Goal: Information Seeking & Learning: Find specific fact

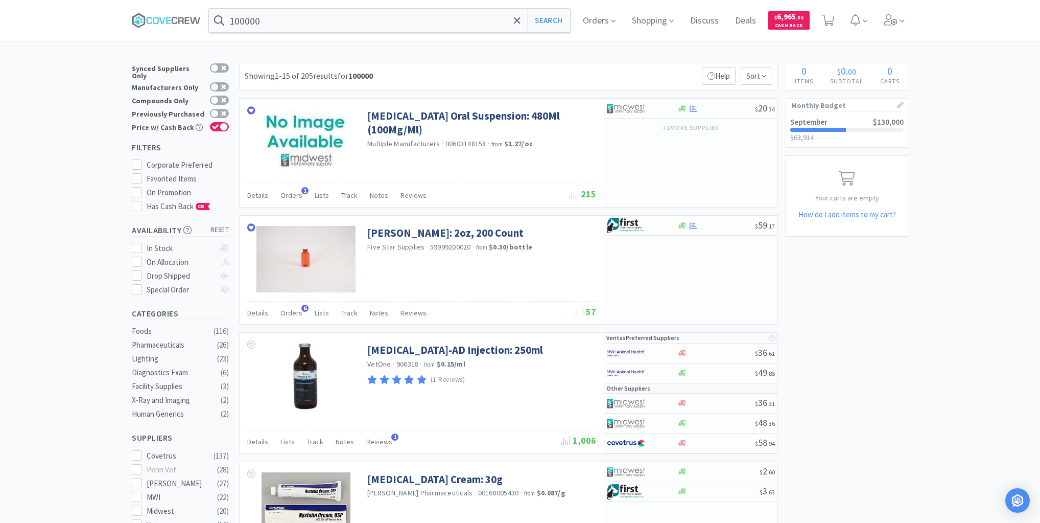
click at [296, 309] on span "Orders" at bounding box center [291, 312] width 22 height 9
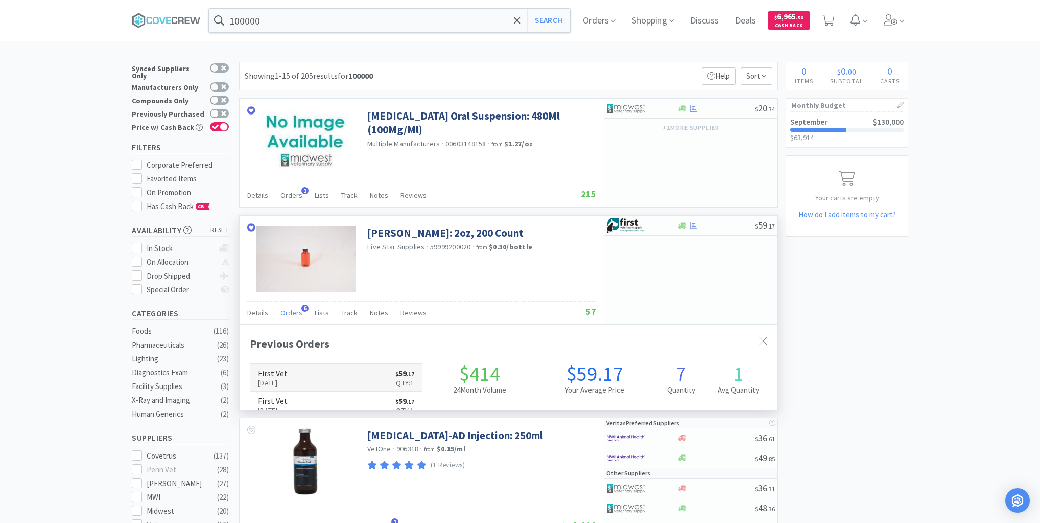
scroll to position [264, 538]
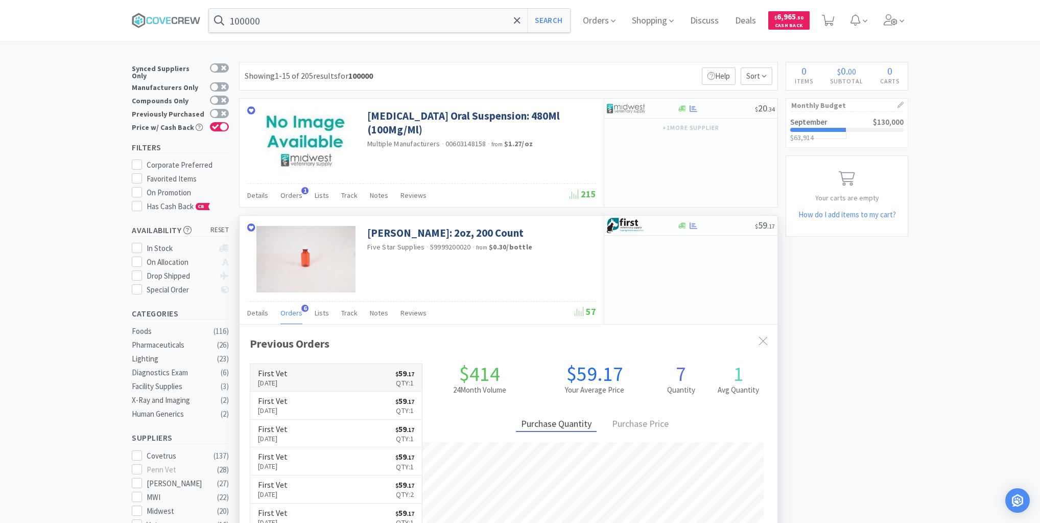
click at [328, 374] on link "First Vet [DATE] $ 59 . 17 Qty: 1" at bounding box center [336, 378] width 172 height 28
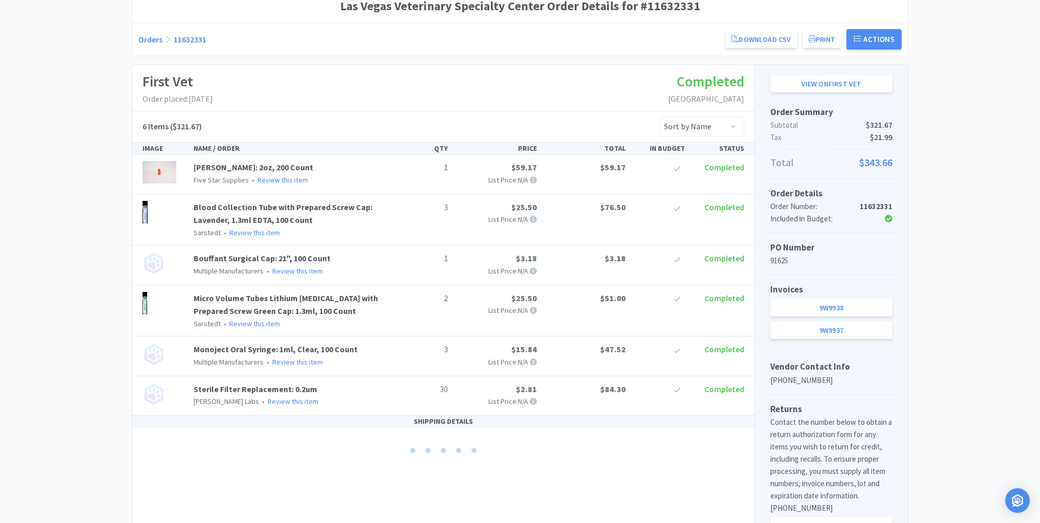
scroll to position [162, 0]
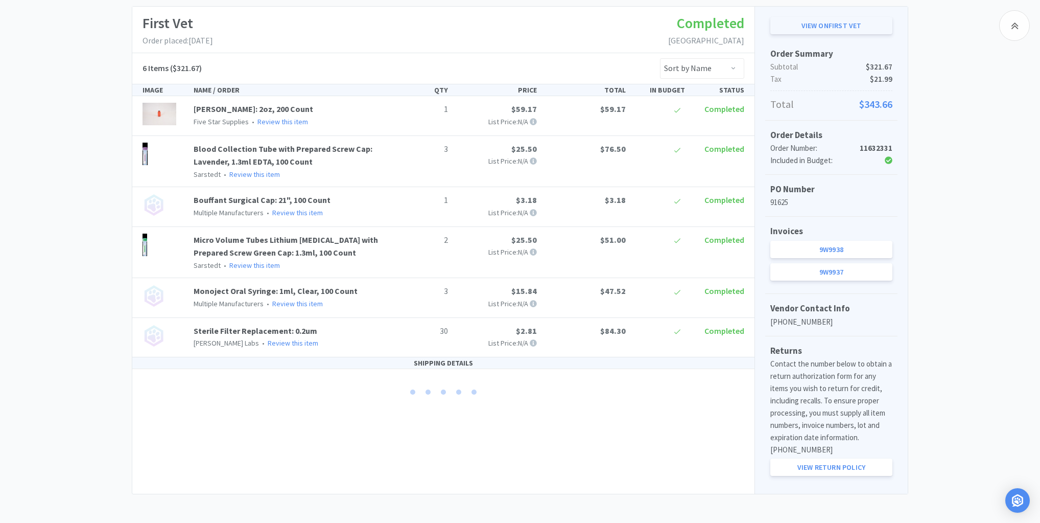
click at [826, 29] on link "View on First Vet" at bounding box center [831, 25] width 122 height 17
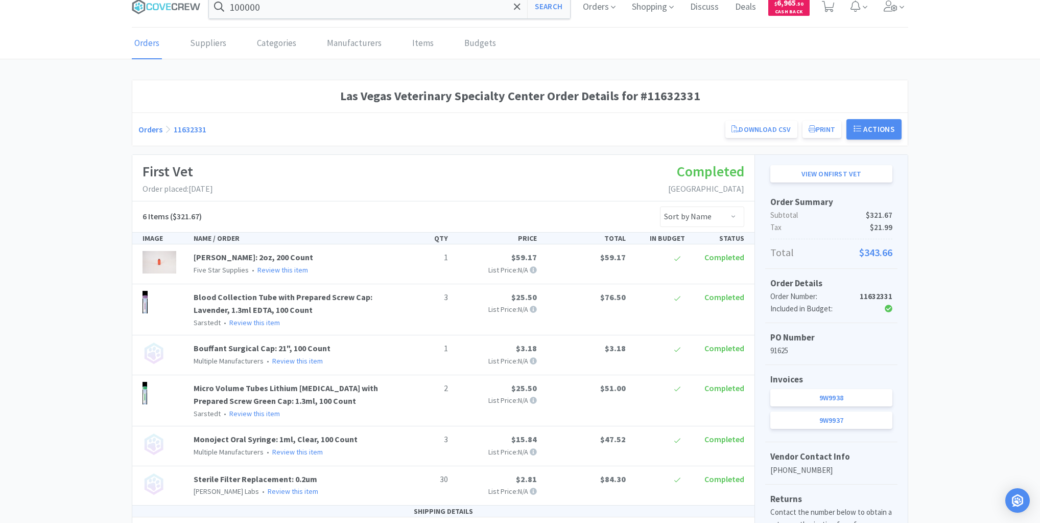
scroll to position [0, 0]
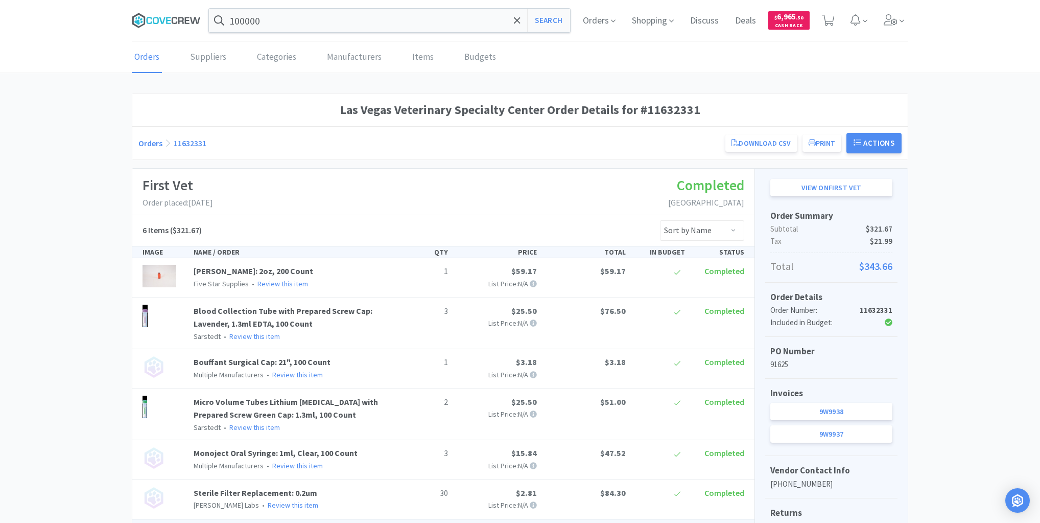
click at [180, 18] on icon at bounding box center [166, 20] width 69 height 15
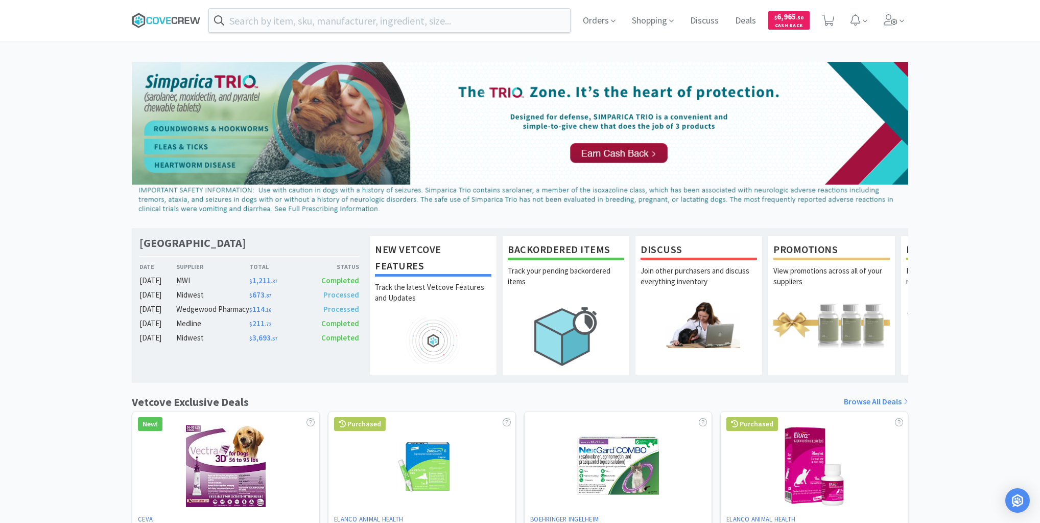
click at [173, 18] on icon at bounding box center [175, 20] width 6 height 7
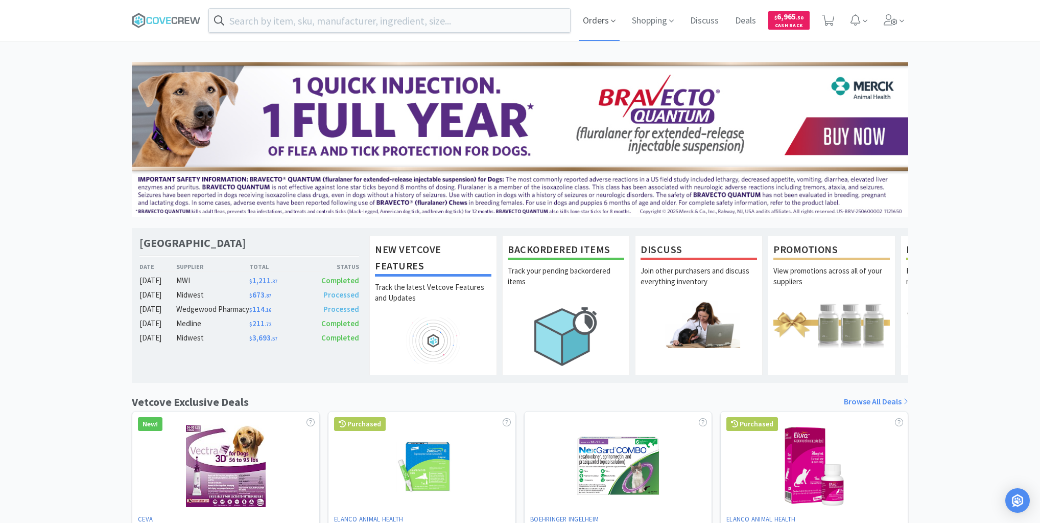
click at [600, 16] on span "Orders" at bounding box center [599, 20] width 41 height 41
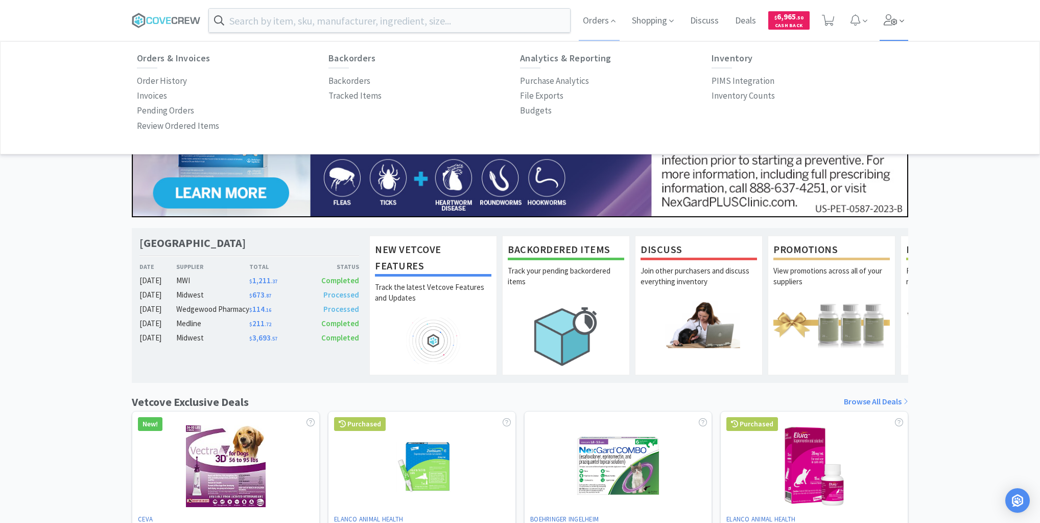
click at [893, 22] on icon at bounding box center [891, 19] width 14 height 11
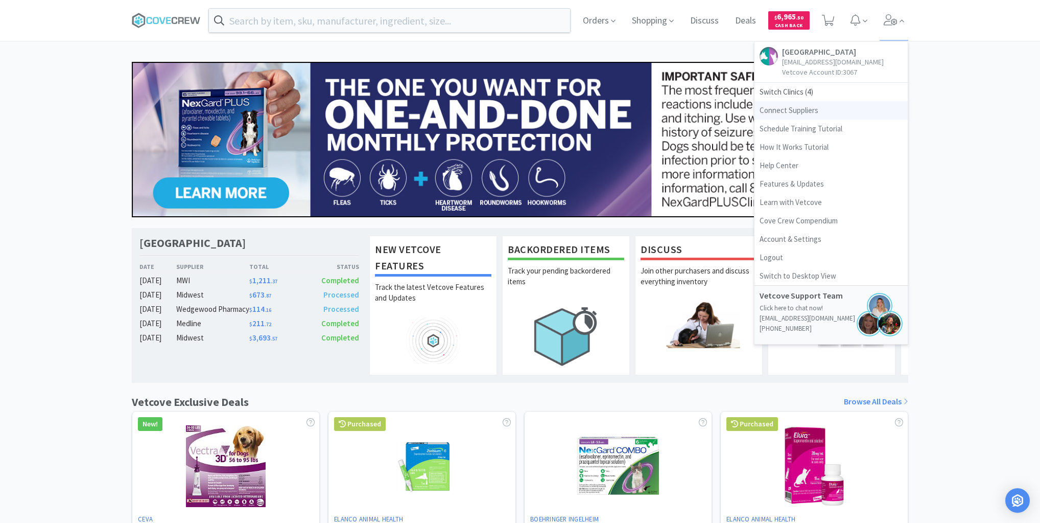
click at [799, 120] on link "Connect Suppliers" at bounding box center [830, 110] width 153 height 18
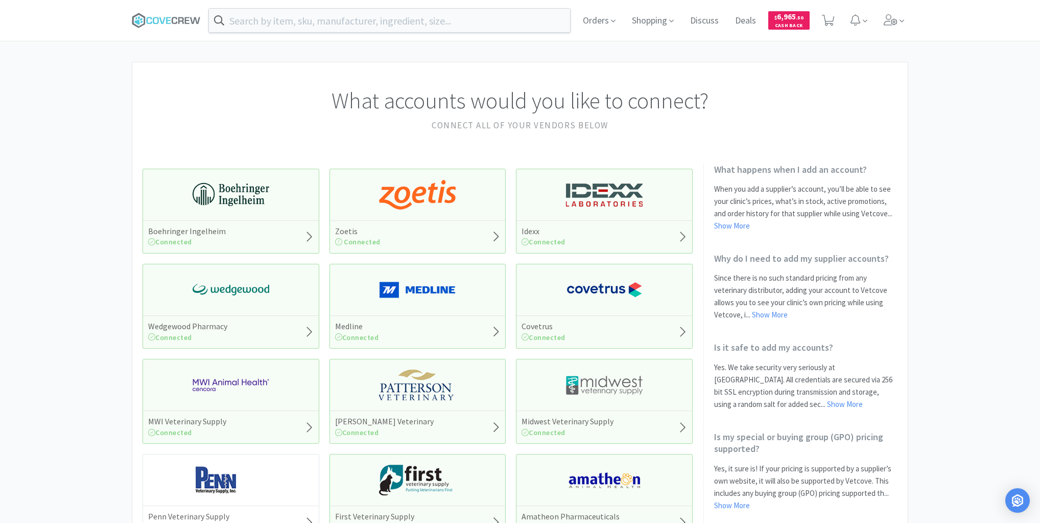
click at [585, 288] on img at bounding box center [604, 289] width 77 height 31
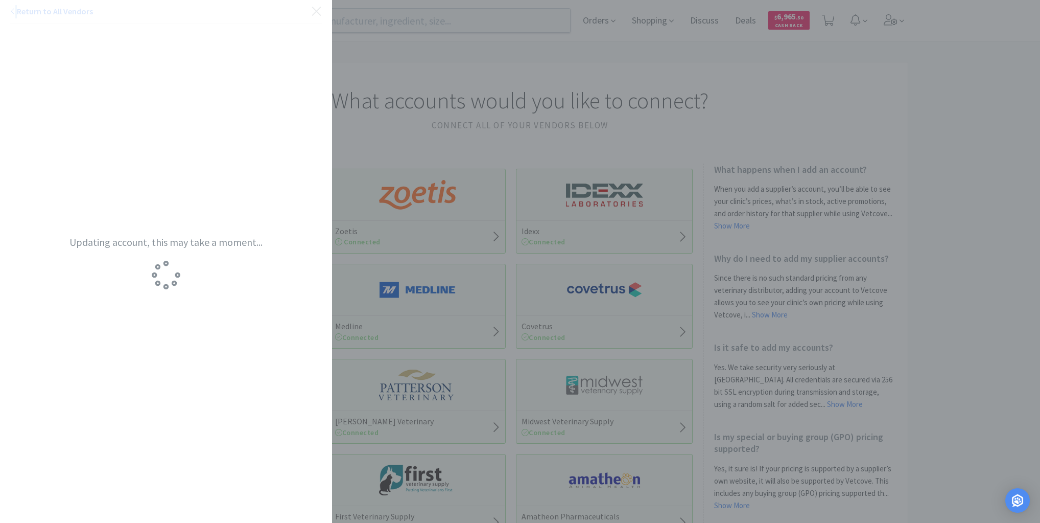
click at [585, 288] on div "Return to All Vendors Updating account, this may take a moment..." at bounding box center [520, 261] width 1040 height 523
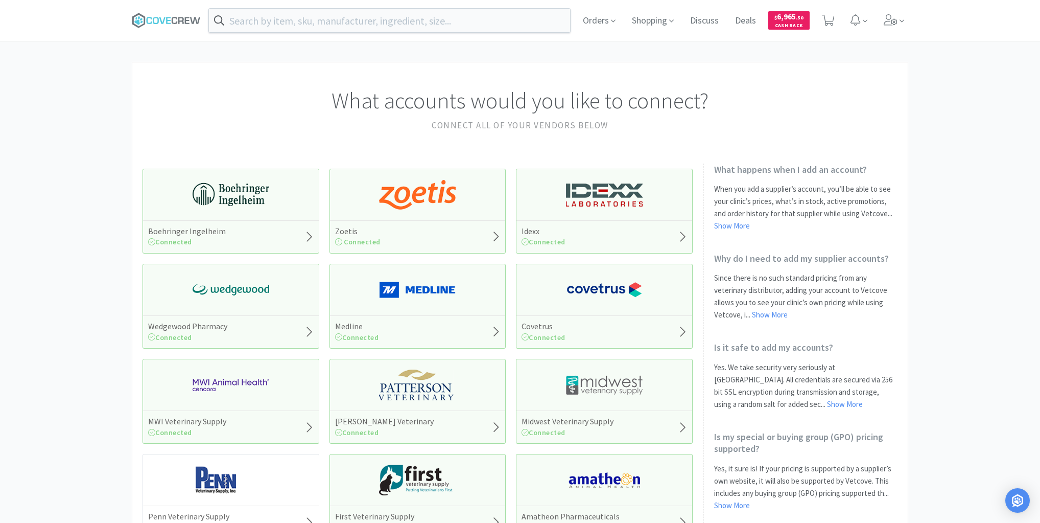
click at [642, 328] on div "Covetrus Connected" at bounding box center [604, 331] width 176 height 33
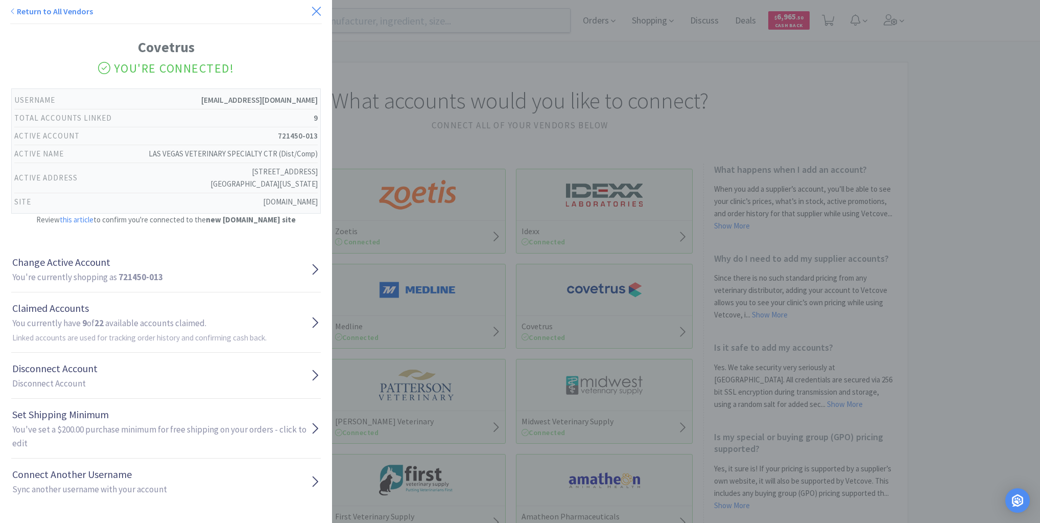
click at [312, 9] on icon at bounding box center [316, 11] width 9 height 9
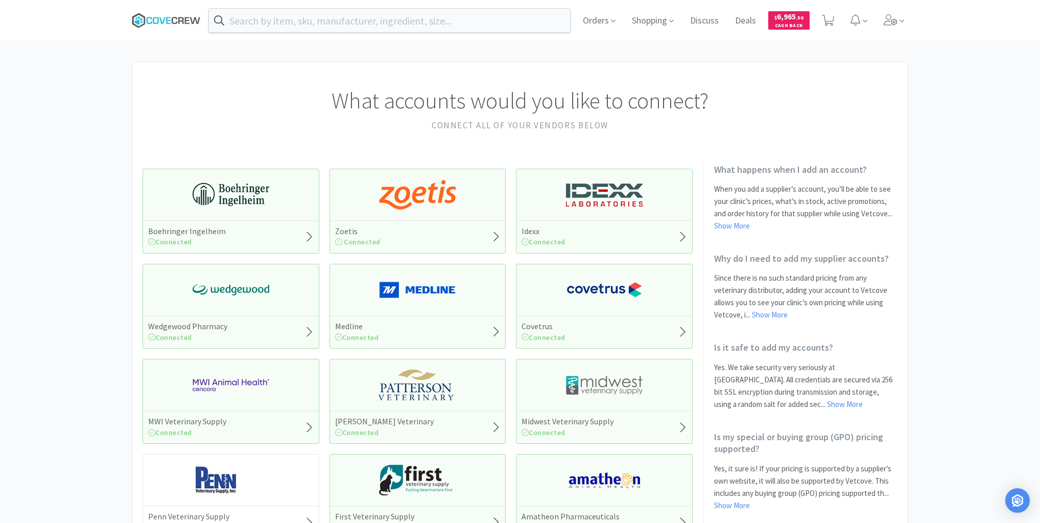
click at [177, 15] on icon at bounding box center [166, 20] width 69 height 15
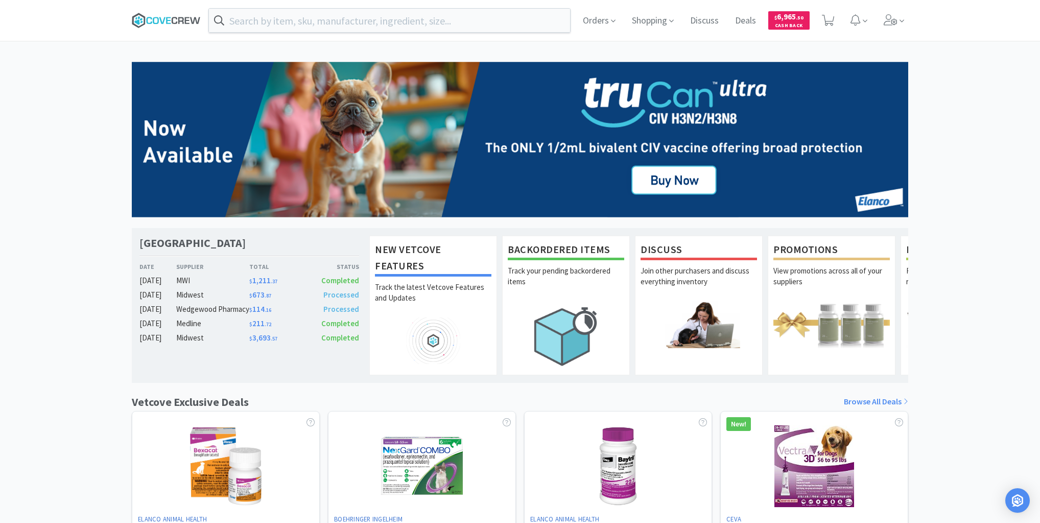
drag, startPoint x: 173, startPoint y: 21, endPoint x: 170, endPoint y: 14, distance: 7.8
click at [172, 19] on icon at bounding box center [175, 20] width 6 height 7
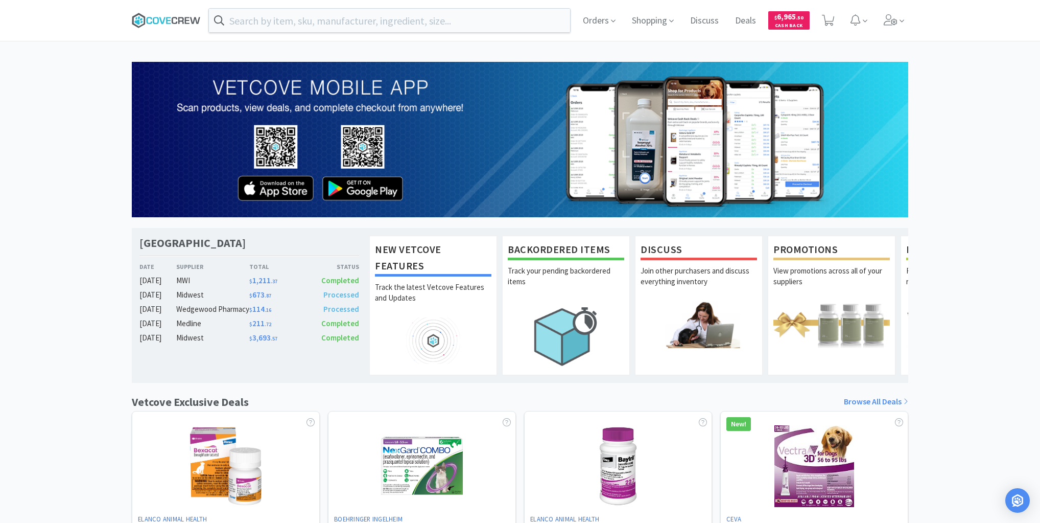
click at [168, 14] on icon at bounding box center [166, 20] width 69 height 15
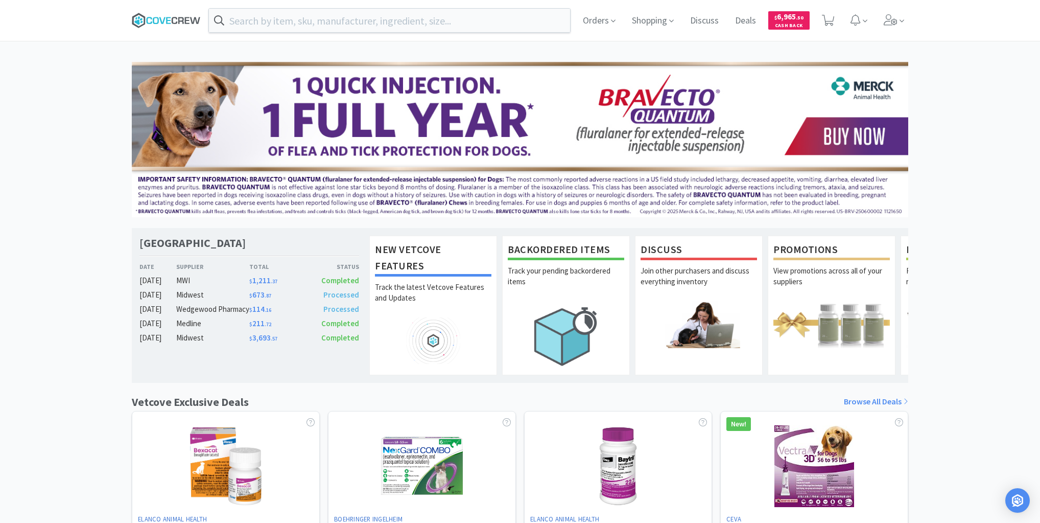
click at [184, 19] on icon at bounding box center [166, 20] width 69 height 15
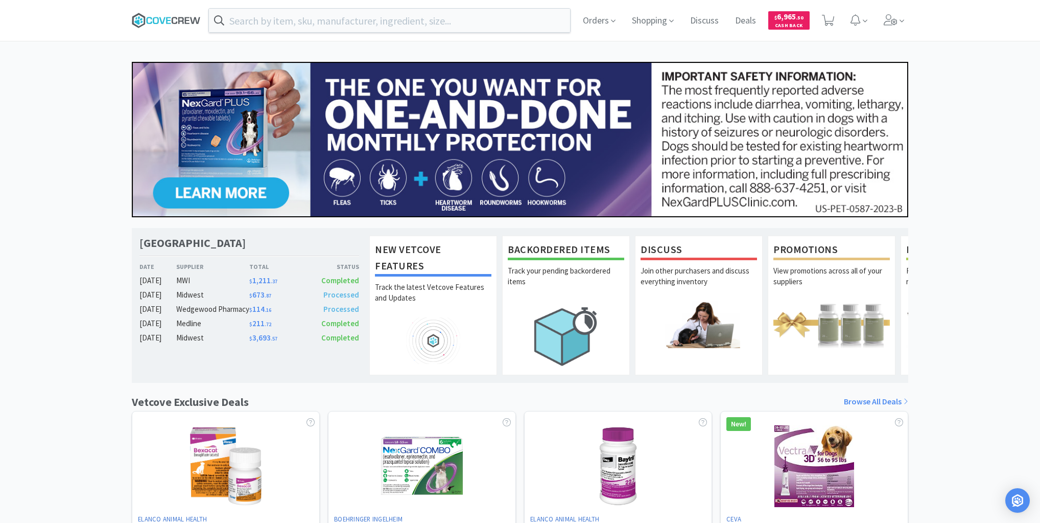
click at [165, 14] on icon at bounding box center [166, 20] width 69 height 15
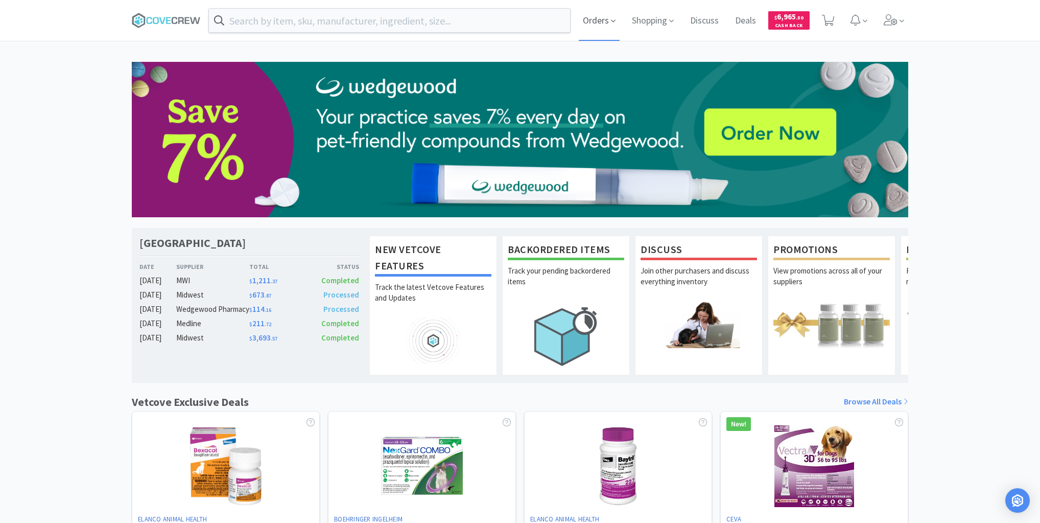
click at [601, 22] on span "Orders" at bounding box center [599, 20] width 41 height 41
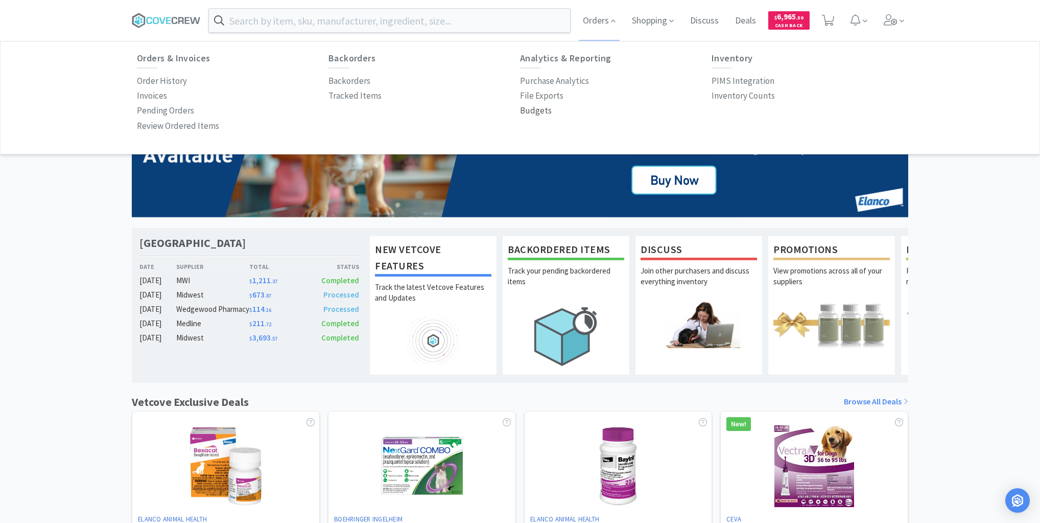
click at [546, 109] on p "Budgets" at bounding box center [536, 111] width 32 height 14
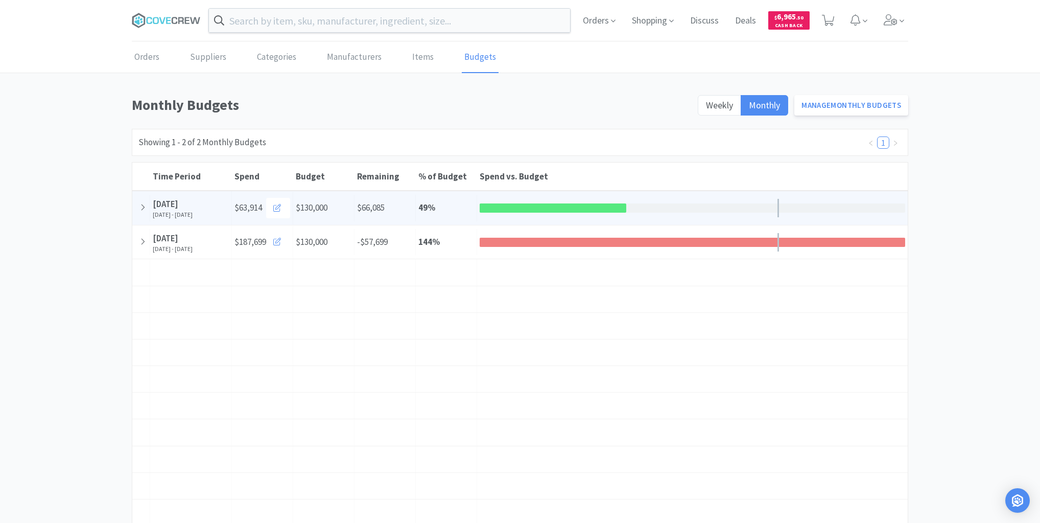
click at [186, 198] on div "[DATE]" at bounding box center [191, 204] width 76 height 14
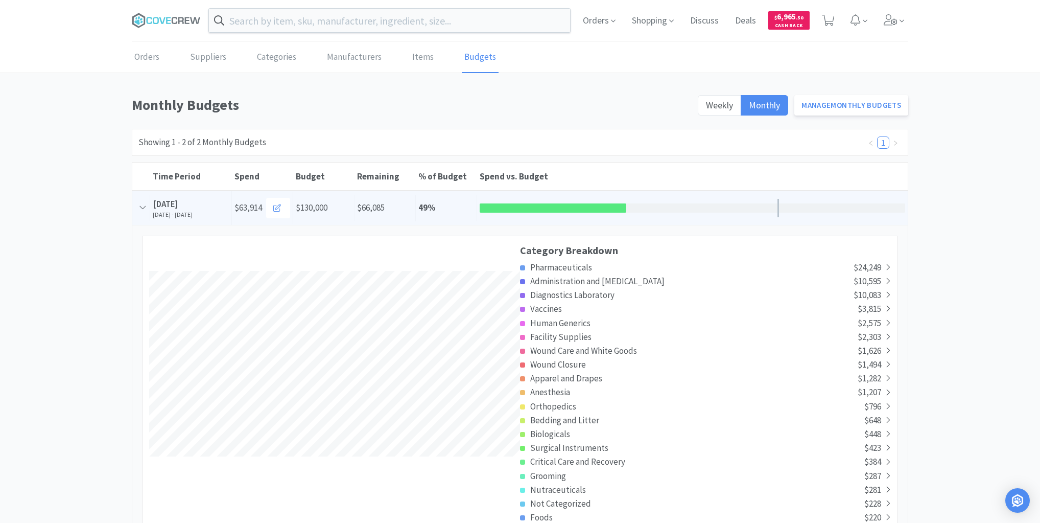
scroll to position [1969, 775]
click at [888, 263] on icon at bounding box center [888, 267] width 6 height 9
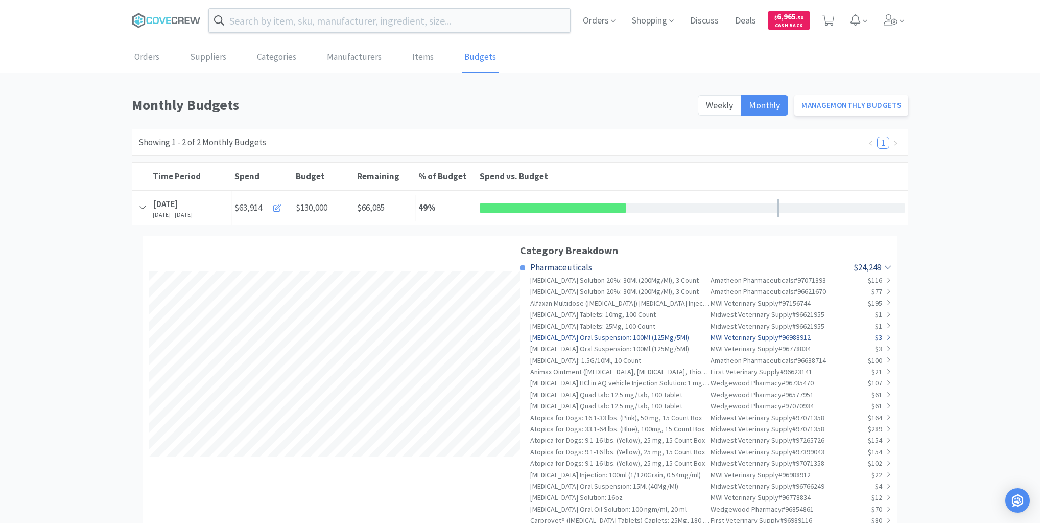
scroll to position [3582, 775]
click at [880, 277] on span "$116" at bounding box center [875, 279] width 14 height 9
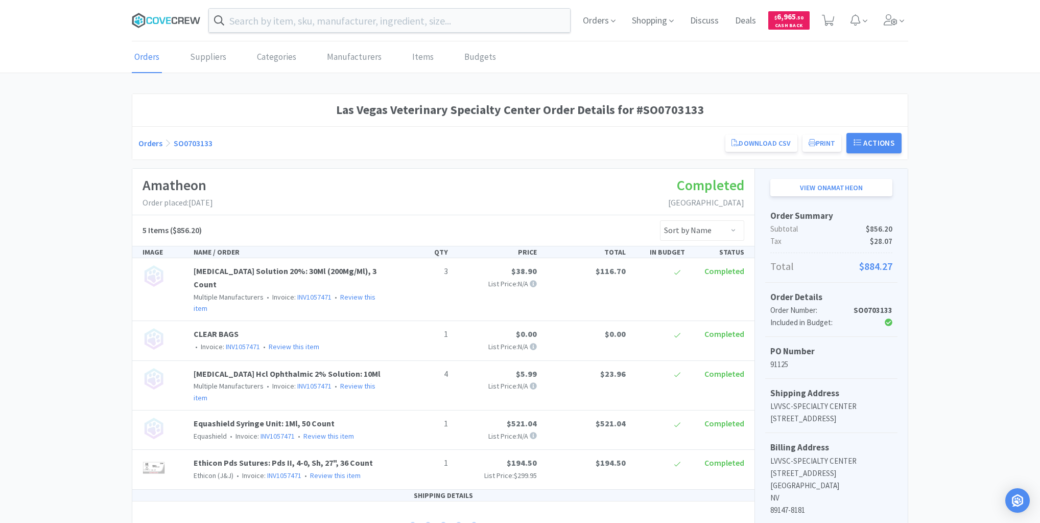
click at [160, 20] on icon at bounding box center [166, 20] width 69 height 15
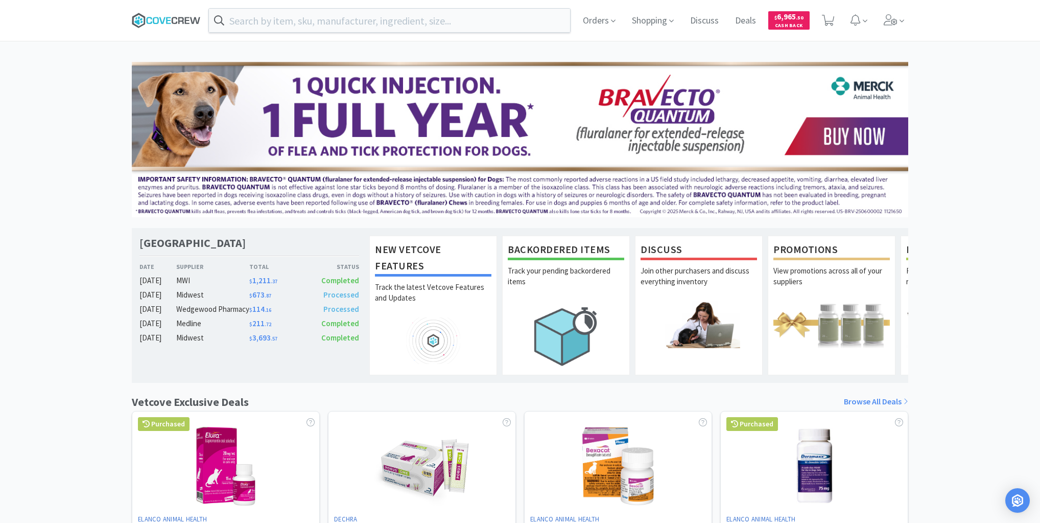
click at [159, 21] on icon at bounding box center [166, 20] width 69 height 15
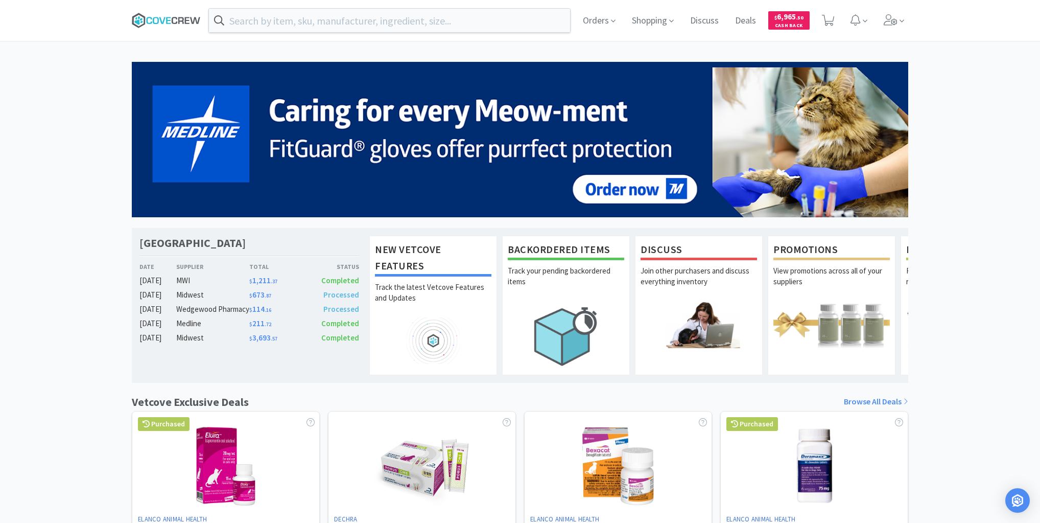
click at [179, 20] on icon at bounding box center [181, 20] width 6 height 7
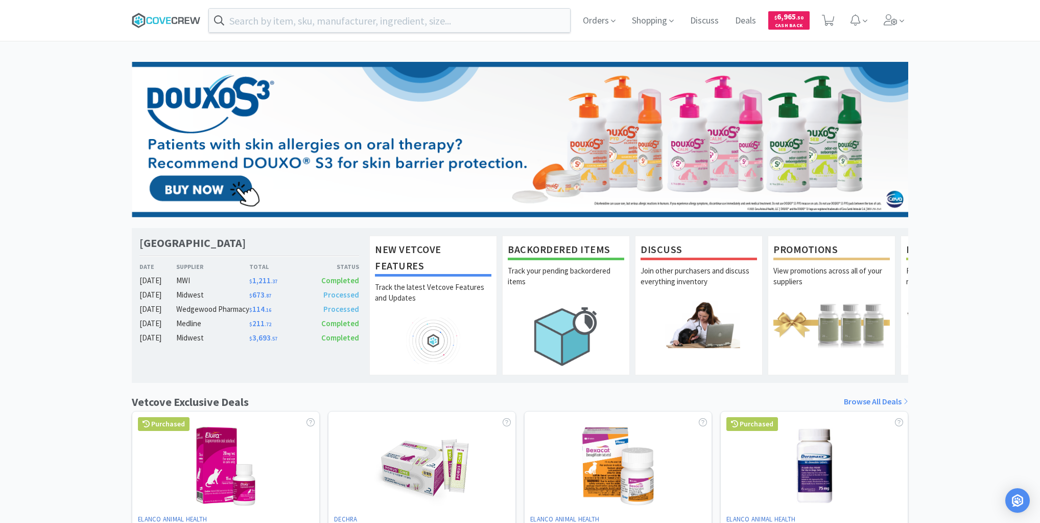
click at [172, 19] on icon at bounding box center [175, 20] width 6 height 7
click at [168, 17] on icon at bounding box center [168, 20] width 5 height 7
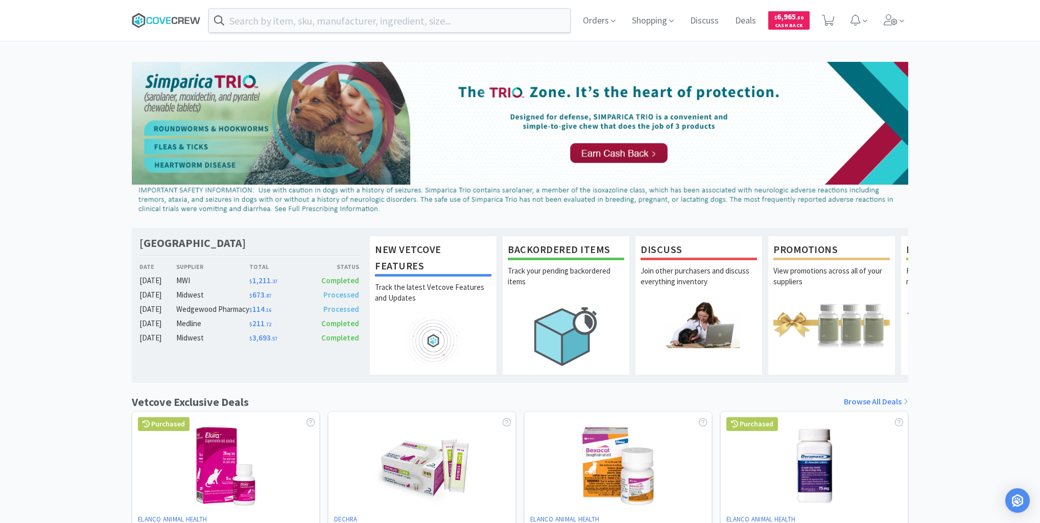
click at [149, 19] on icon at bounding box center [166, 20] width 69 height 15
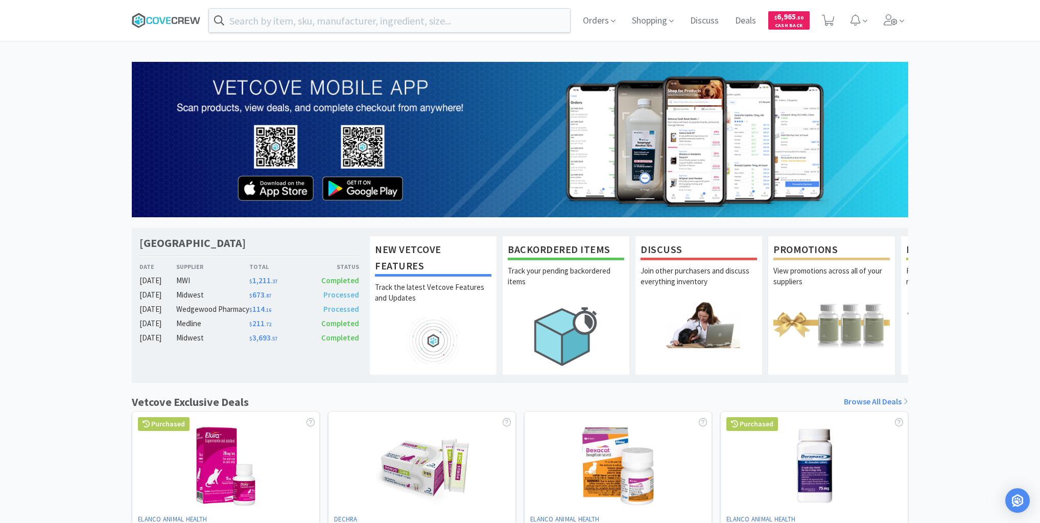
click at [187, 19] on icon at bounding box center [166, 20] width 69 height 15
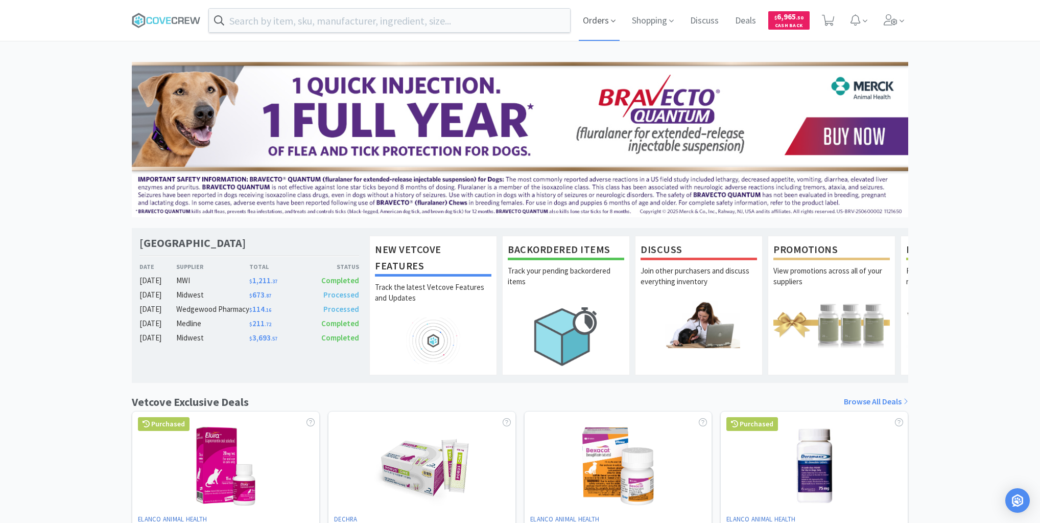
click at [611, 24] on icon at bounding box center [613, 20] width 5 height 9
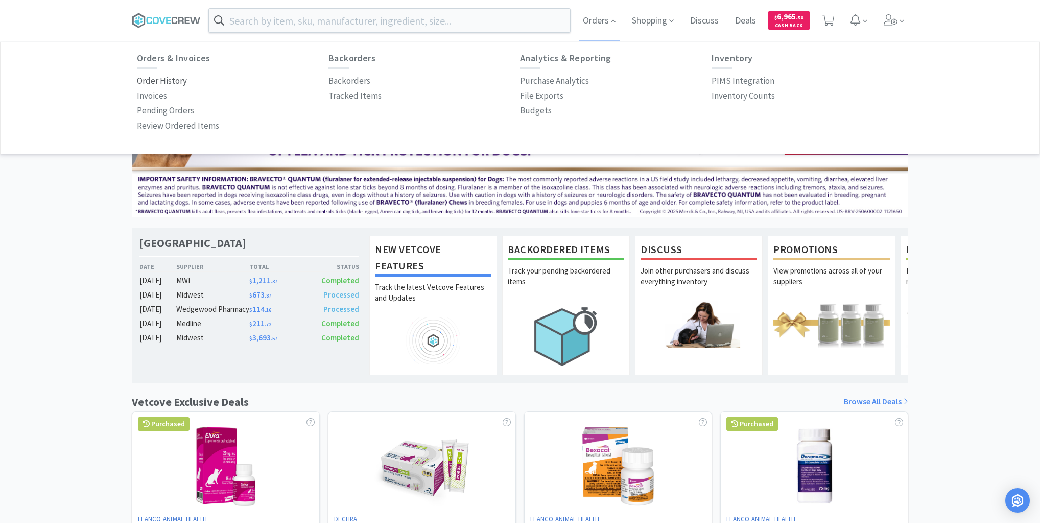
click at [176, 82] on p "Order History" at bounding box center [162, 81] width 50 height 14
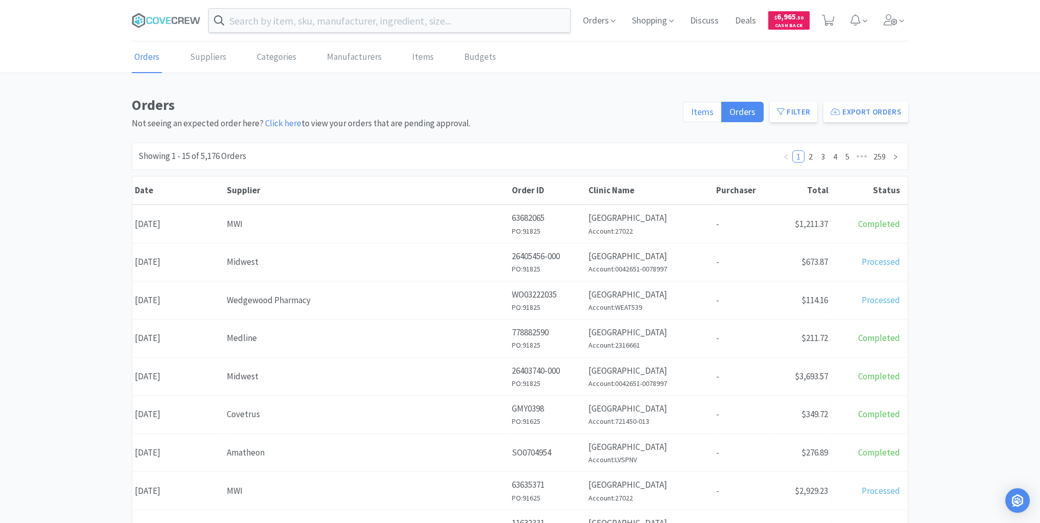
click at [703, 119] on label "Items" at bounding box center [702, 112] width 39 height 20
click at [691, 115] on input "Items" at bounding box center [691, 115] width 0 height 0
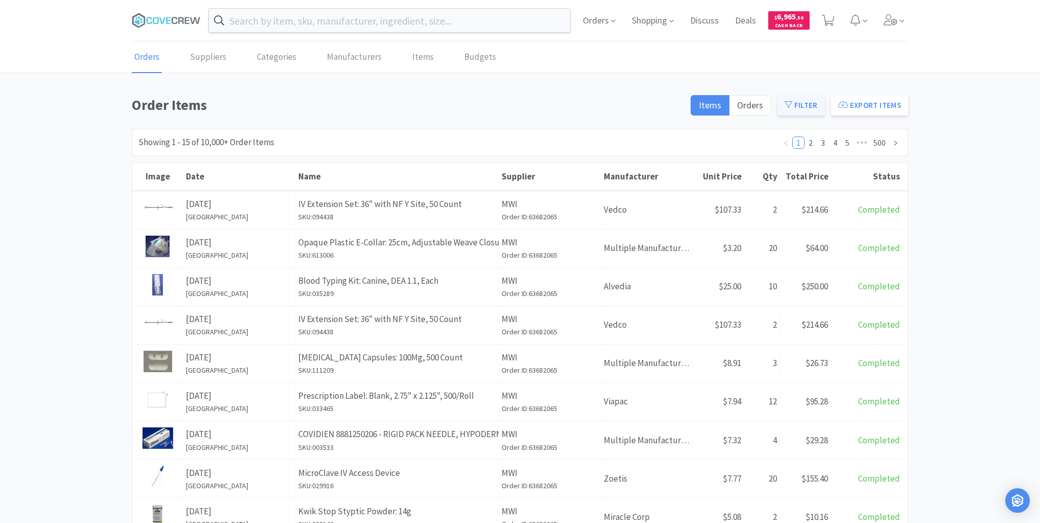
click at [807, 100] on button "Filter" at bounding box center [801, 105] width 48 height 20
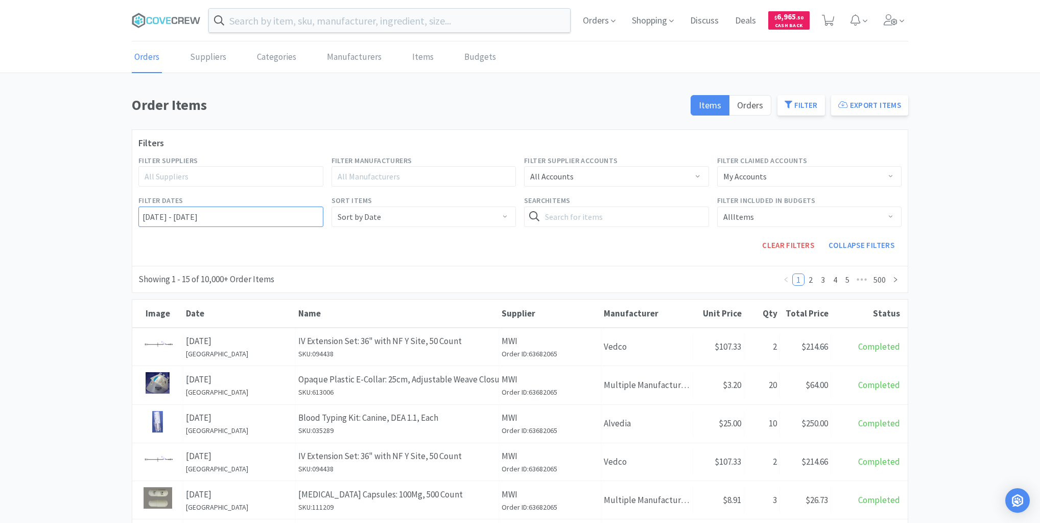
click at [141, 216] on input "[DATE] - [DATE]" at bounding box center [230, 216] width 185 height 20
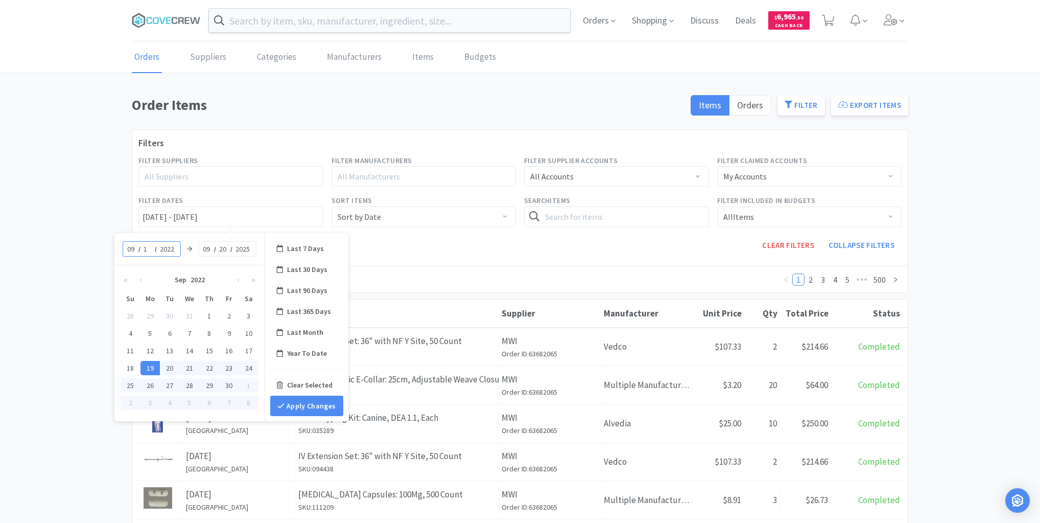
type input "18"
type input "[DATE] - [DATE]"
type input "2025"
type input "[DATE] - [DATE]"
type input "18"
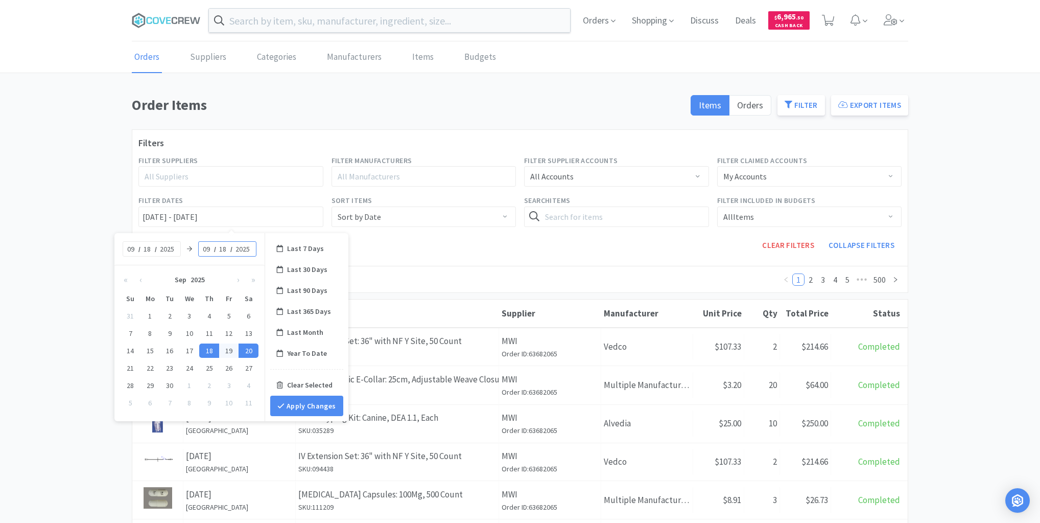
type input "[DATE] - [DATE]"
click at [308, 402] on button "Apply Changes" at bounding box center [306, 405] width 73 height 20
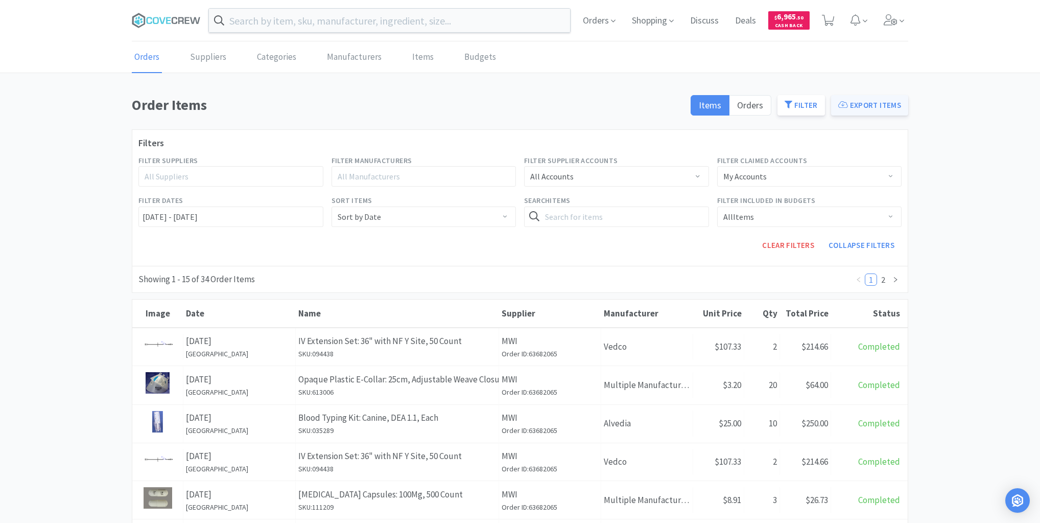
click at [859, 104] on button "Export Items" at bounding box center [869, 105] width 77 height 20
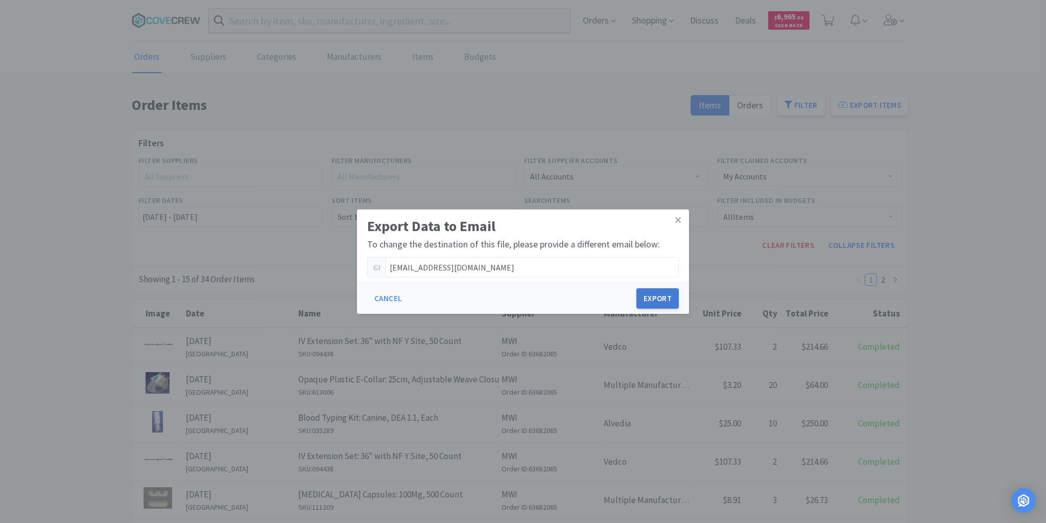
click at [661, 295] on button "Export" at bounding box center [657, 298] width 42 height 20
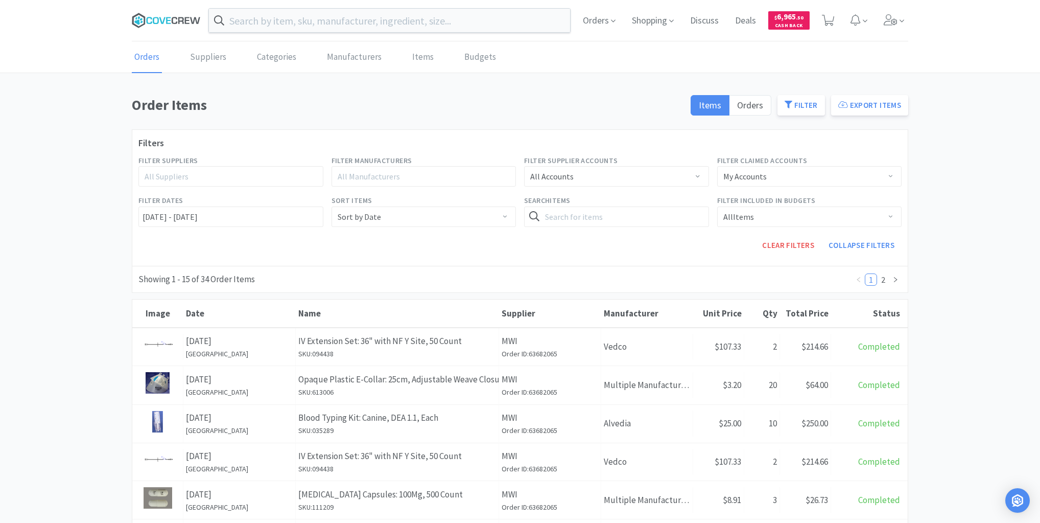
click at [178, 15] on icon at bounding box center [166, 20] width 69 height 15
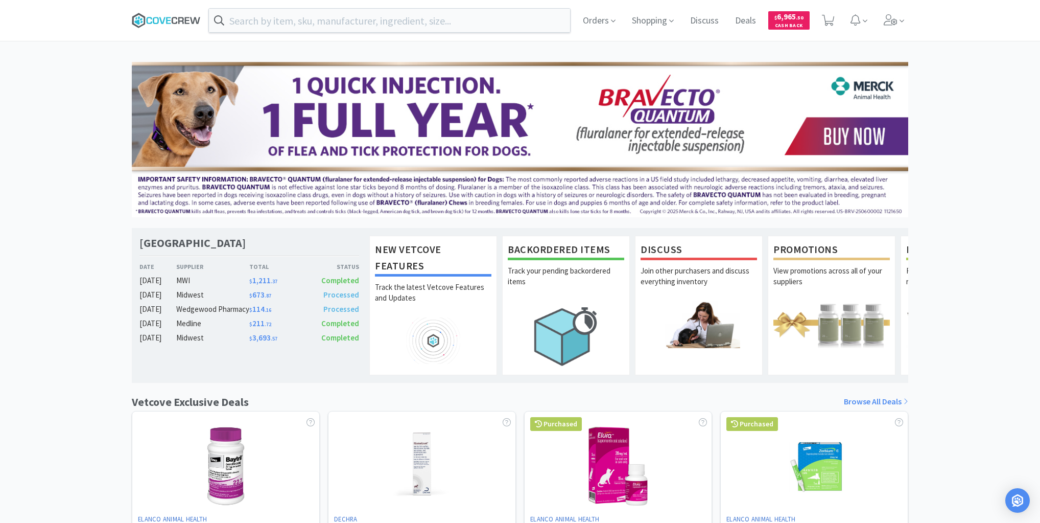
click at [176, 16] on icon at bounding box center [166, 20] width 69 height 15
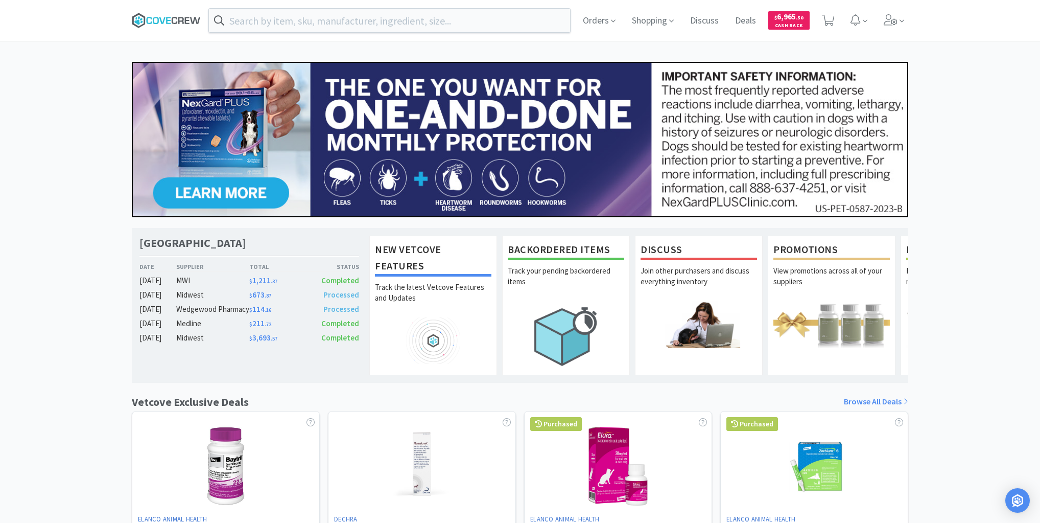
click at [157, 20] on icon at bounding box center [166, 20] width 69 height 15
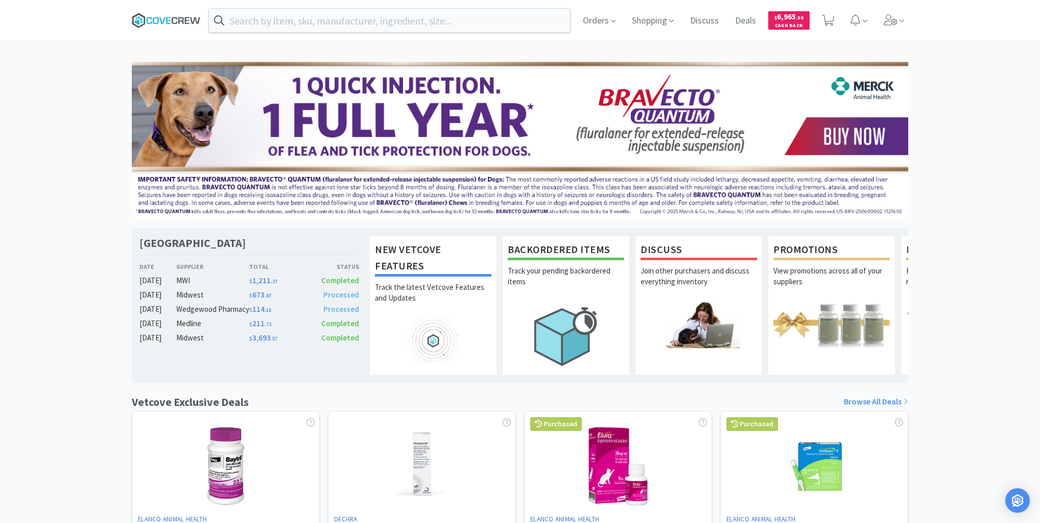
click at [181, 20] on icon at bounding box center [166, 20] width 69 height 15
click at [178, 19] on icon at bounding box center [166, 20] width 69 height 15
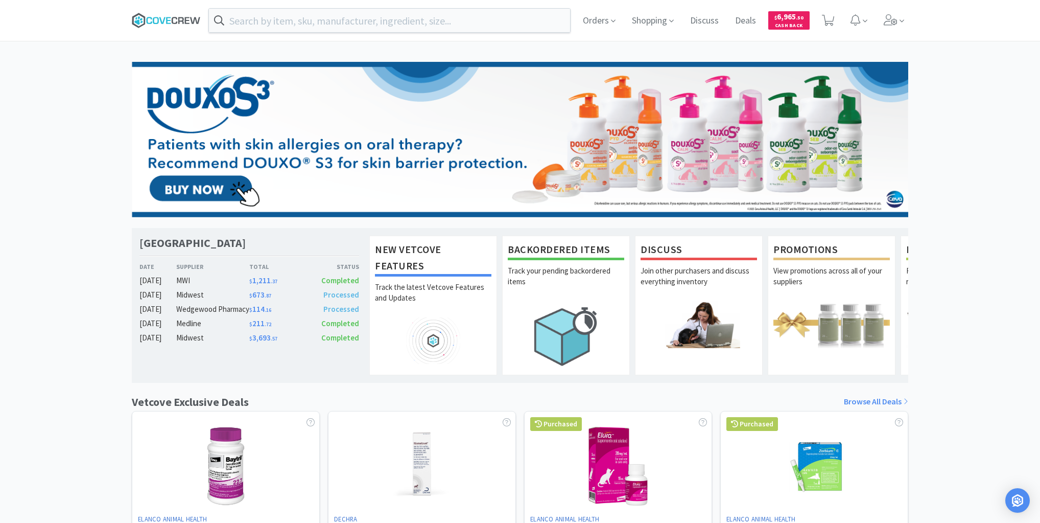
click at [163, 21] on icon at bounding box center [162, 20] width 6 height 7
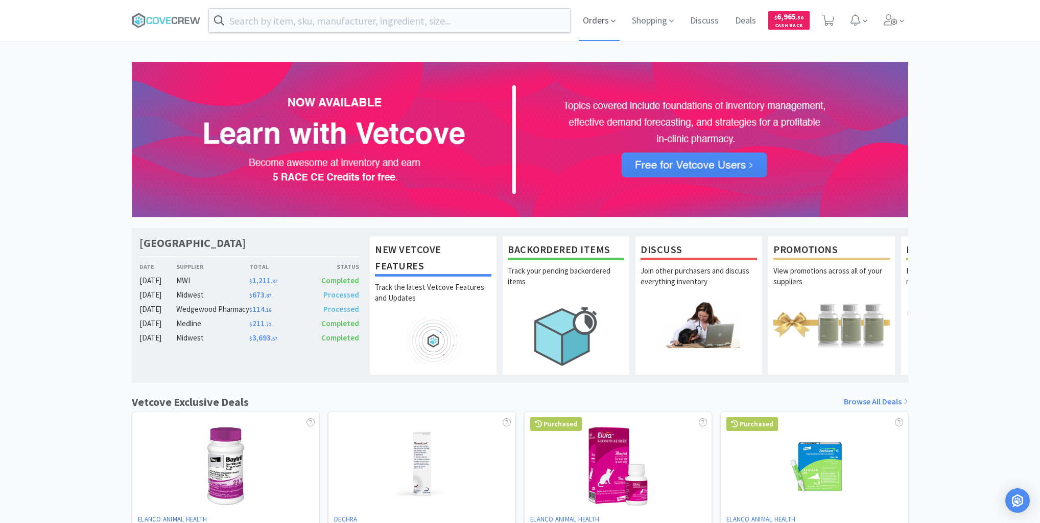
click at [595, 18] on span "Orders" at bounding box center [599, 20] width 41 height 41
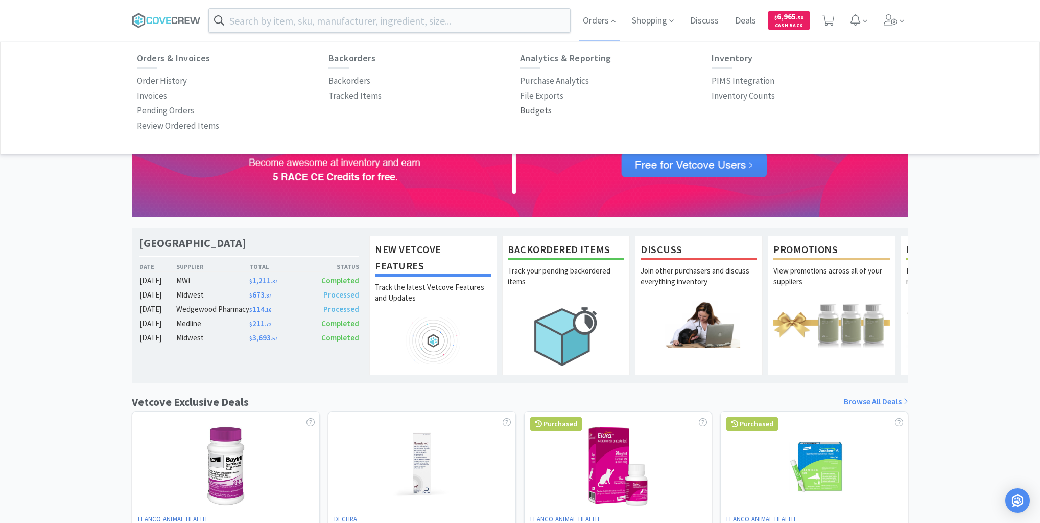
click at [523, 108] on p "Budgets" at bounding box center [536, 111] width 32 height 14
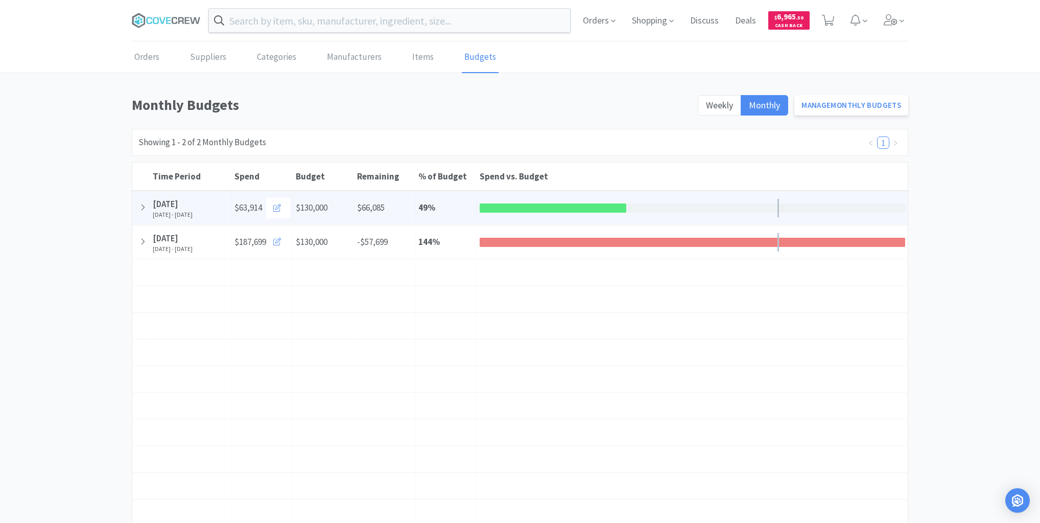
click at [141, 204] on icon at bounding box center [143, 207] width 6 height 9
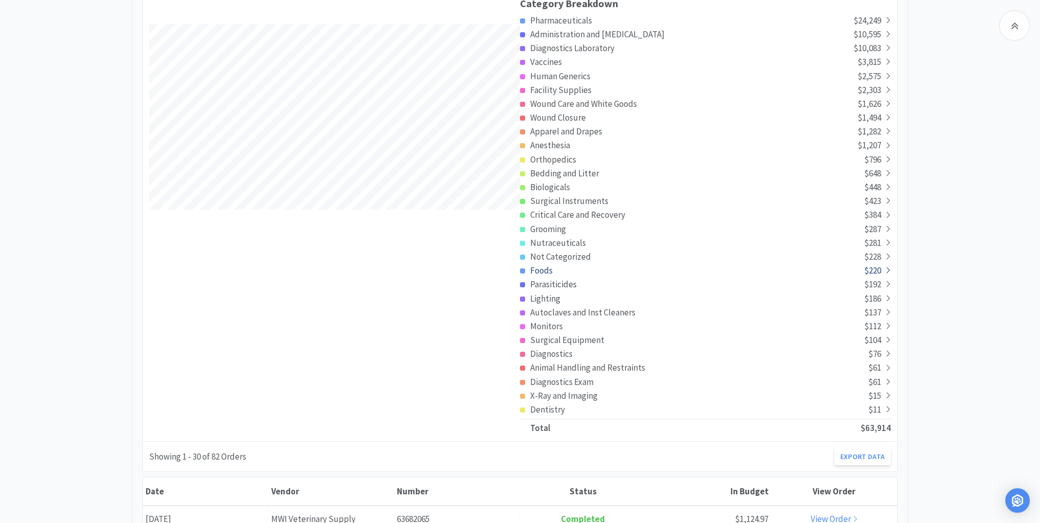
scroll to position [368, 0]
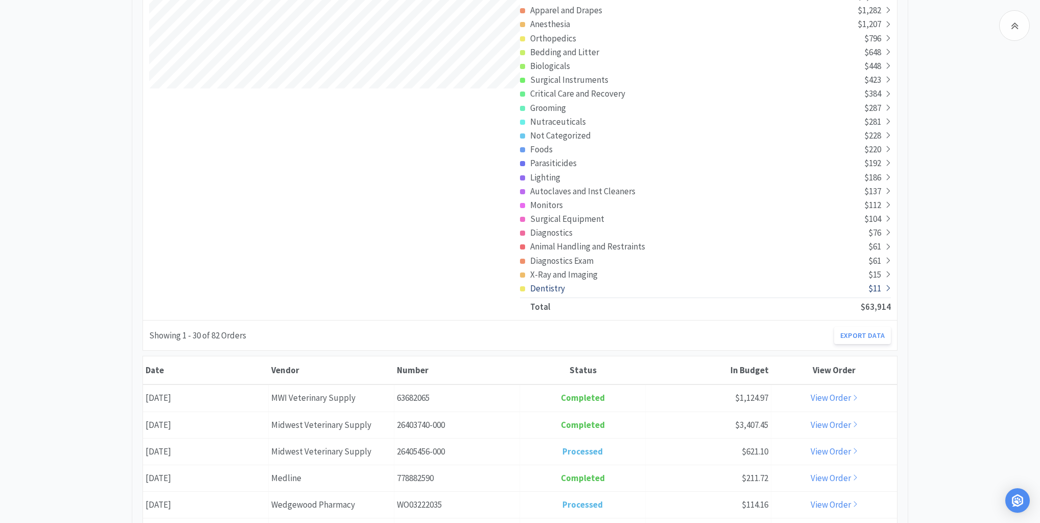
click at [883, 286] on span at bounding box center [886, 288] width 10 height 14
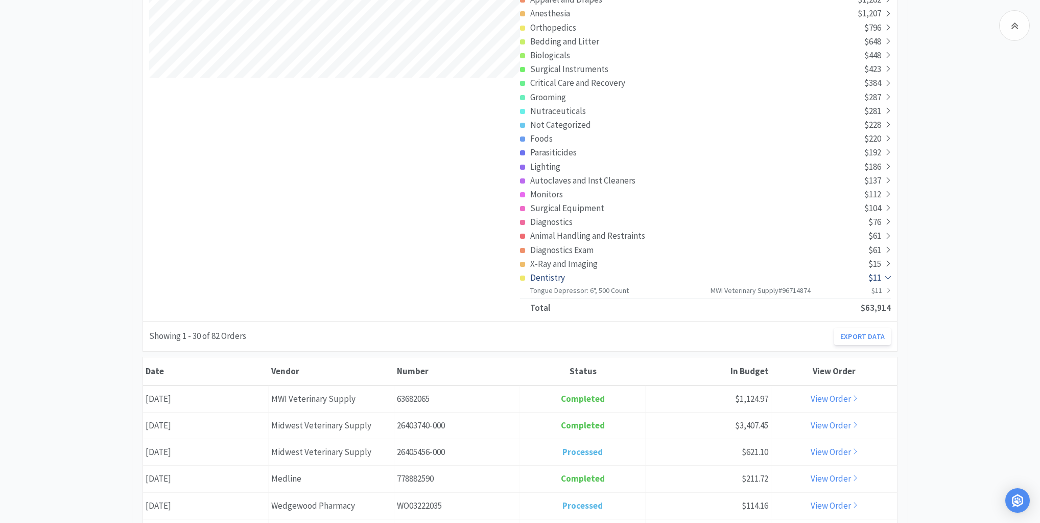
scroll to position [508849, 510053]
click at [887, 275] on icon at bounding box center [888, 277] width 9 height 6
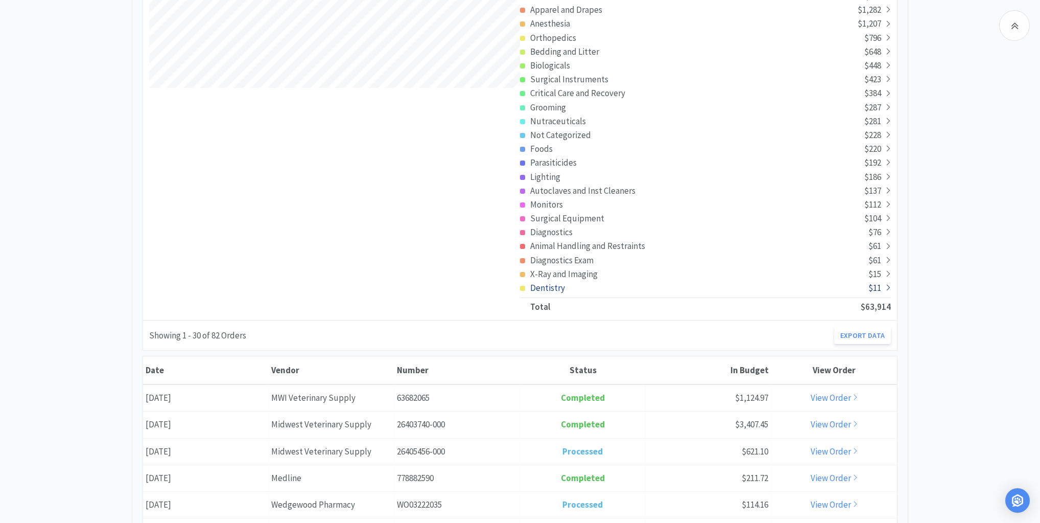
scroll to position [368, 0]
click at [887, 272] on icon at bounding box center [888, 274] width 6 height 9
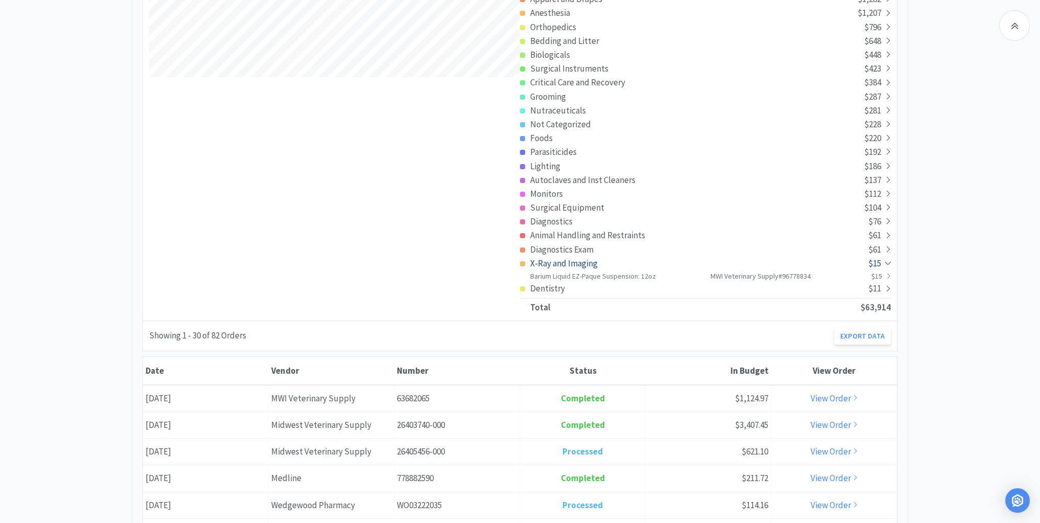
click at [886, 261] on icon at bounding box center [888, 263] width 9 height 6
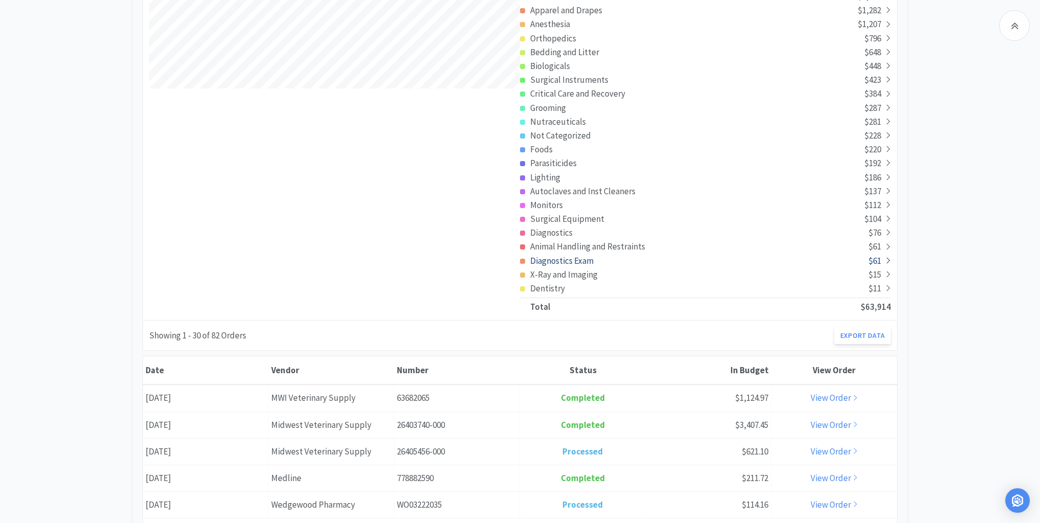
click at [886, 257] on icon at bounding box center [888, 260] width 6 height 9
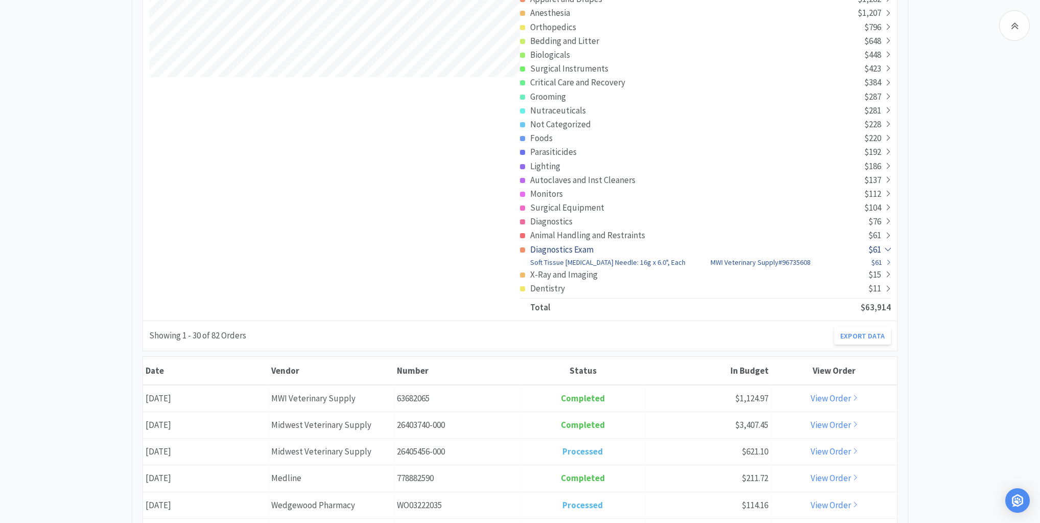
click at [886, 257] on span at bounding box center [886, 261] width 9 height 11
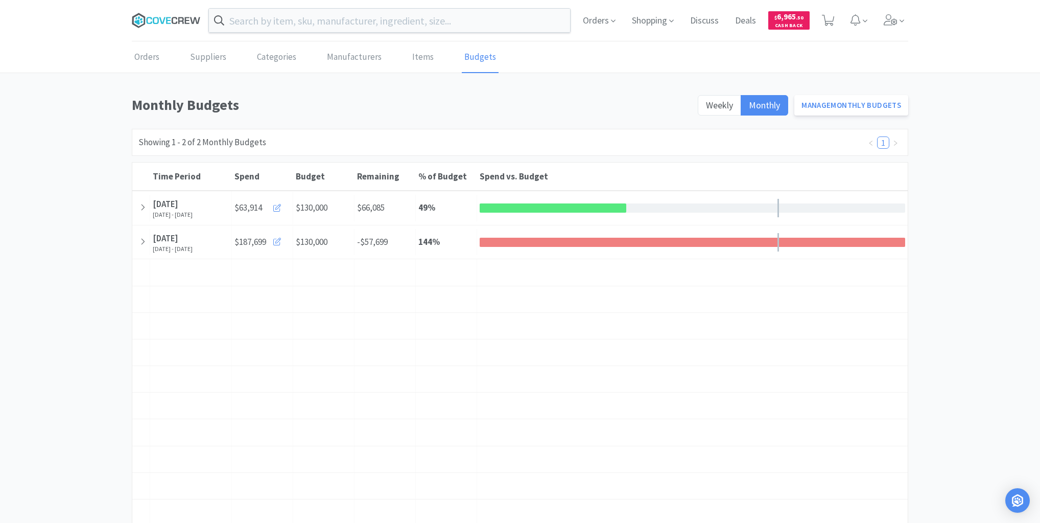
click at [181, 15] on icon at bounding box center [166, 20] width 69 height 15
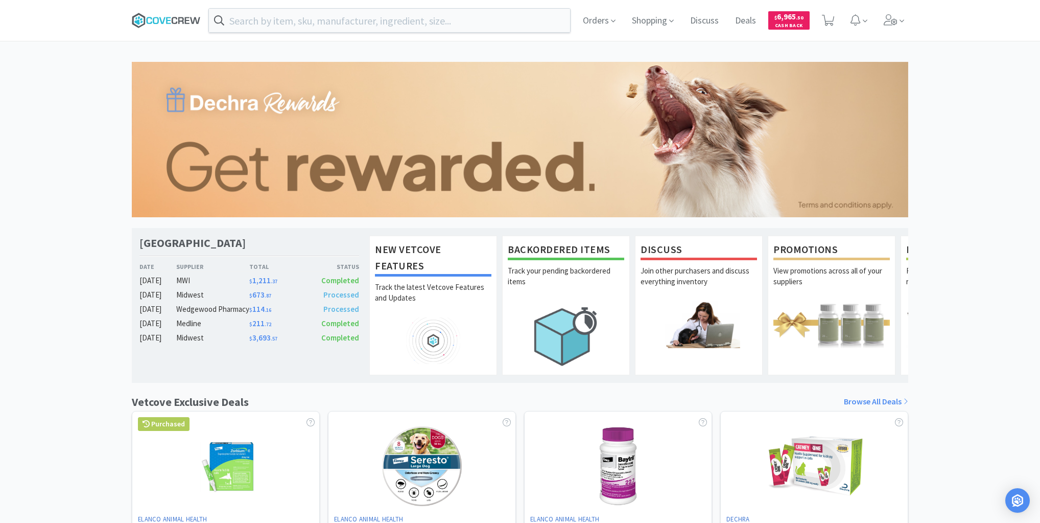
click at [157, 19] on icon at bounding box center [166, 20] width 69 height 15
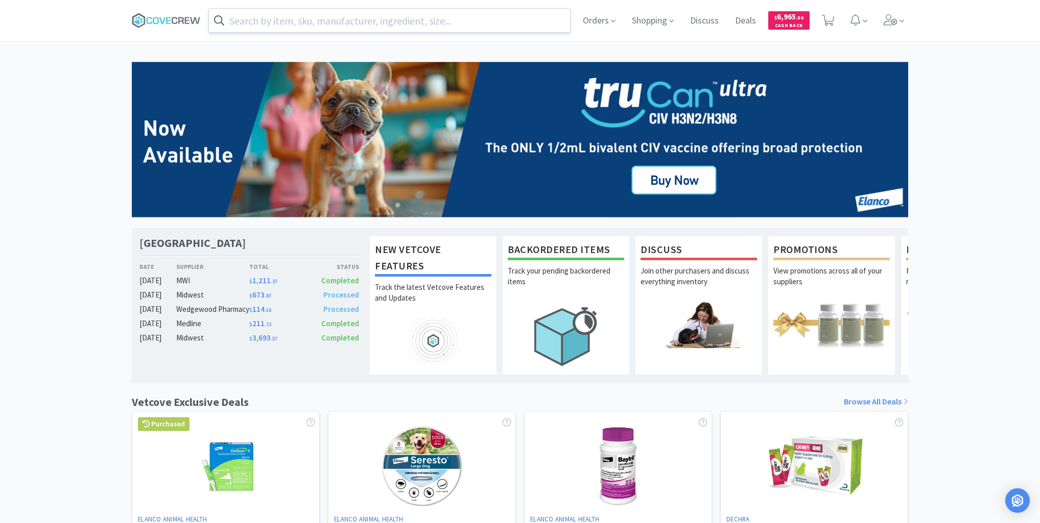
click at [270, 20] on input "text" at bounding box center [389, 20] width 361 height 23
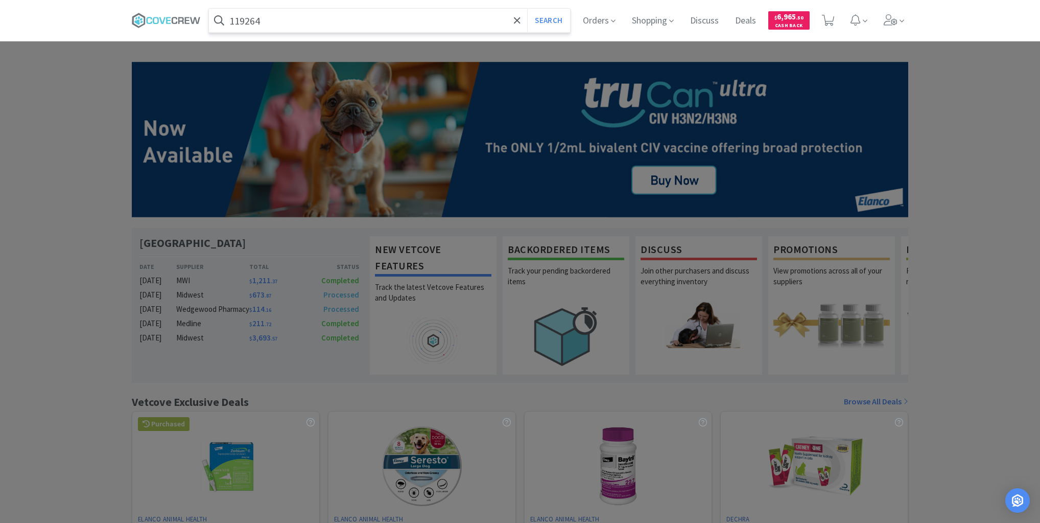
type input "119264"
click at [527, 9] on button "Search" at bounding box center [548, 20] width 42 height 23
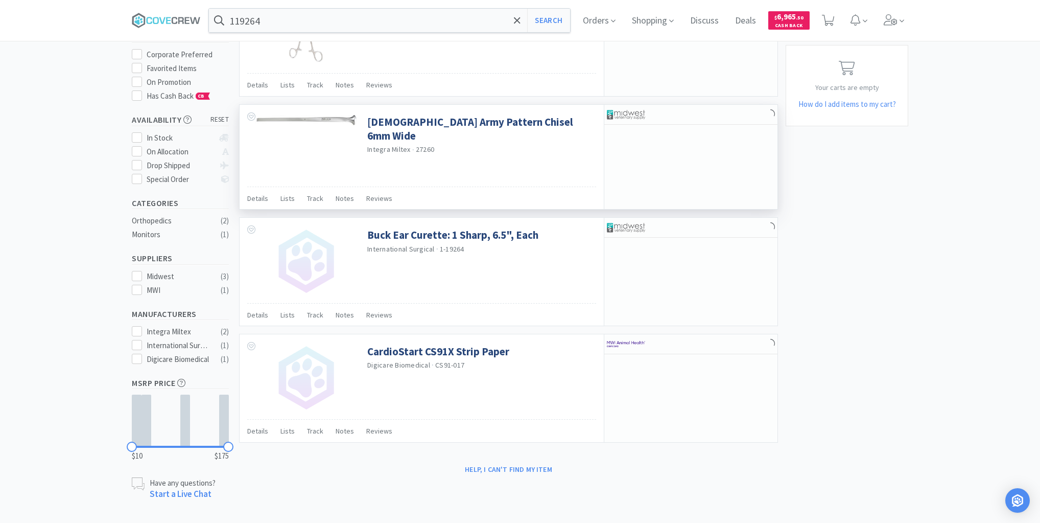
scroll to position [113, 0]
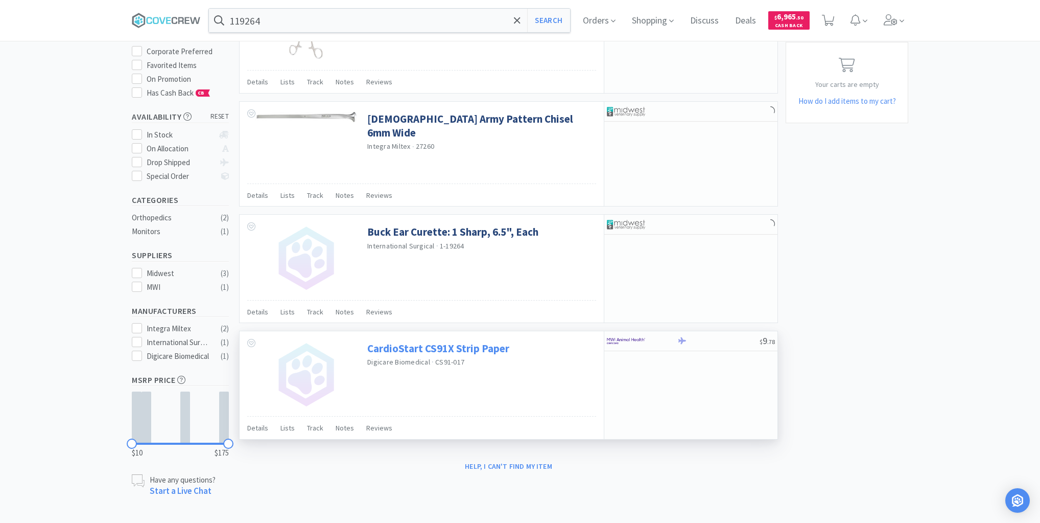
click at [428, 343] on link "CardioStart CS91X Strip Paper" at bounding box center [438, 348] width 142 height 14
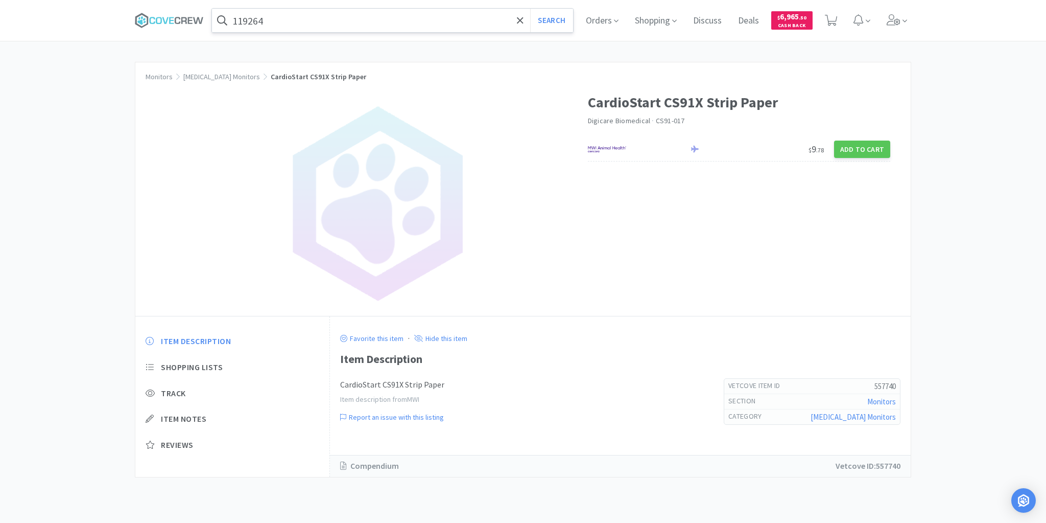
click at [348, 18] on input "119264" at bounding box center [392, 20] width 361 height 23
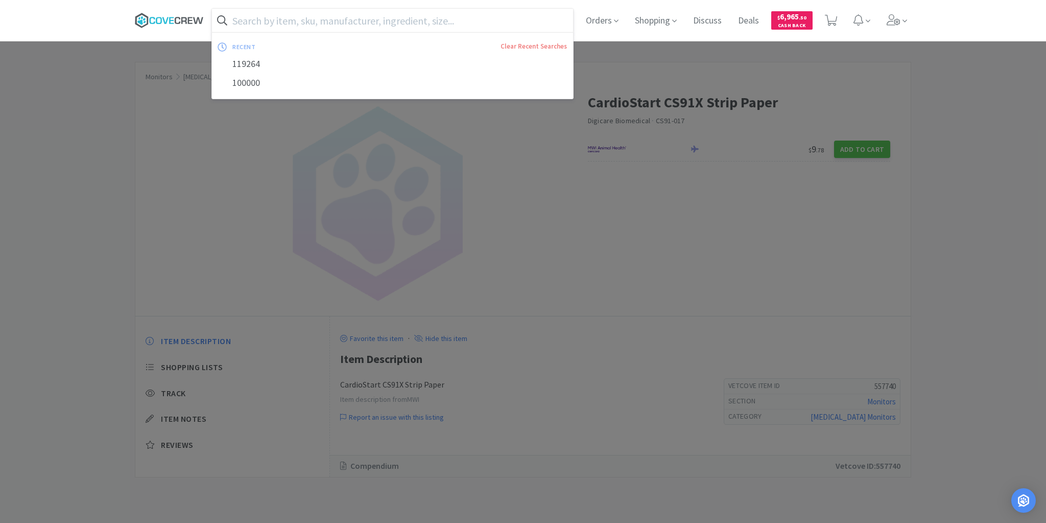
click at [182, 19] on icon at bounding box center [169, 20] width 69 height 15
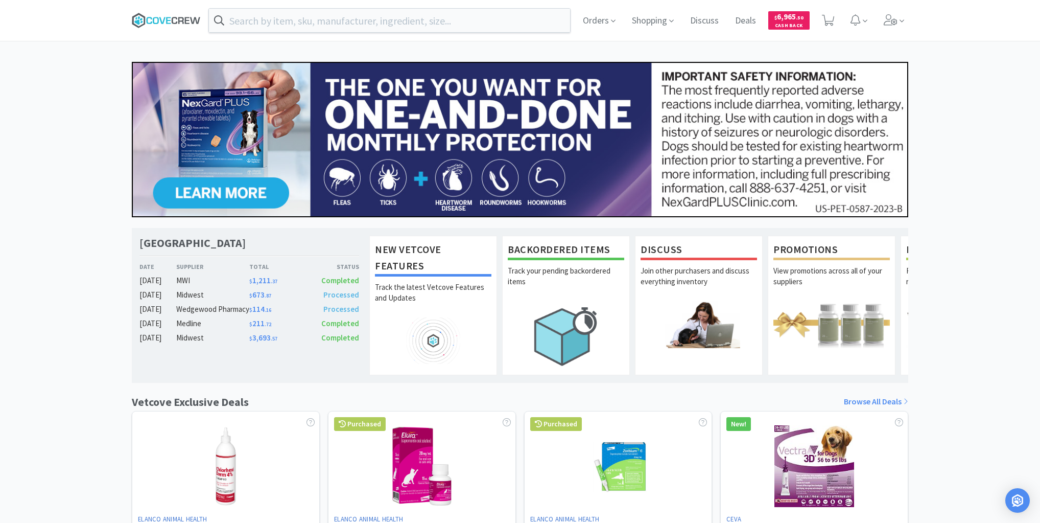
click at [172, 20] on icon at bounding box center [175, 20] width 6 height 7
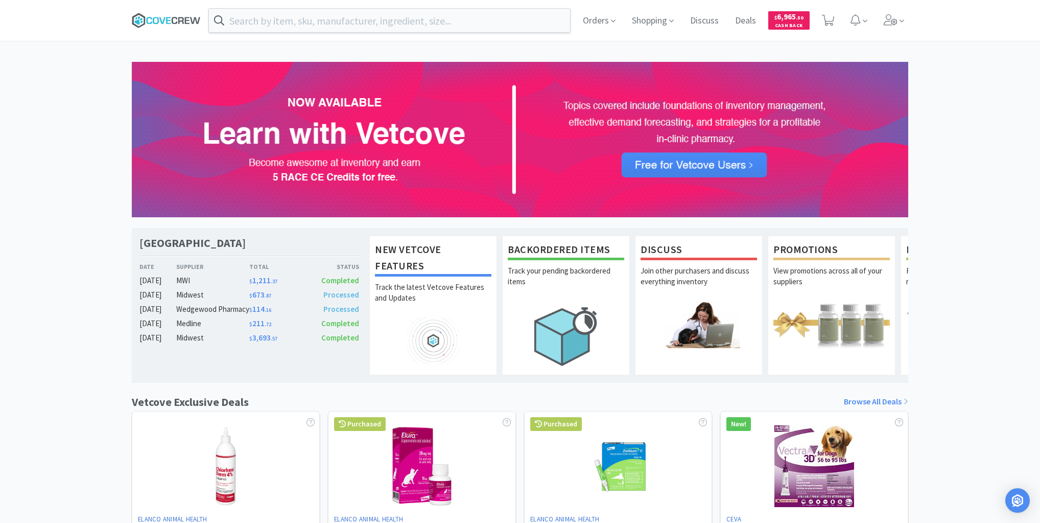
click at [168, 20] on icon at bounding box center [168, 20] width 5 height 7
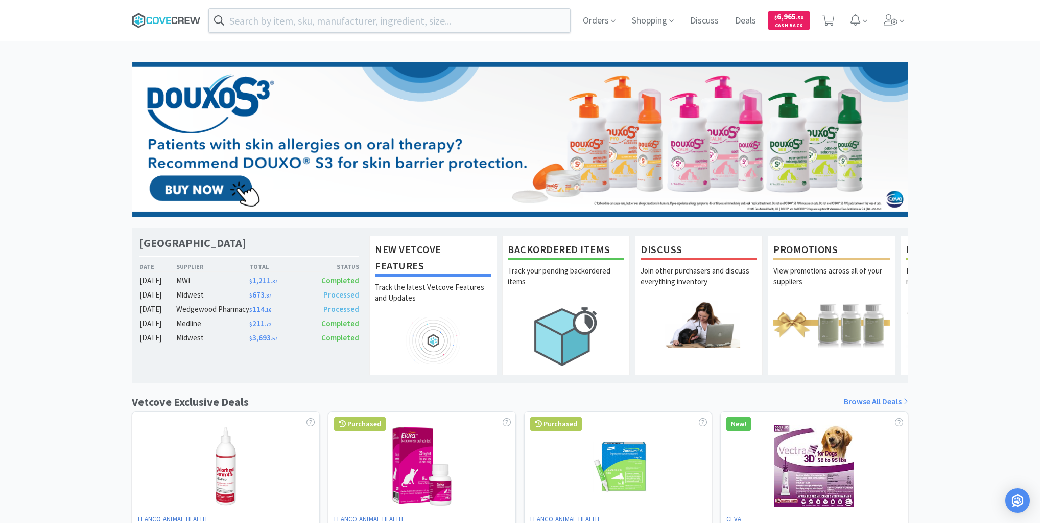
click at [178, 19] on icon at bounding box center [166, 20] width 69 height 15
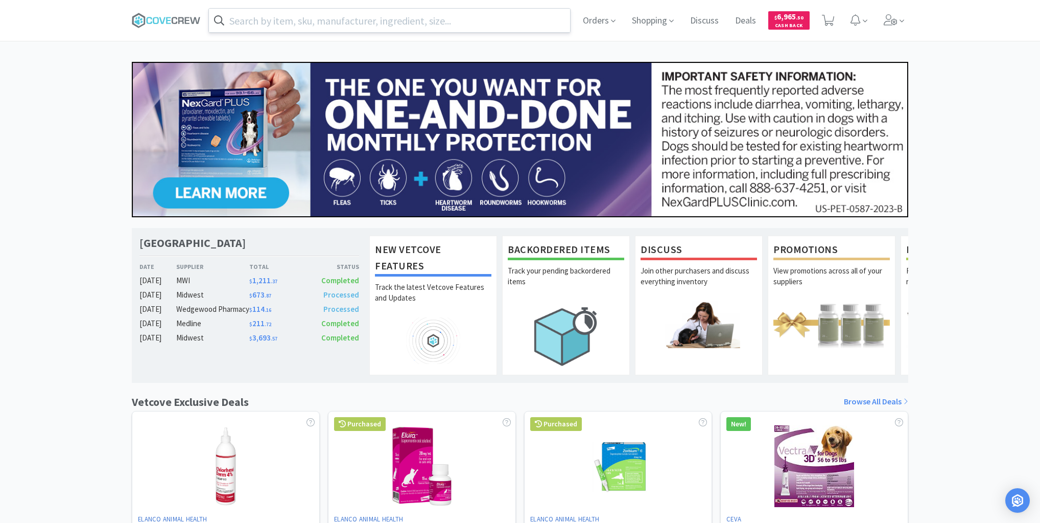
click at [487, 20] on input "text" at bounding box center [389, 20] width 361 height 23
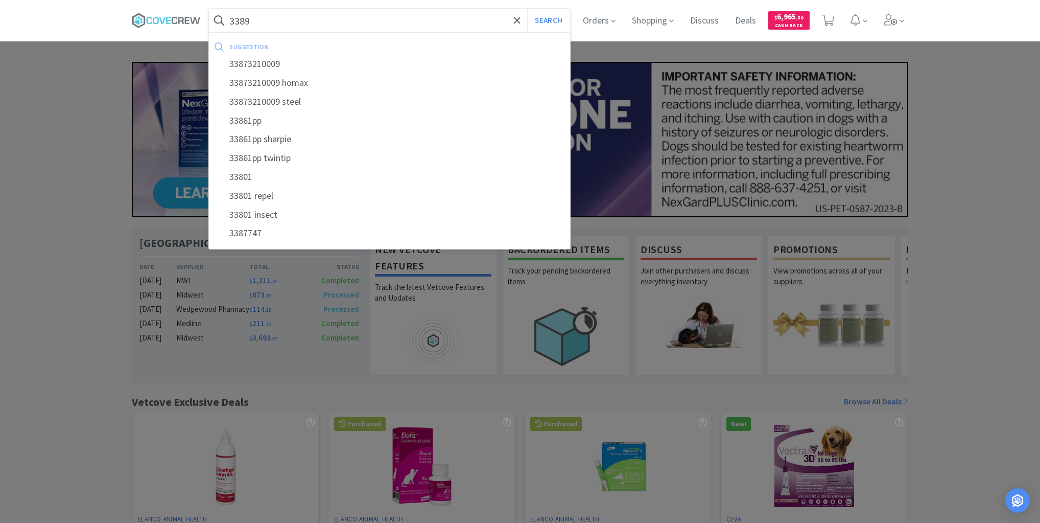
click at [527, 9] on button "Search" at bounding box center [548, 20] width 42 height 23
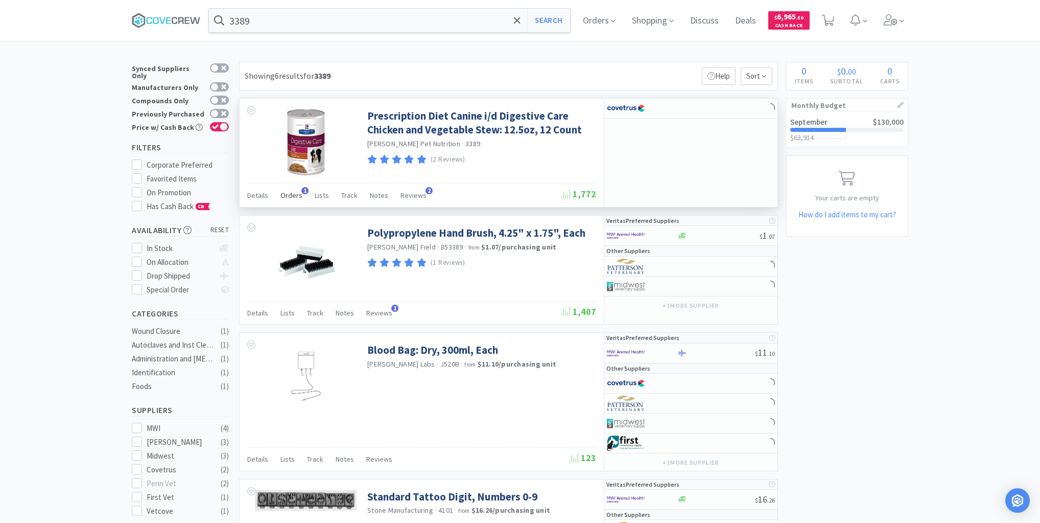
click at [292, 196] on span "Orders" at bounding box center [291, 195] width 22 height 9
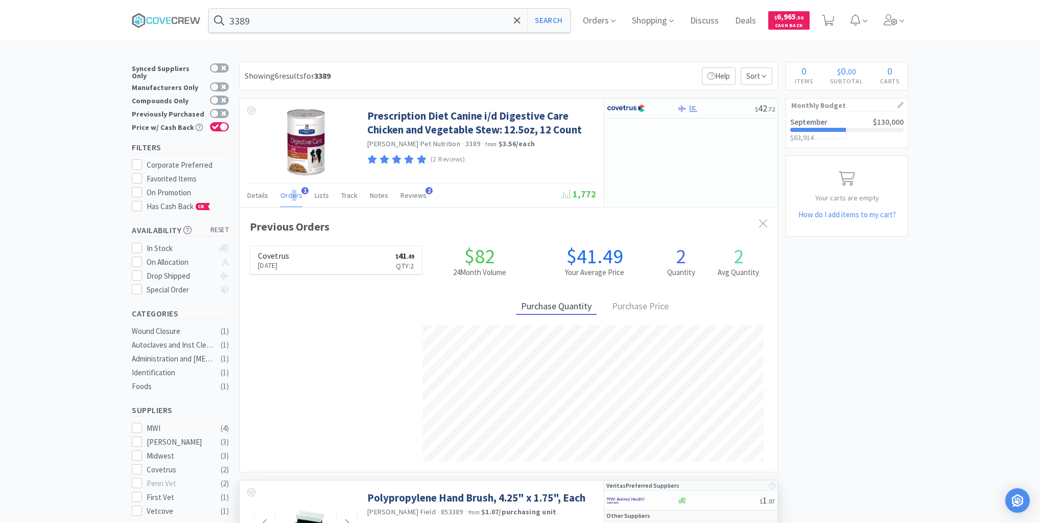
scroll to position [264, 538]
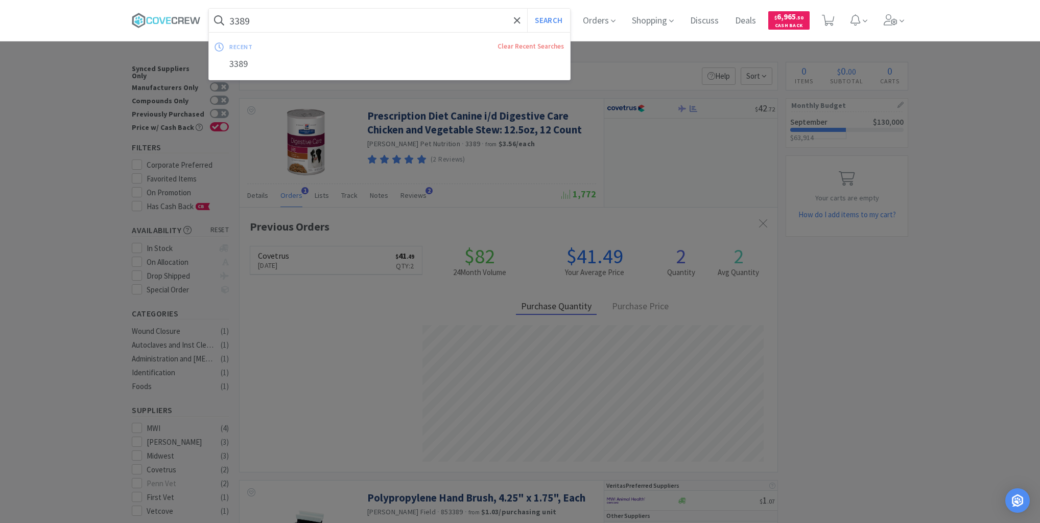
click at [419, 13] on input "3389" at bounding box center [389, 20] width 361 height 23
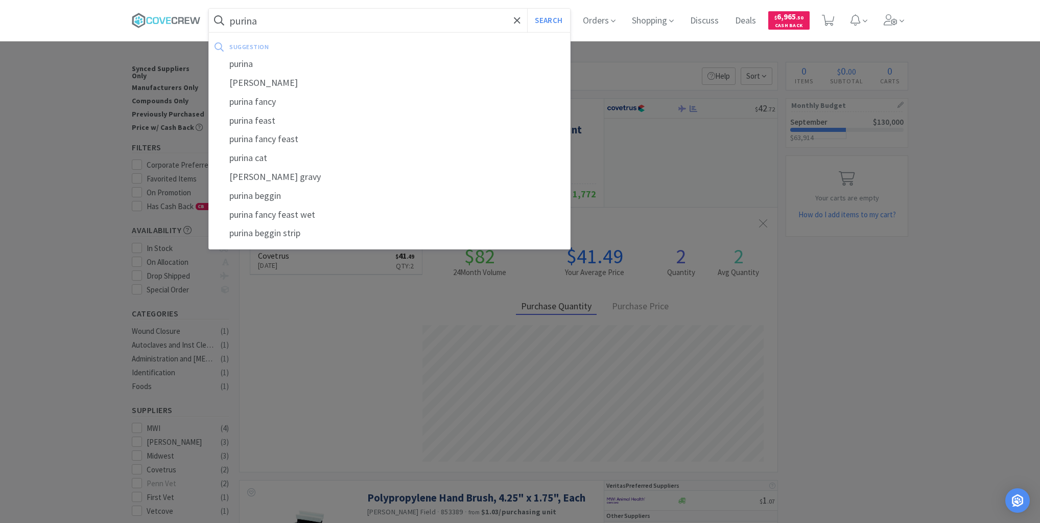
click at [527, 9] on button "Search" at bounding box center [548, 20] width 42 height 23
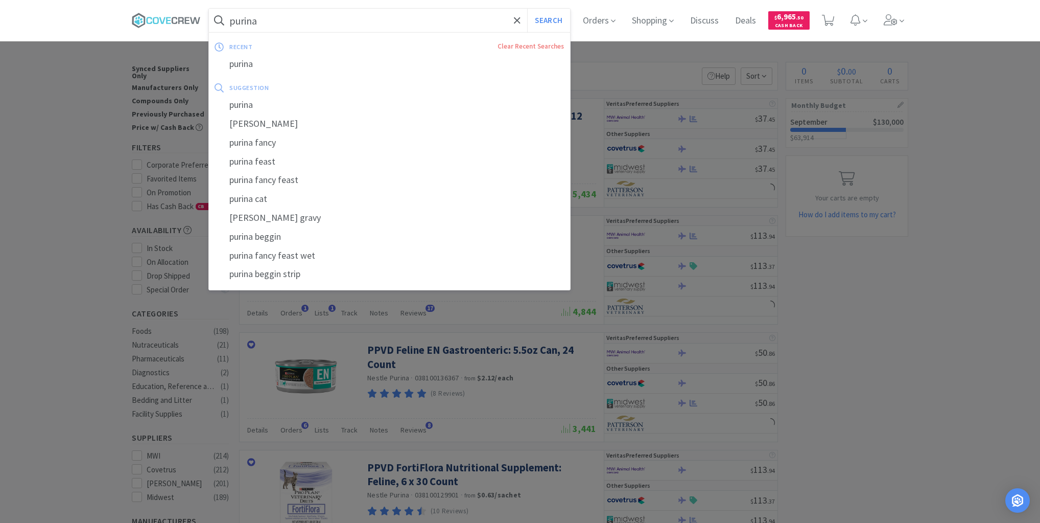
click at [282, 22] on input "purina" at bounding box center [389, 20] width 361 height 23
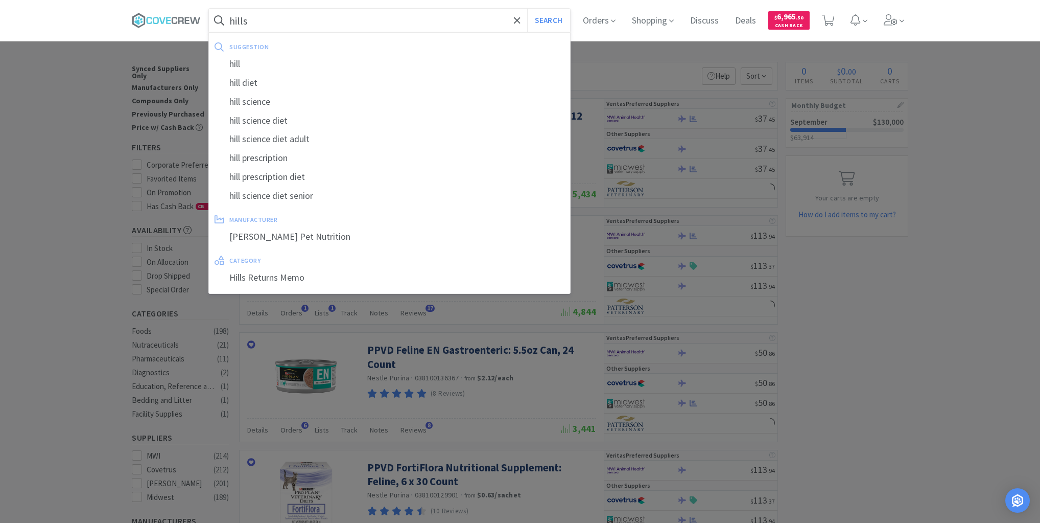
click at [527, 9] on button "Search" at bounding box center [548, 20] width 42 height 23
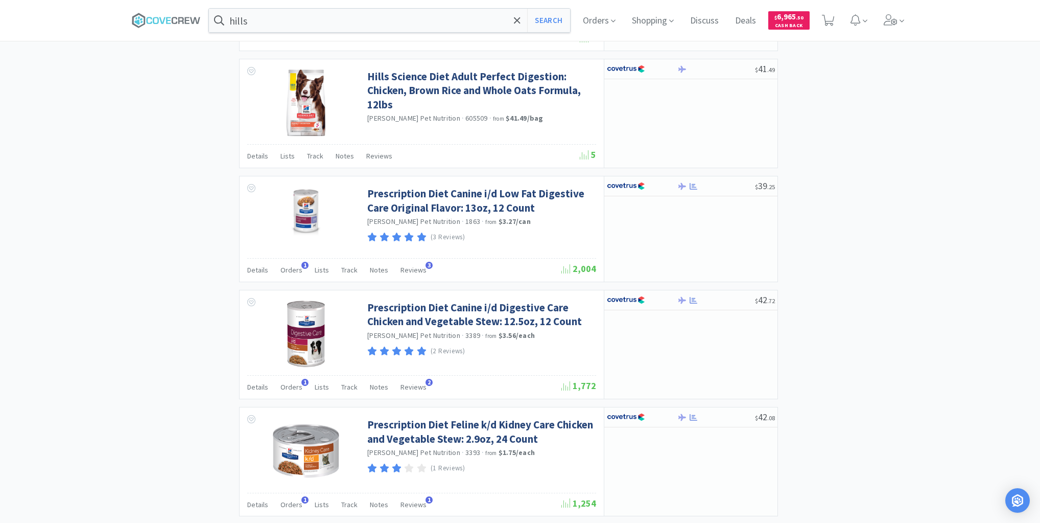
scroll to position [1410, 0]
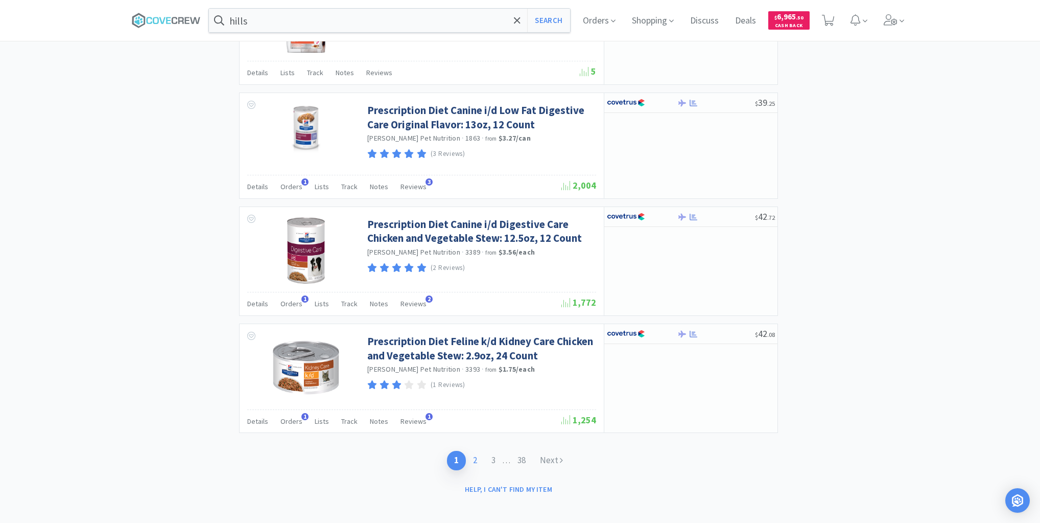
click at [476, 454] on link "2" at bounding box center [475, 460] width 18 height 19
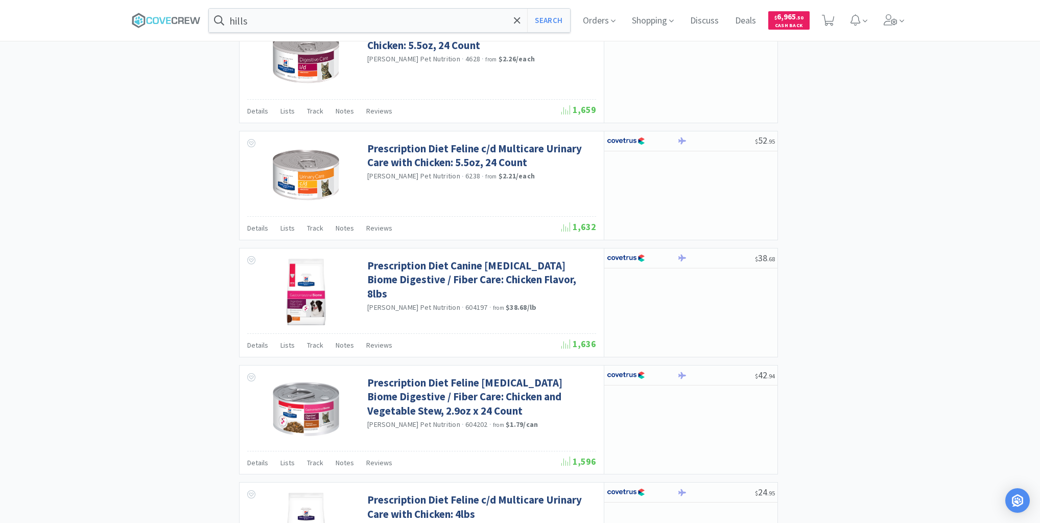
scroll to position [1422, 0]
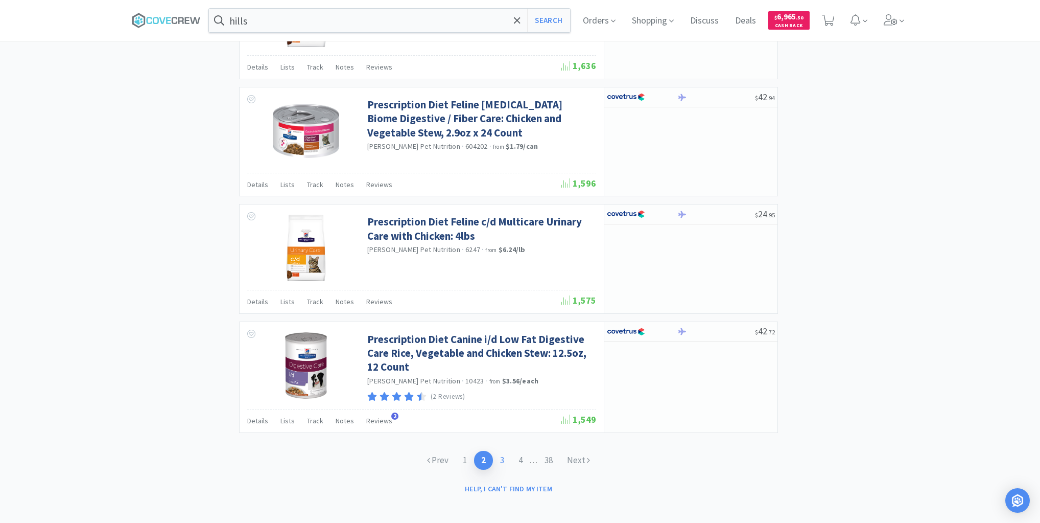
click at [501, 454] on link "3" at bounding box center [502, 460] width 18 height 19
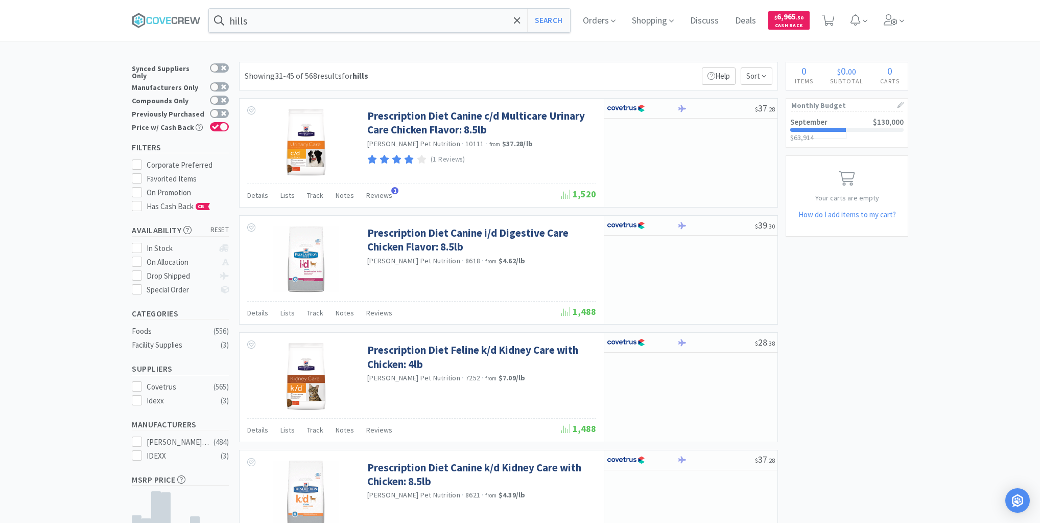
type input "purina"
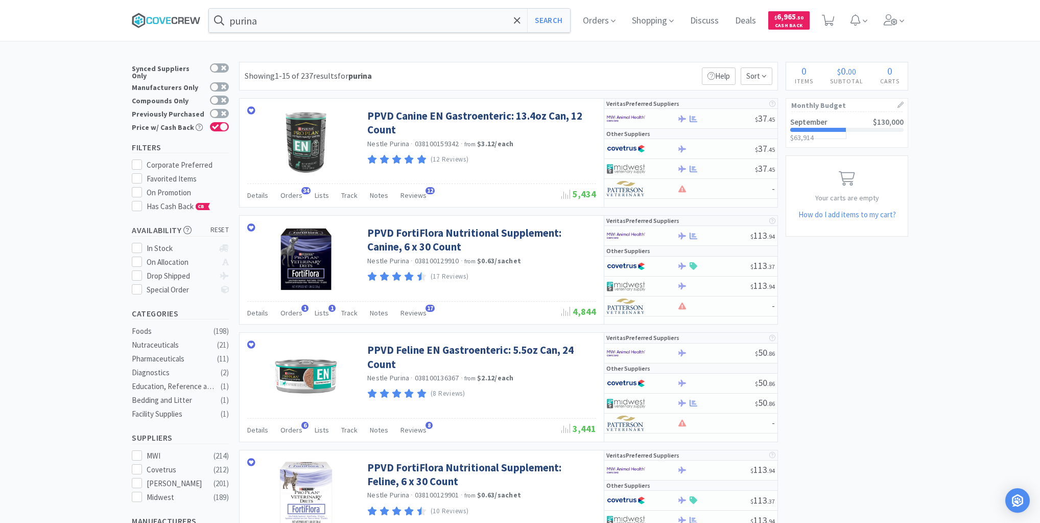
click at [184, 18] on icon at bounding box center [181, 20] width 6 height 7
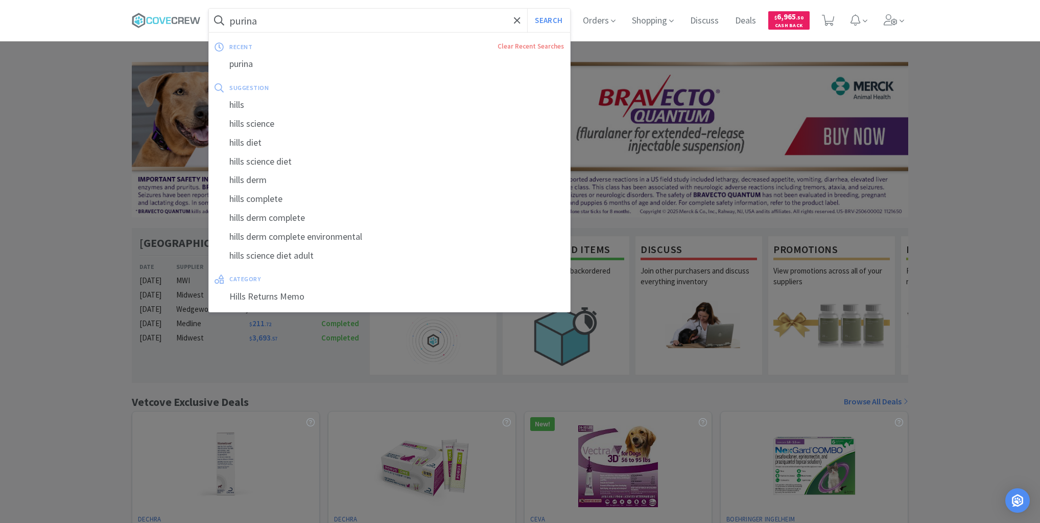
click at [312, 18] on input "purina" at bounding box center [389, 20] width 361 height 23
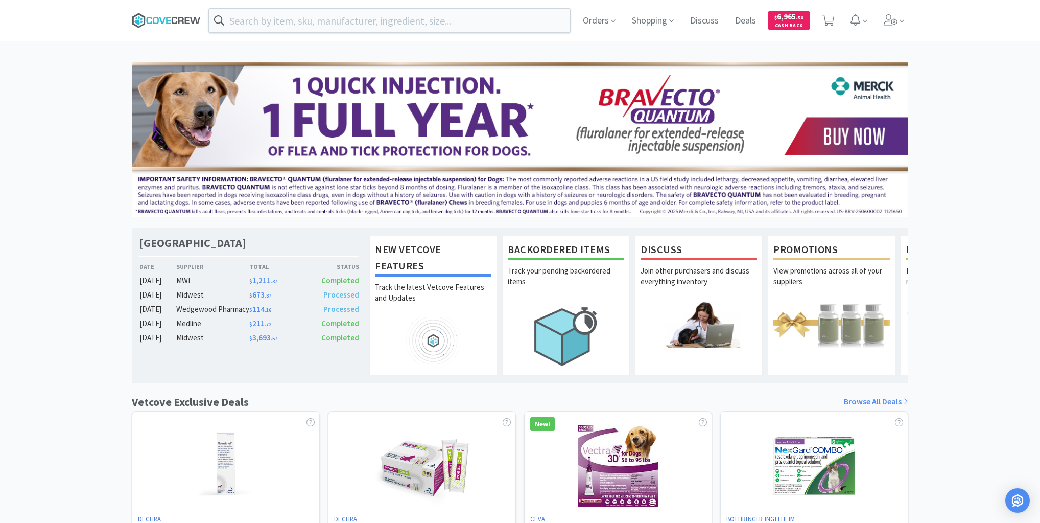
click at [188, 20] on icon at bounding box center [187, 20] width 5 height 7
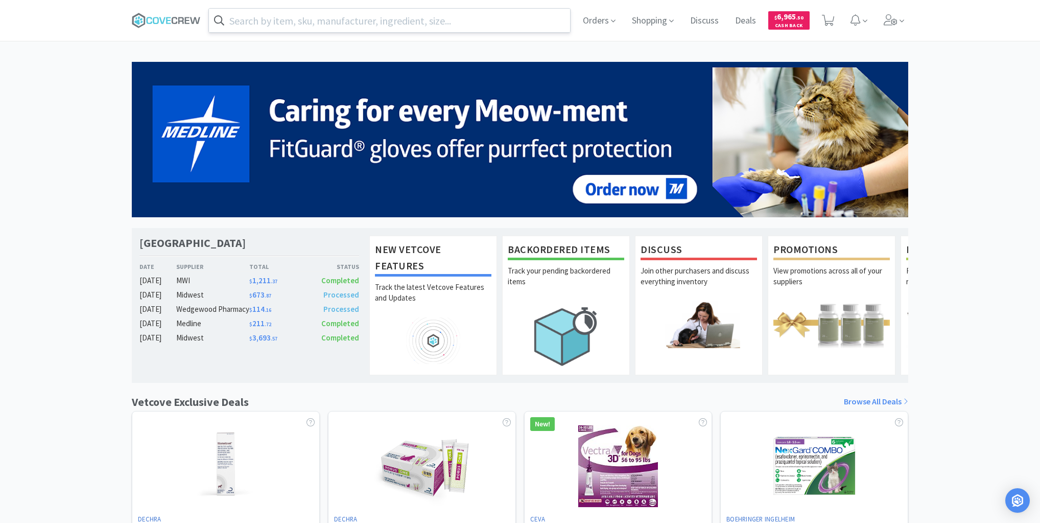
click at [264, 18] on input "text" at bounding box center [389, 20] width 361 height 23
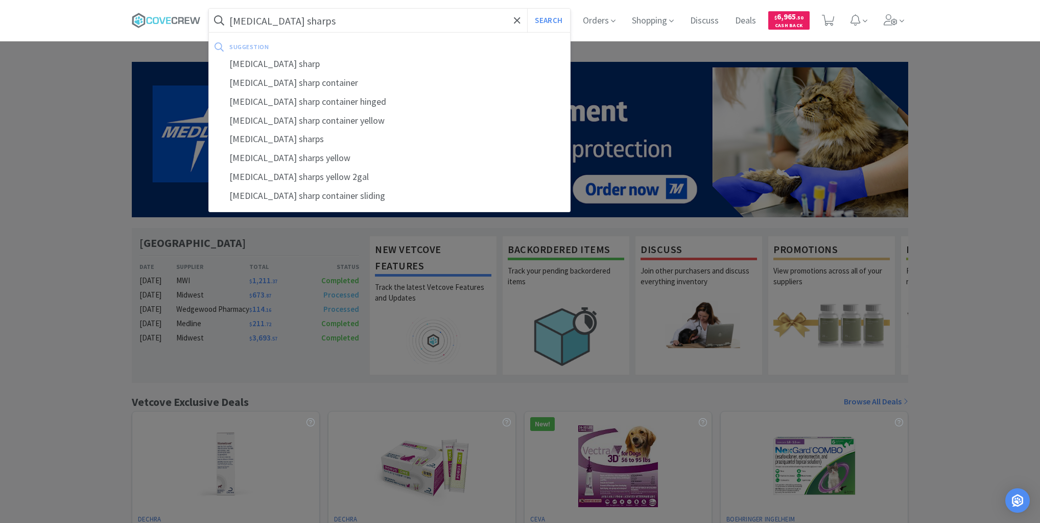
type input "[MEDICAL_DATA] sharps"
click at [527, 9] on button "Search" at bounding box center [548, 20] width 42 height 23
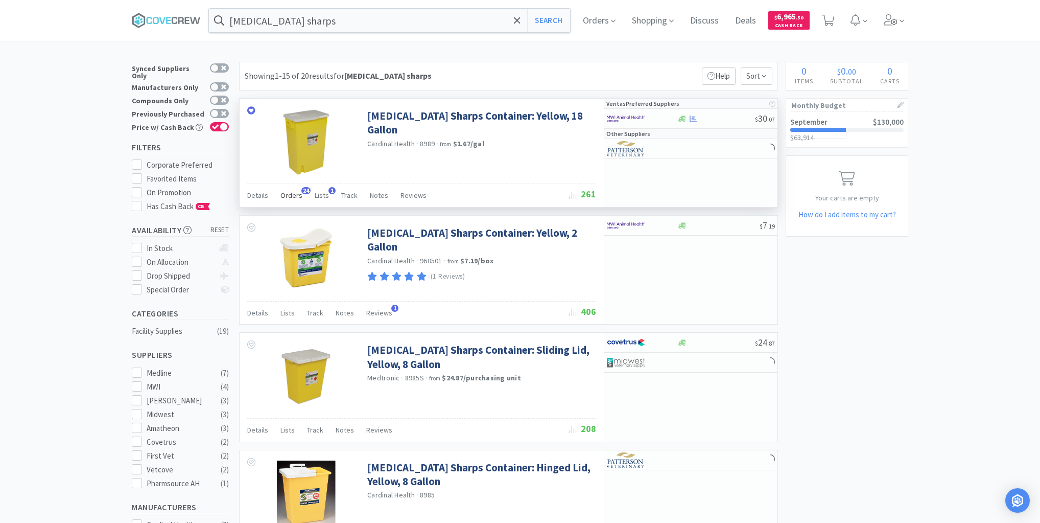
click at [292, 194] on span "Orders" at bounding box center [291, 195] width 22 height 9
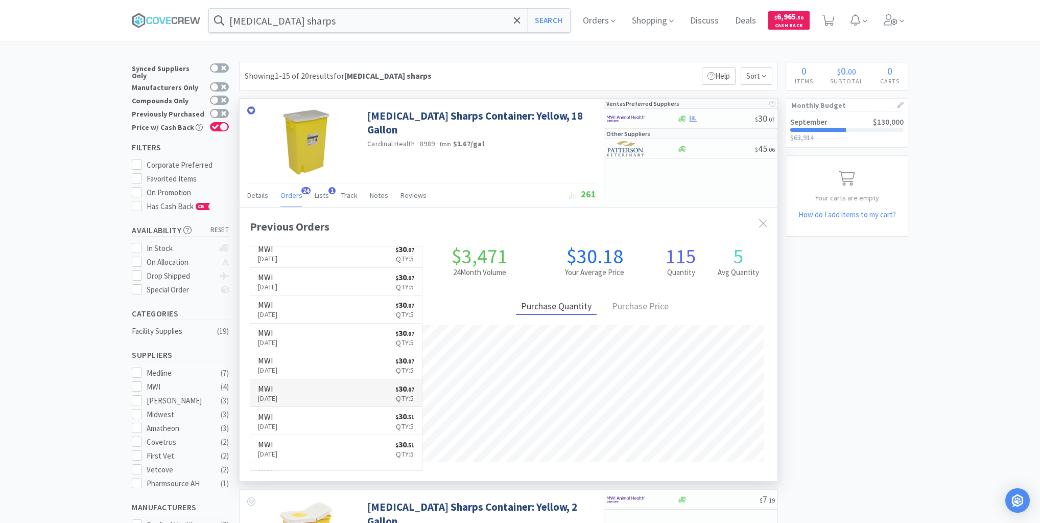
scroll to position [327, 0]
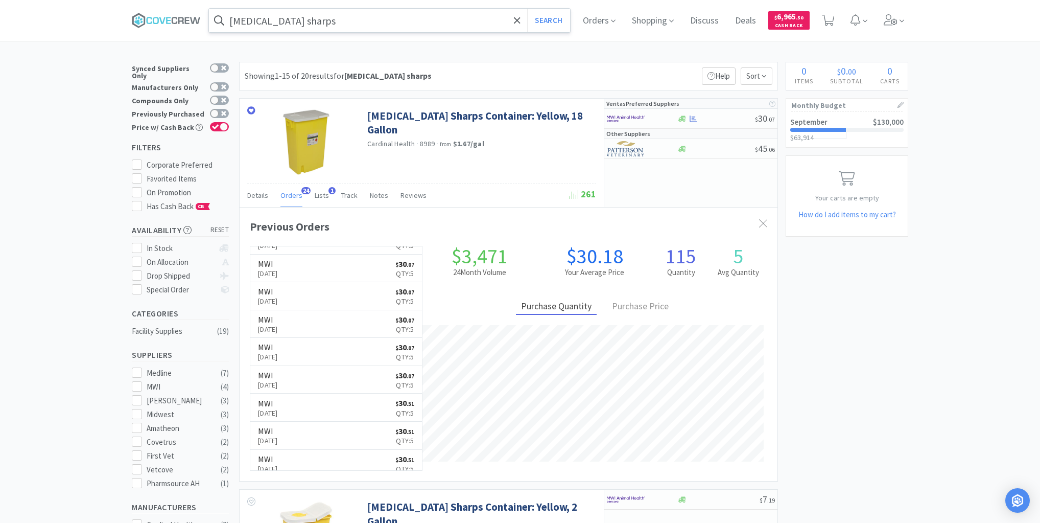
click at [326, 17] on input "[MEDICAL_DATA] sharps" at bounding box center [389, 20] width 361 height 23
click at [176, 19] on icon at bounding box center [166, 20] width 69 height 15
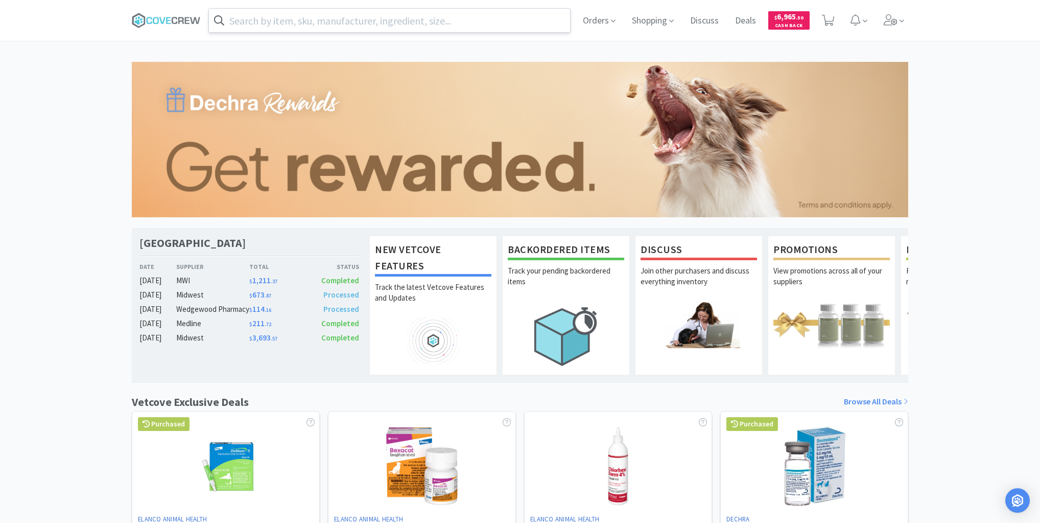
drag, startPoint x: 182, startPoint y: 16, endPoint x: 241, endPoint y: 25, distance: 59.4
click at [182, 16] on icon at bounding box center [166, 20] width 69 height 15
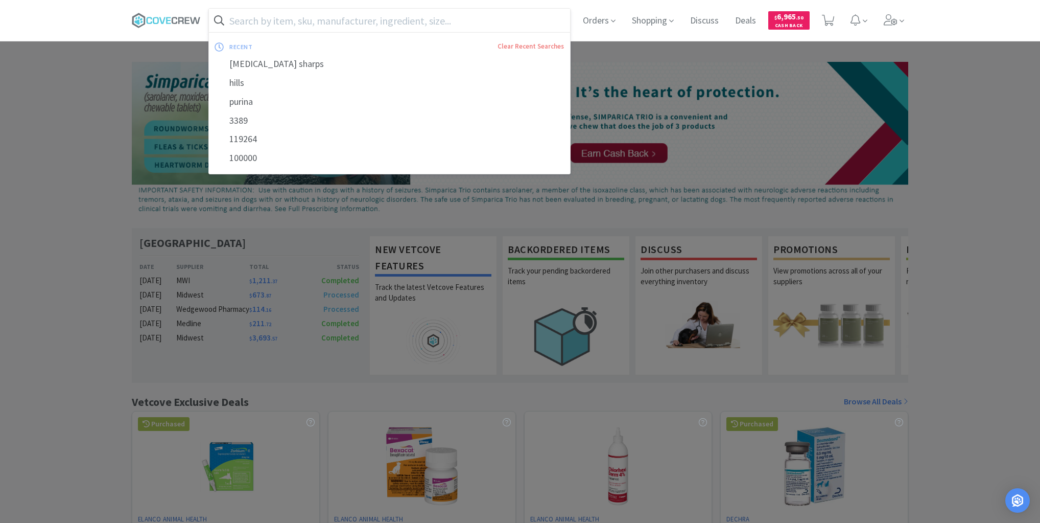
click at [451, 20] on input "text" at bounding box center [389, 20] width 361 height 23
paste input "191.49200.3"
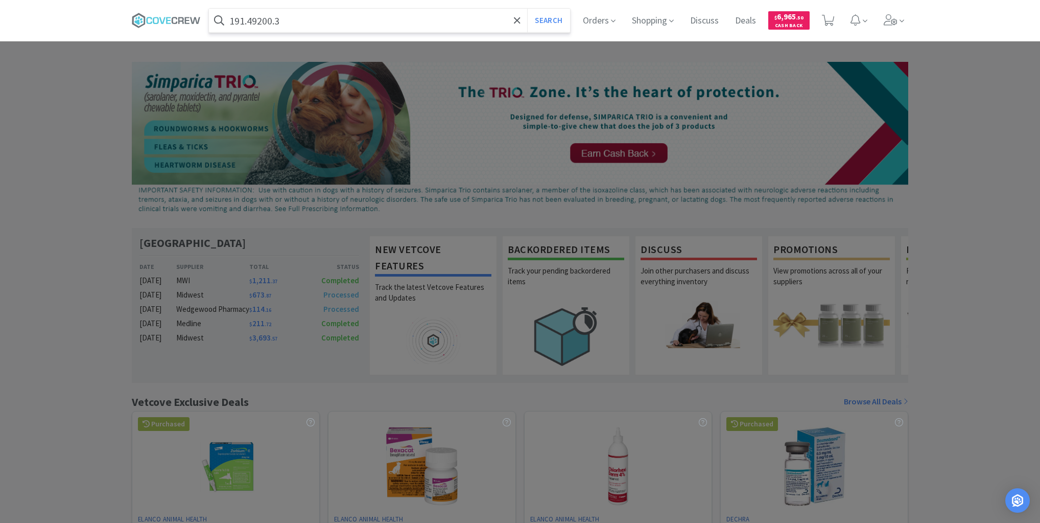
type input "191.49200.3"
click at [527, 9] on button "Search" at bounding box center [548, 20] width 42 height 23
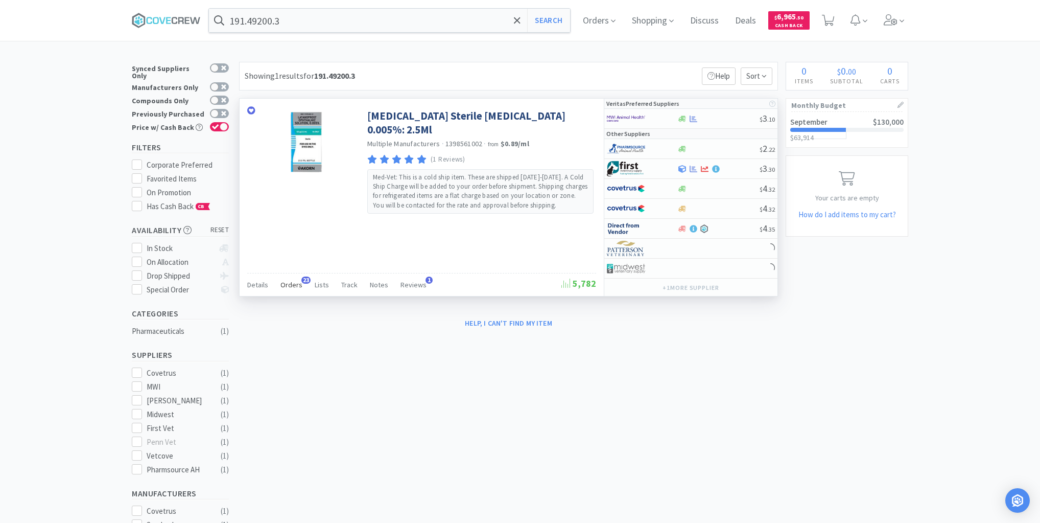
click at [292, 284] on span "Orders" at bounding box center [291, 284] width 22 height 9
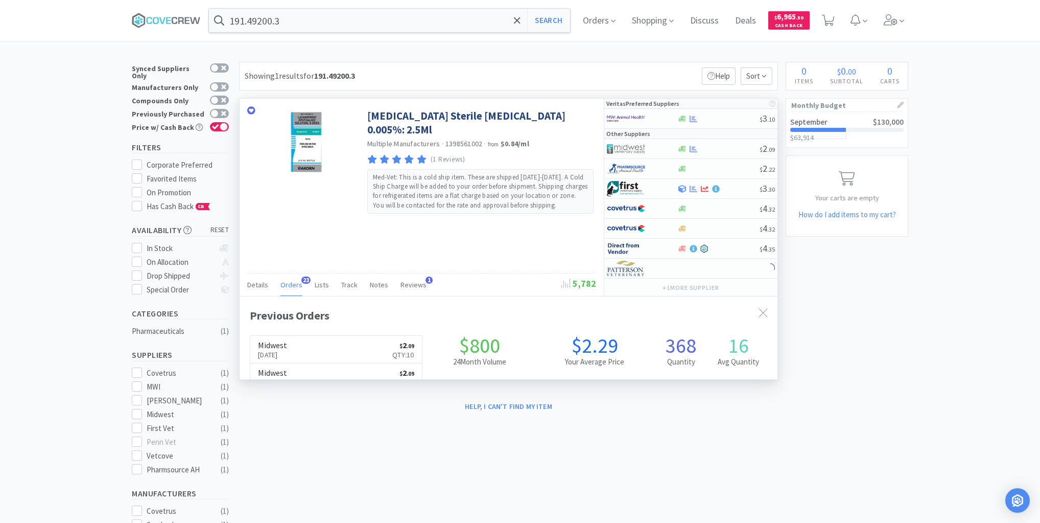
scroll to position [274, 538]
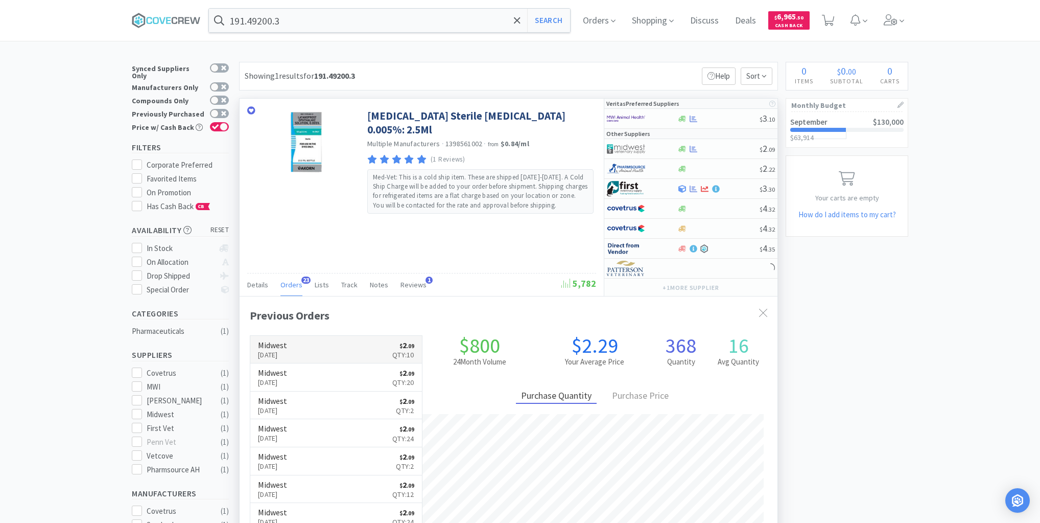
click at [343, 345] on link "Midwest [DATE] $ 2 . 09 Qty: 10" at bounding box center [336, 350] width 172 height 28
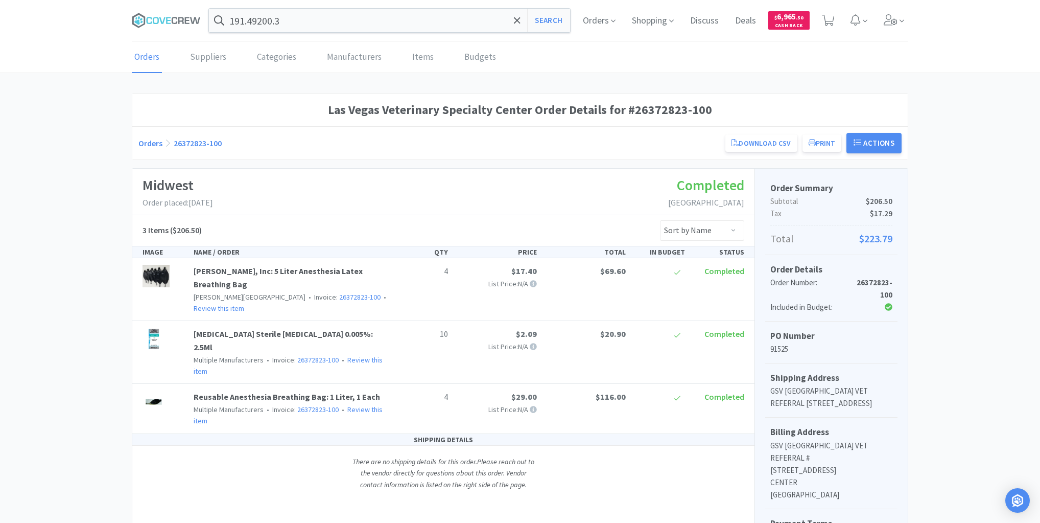
drag, startPoint x: 160, startPoint y: 16, endPoint x: 253, endPoint y: 33, distance: 94.0
click at [159, 16] on icon at bounding box center [166, 20] width 69 height 15
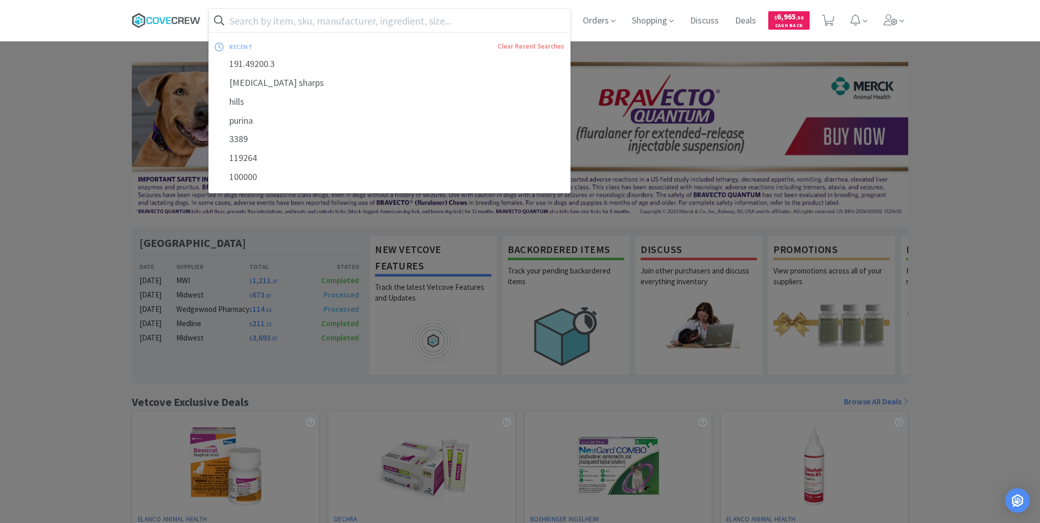
click at [180, 13] on icon at bounding box center [166, 20] width 69 height 15
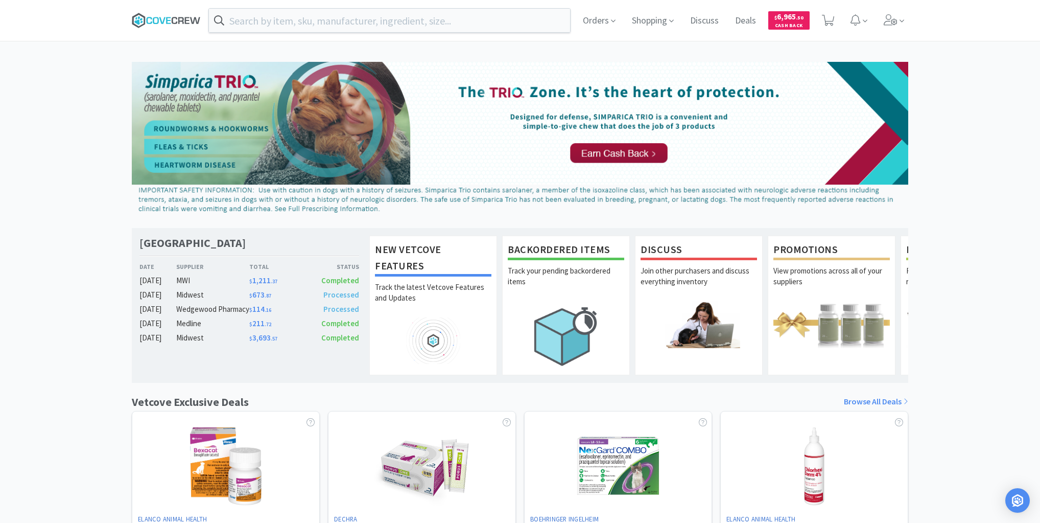
click at [190, 17] on icon at bounding box center [166, 20] width 69 height 15
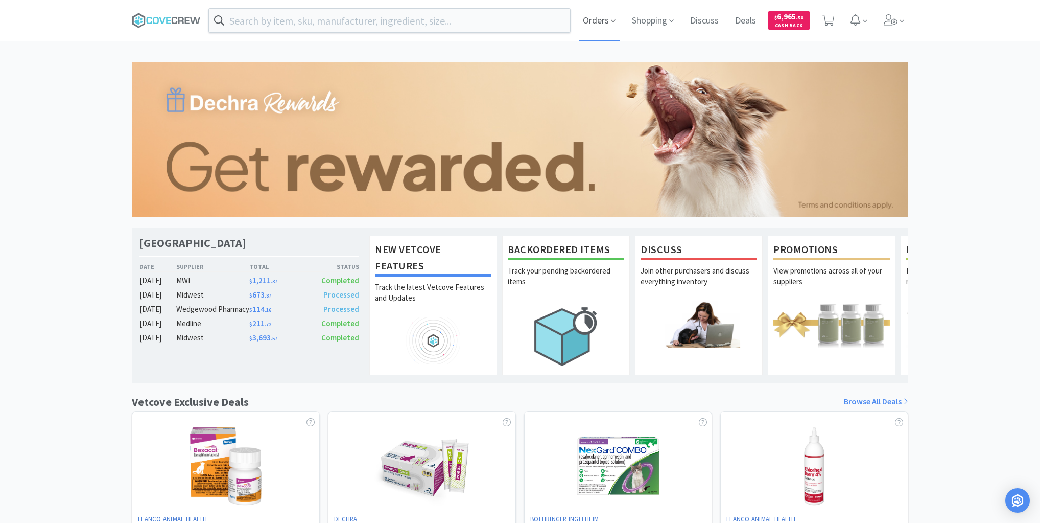
click at [600, 24] on span "Orders" at bounding box center [599, 20] width 41 height 41
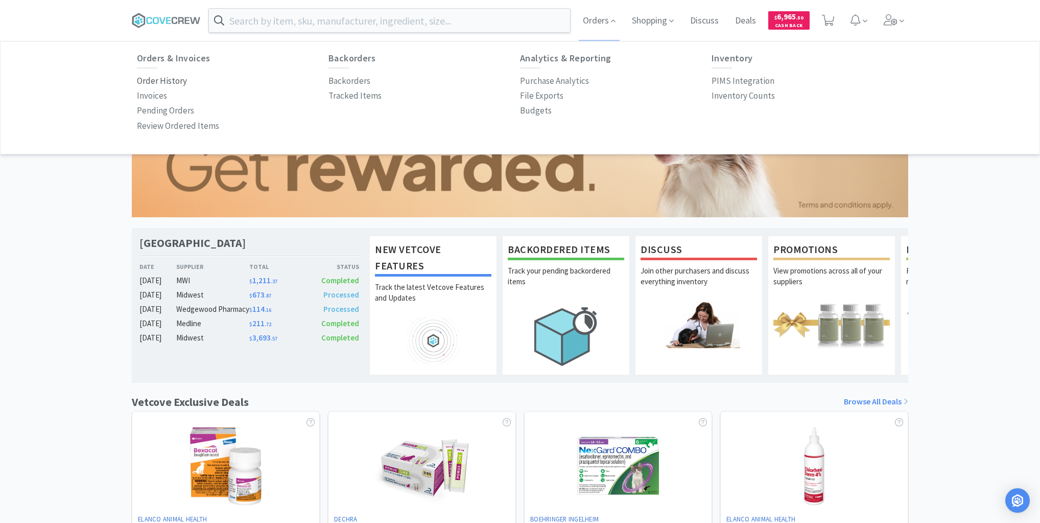
click at [143, 81] on p "Order History" at bounding box center [162, 81] width 50 height 14
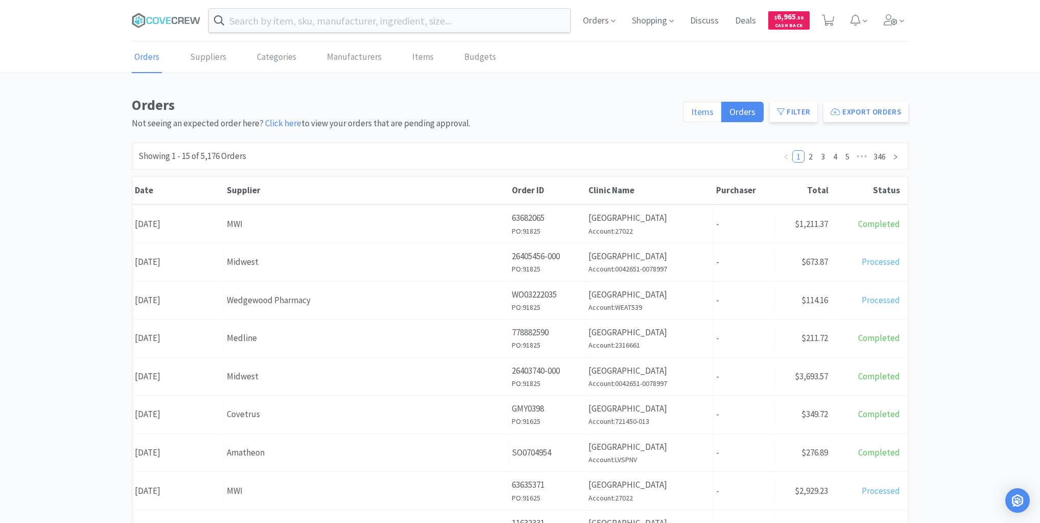
click at [703, 111] on span "Items" at bounding box center [702, 112] width 22 height 12
click at [691, 115] on input "Items" at bounding box center [691, 115] width 0 height 0
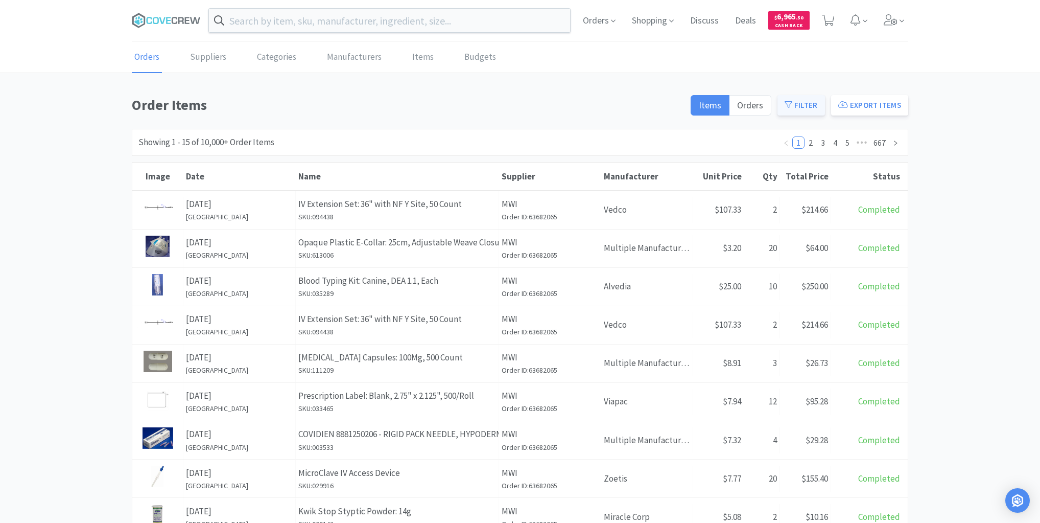
click at [805, 105] on button "Filter" at bounding box center [801, 105] width 48 height 20
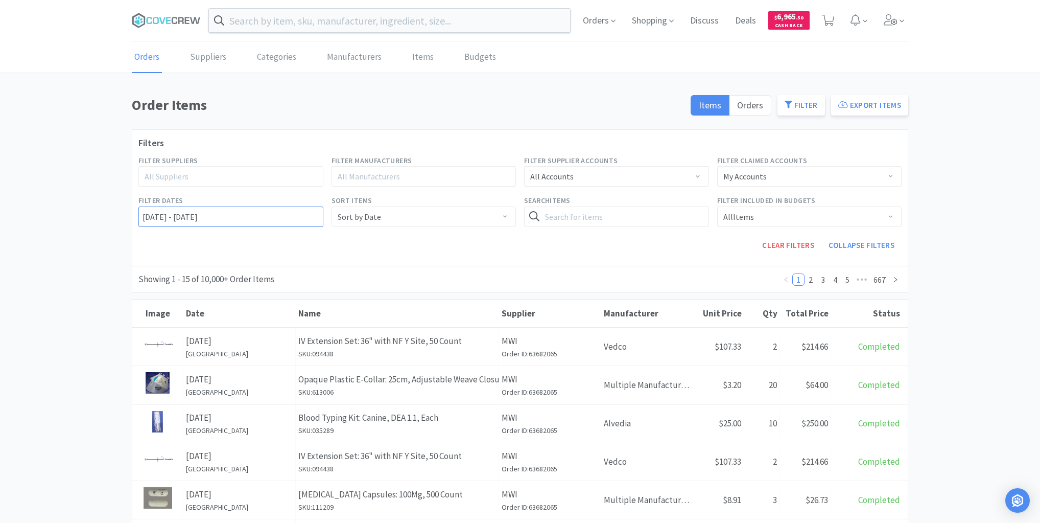
click at [140, 214] on input "[DATE] - [DATE]" at bounding box center [230, 216] width 185 height 20
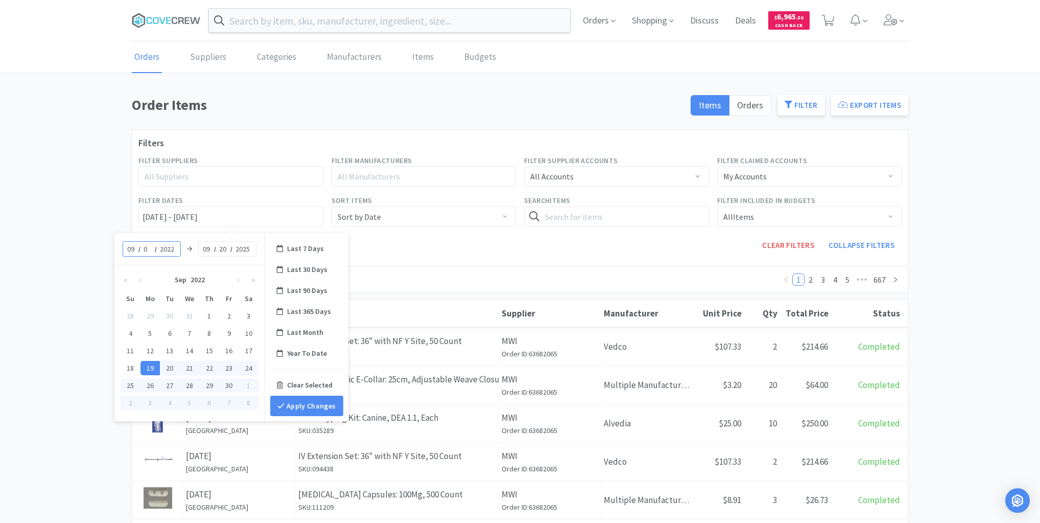
type input "01"
type input "[DATE] - [DATE]"
type input "2025"
type input "[DATE] - [DATE]"
type input "19"
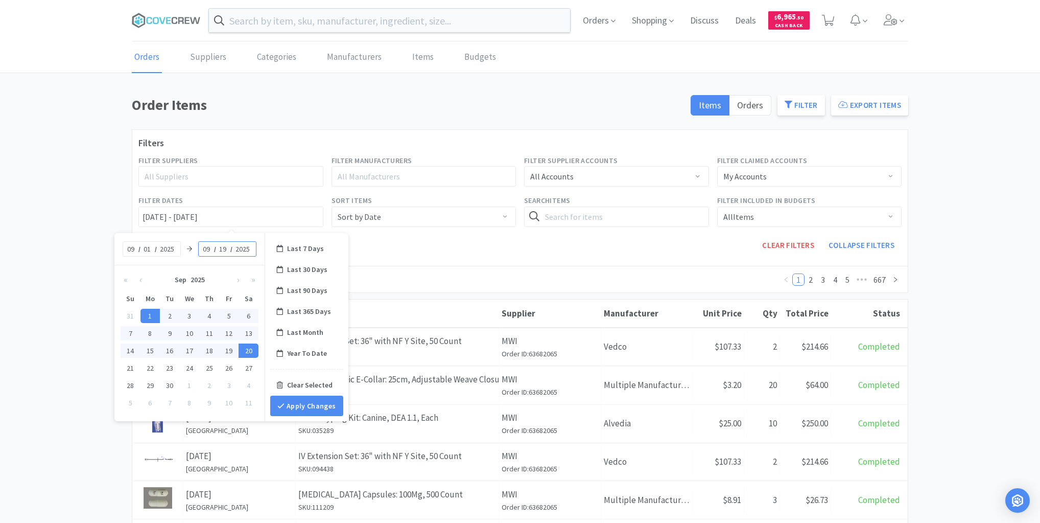
type input "[DATE] - [DATE]"
click at [338, 27] on input "text" at bounding box center [389, 20] width 361 height 23
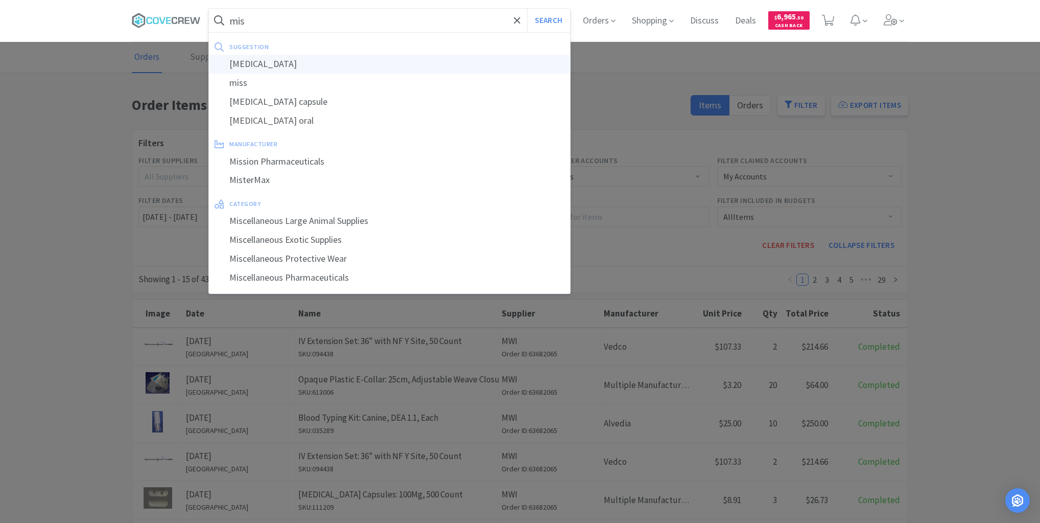
click at [252, 66] on div "[MEDICAL_DATA]" at bounding box center [389, 64] width 361 height 19
type input "[MEDICAL_DATA]"
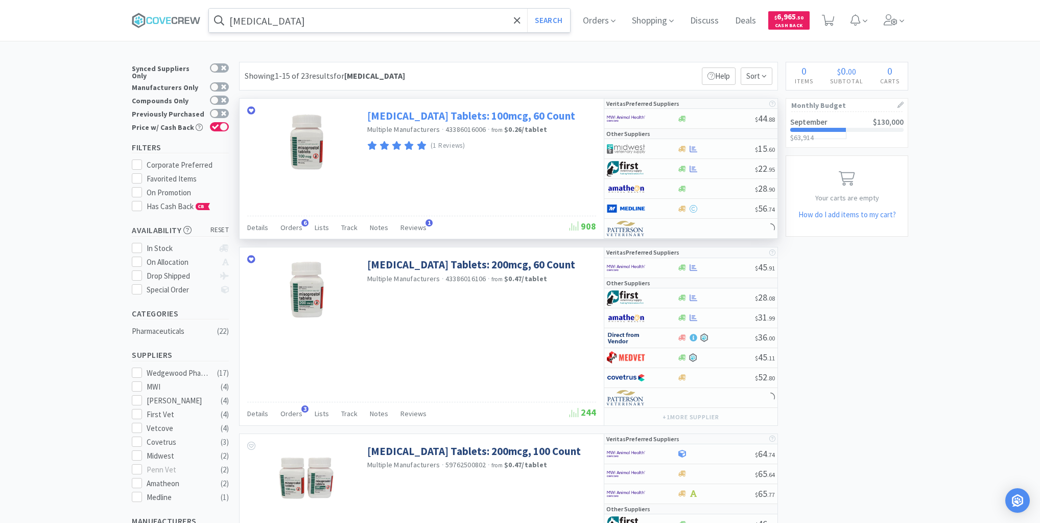
click at [423, 116] on link "[MEDICAL_DATA] Tablets: 100mcg, 60 Count" at bounding box center [471, 116] width 208 height 14
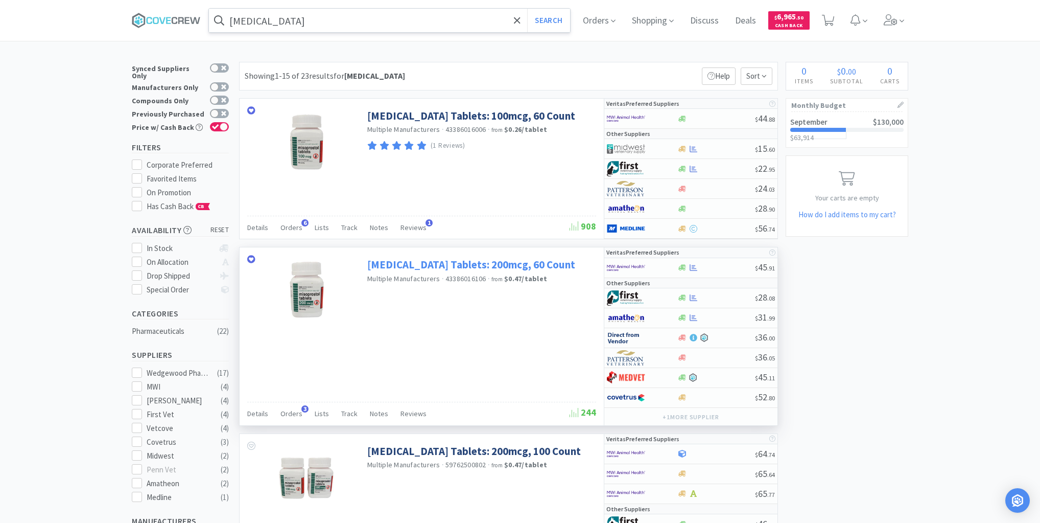
click at [416, 266] on link "[MEDICAL_DATA] Tablets: 200mcg, 60 Count" at bounding box center [471, 264] width 208 height 14
drag, startPoint x: 183, startPoint y: 18, endPoint x: 206, endPoint y: 26, distance: 24.4
click at [183, 18] on icon at bounding box center [166, 20] width 69 height 15
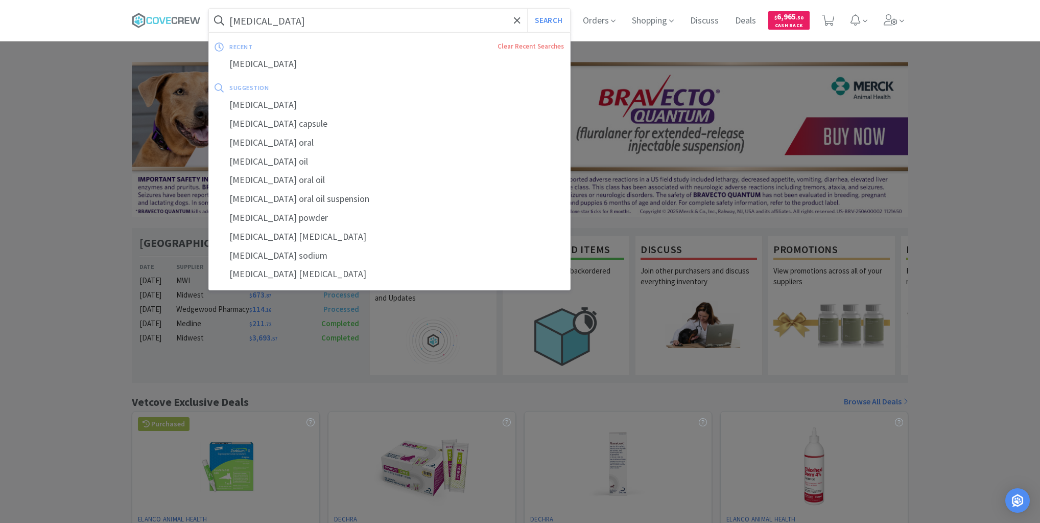
click at [347, 22] on input "[MEDICAL_DATA]" at bounding box center [389, 20] width 361 height 23
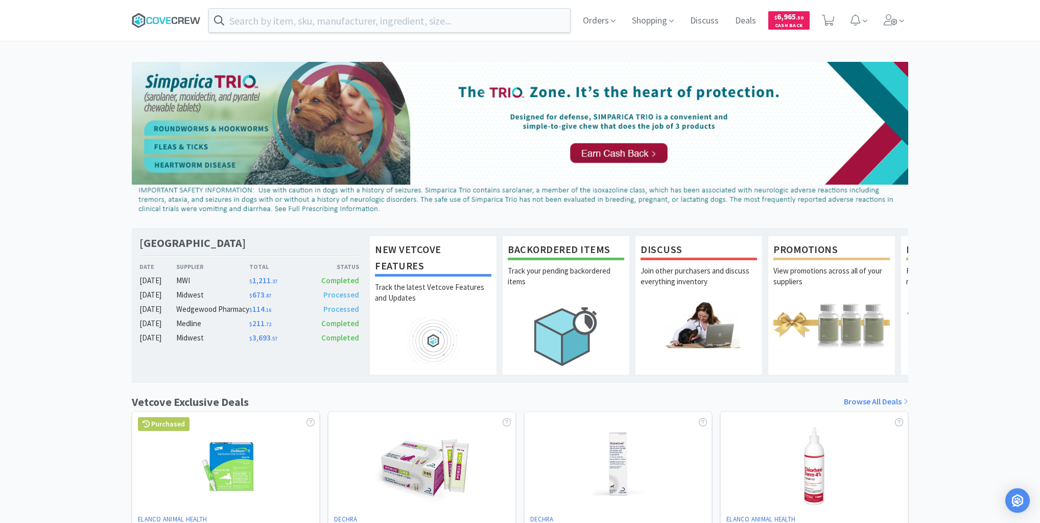
click at [187, 19] on icon at bounding box center [166, 20] width 69 height 15
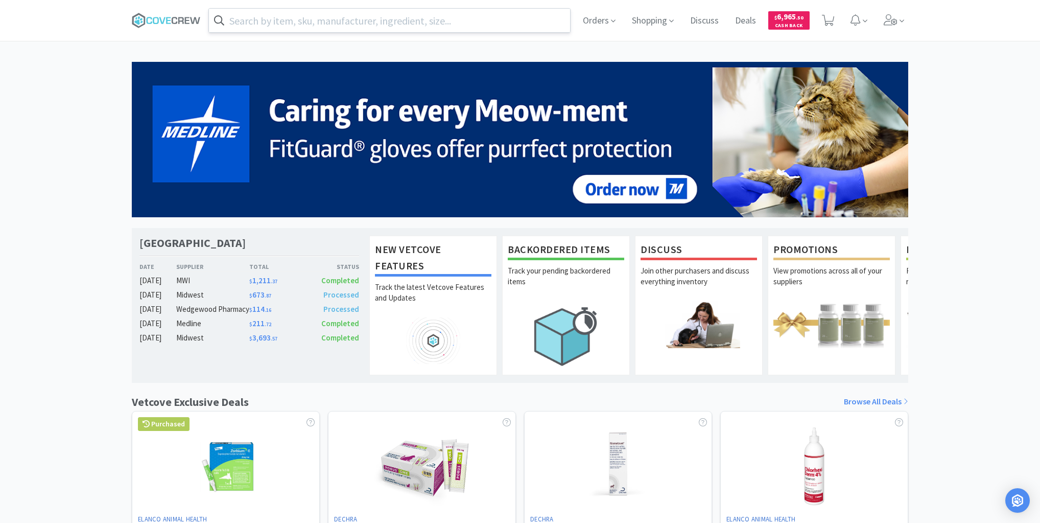
click at [418, 21] on input "text" at bounding box center [389, 20] width 361 height 23
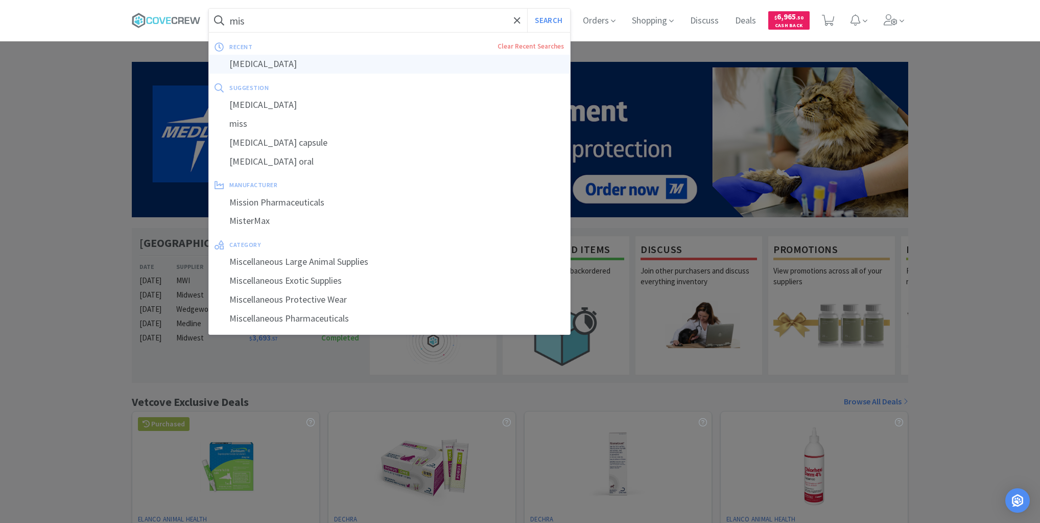
click at [309, 64] on div "[MEDICAL_DATA]" at bounding box center [389, 64] width 361 height 19
type input "[MEDICAL_DATA]"
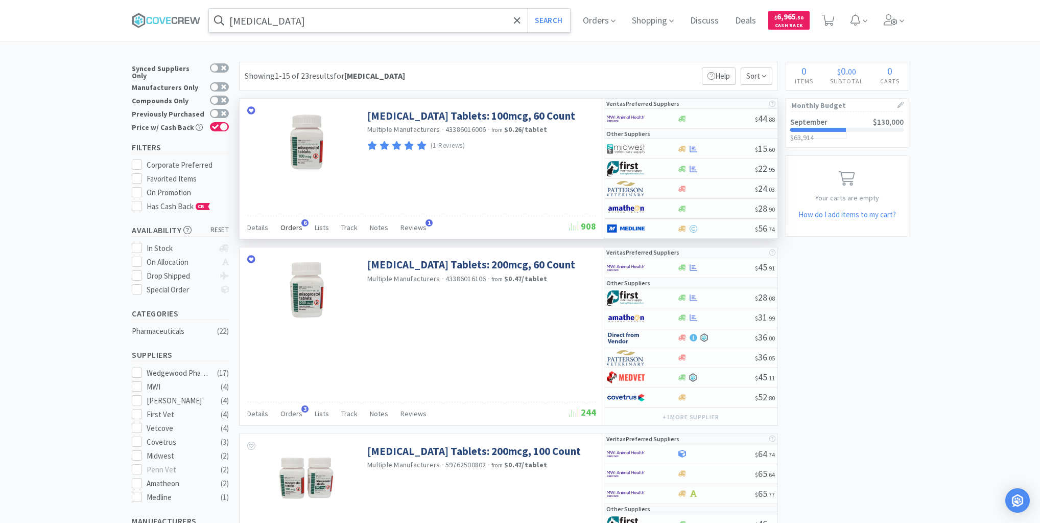
click at [291, 225] on span "Orders" at bounding box center [291, 227] width 22 height 9
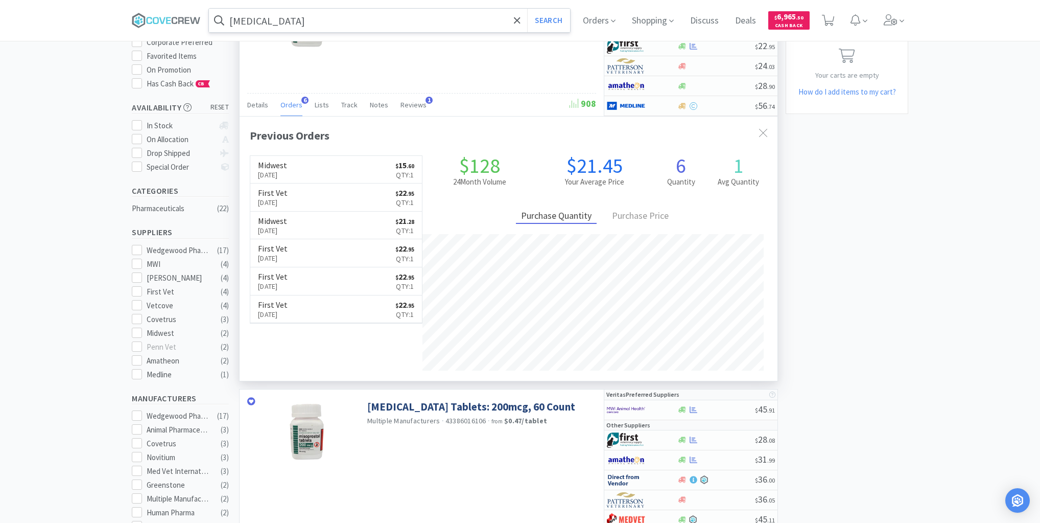
scroll to position [327, 0]
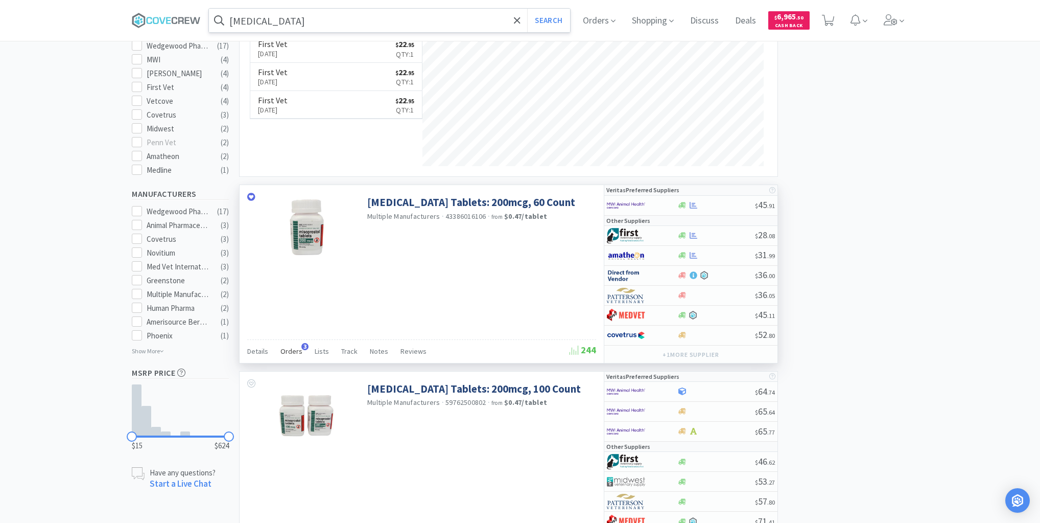
click at [292, 348] on span "Orders" at bounding box center [291, 350] width 22 height 9
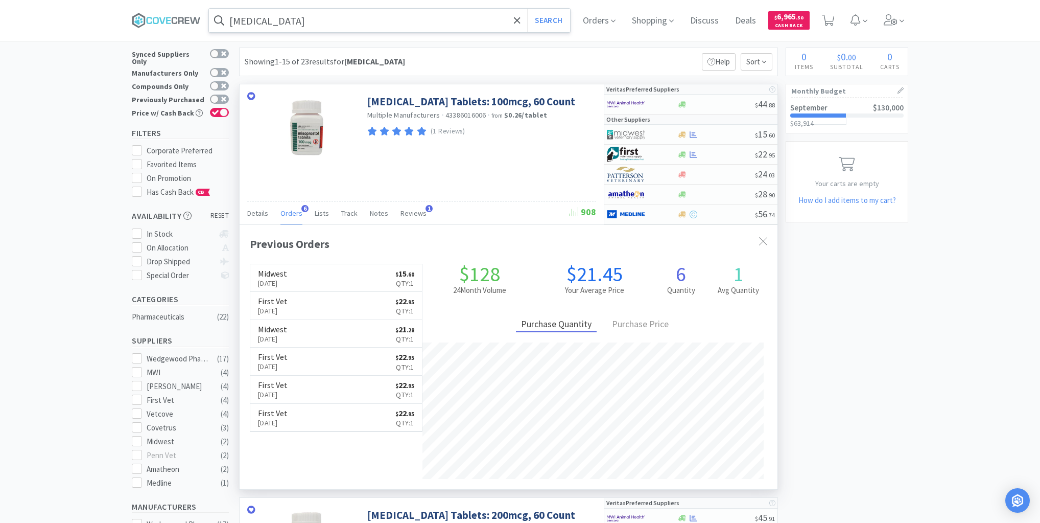
scroll to position [0, 0]
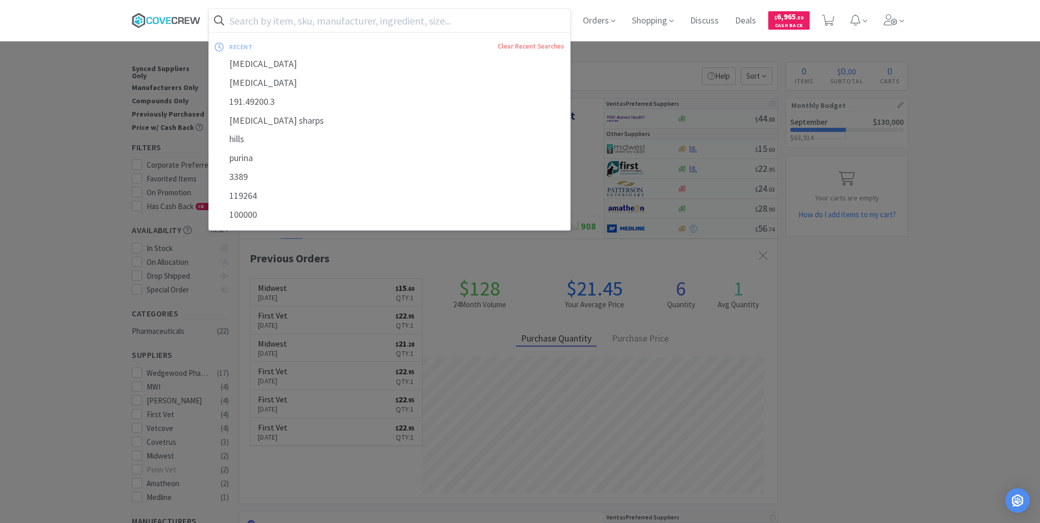
click at [160, 16] on icon at bounding box center [166, 20] width 69 height 15
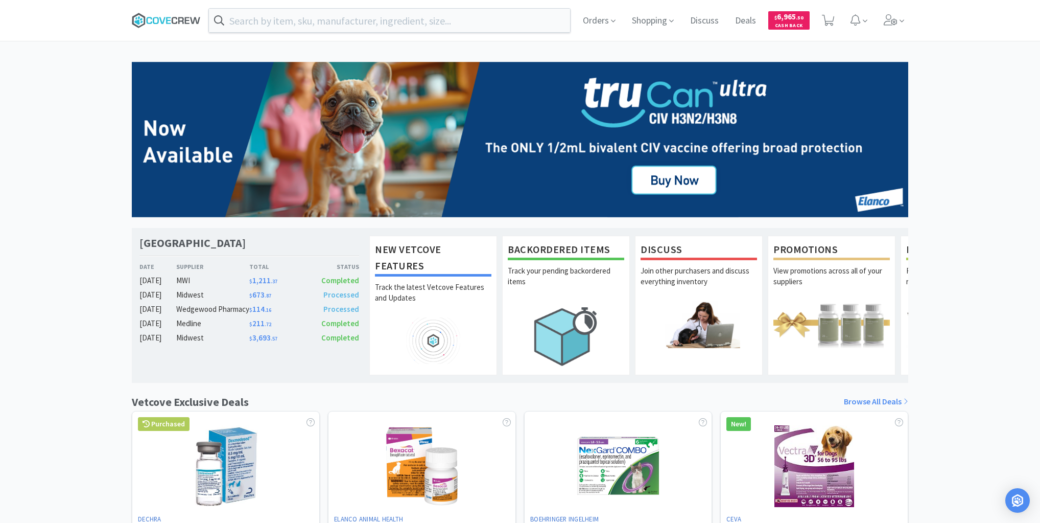
click at [159, 20] on icon at bounding box center [166, 20] width 69 height 15
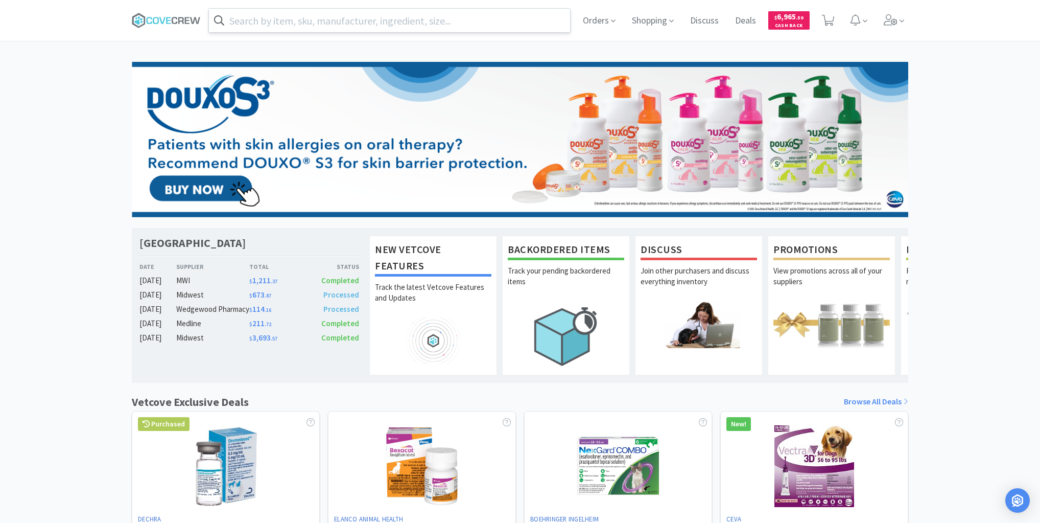
click at [411, 20] on input "text" at bounding box center [389, 20] width 361 height 23
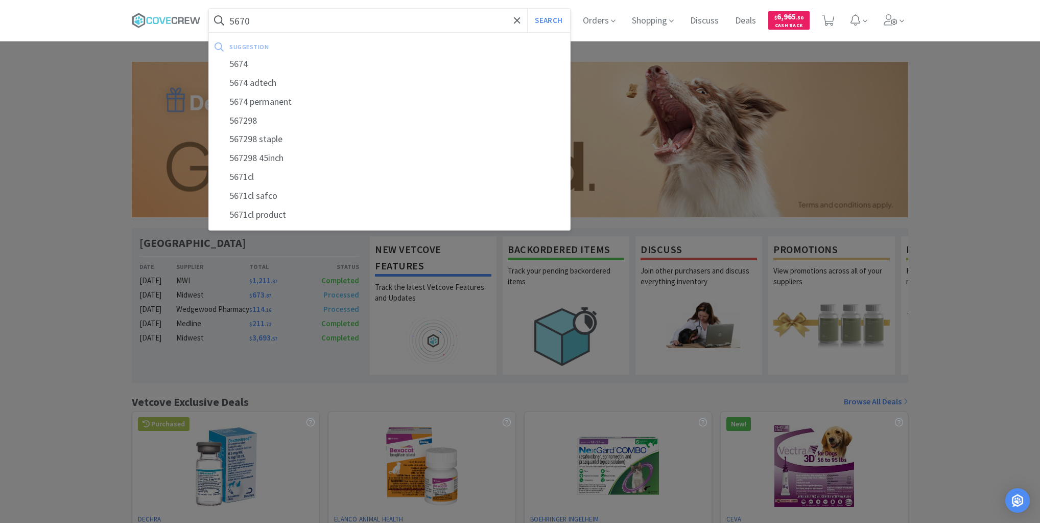
type input "5670"
click at [527, 9] on button "Search" at bounding box center [548, 20] width 42 height 23
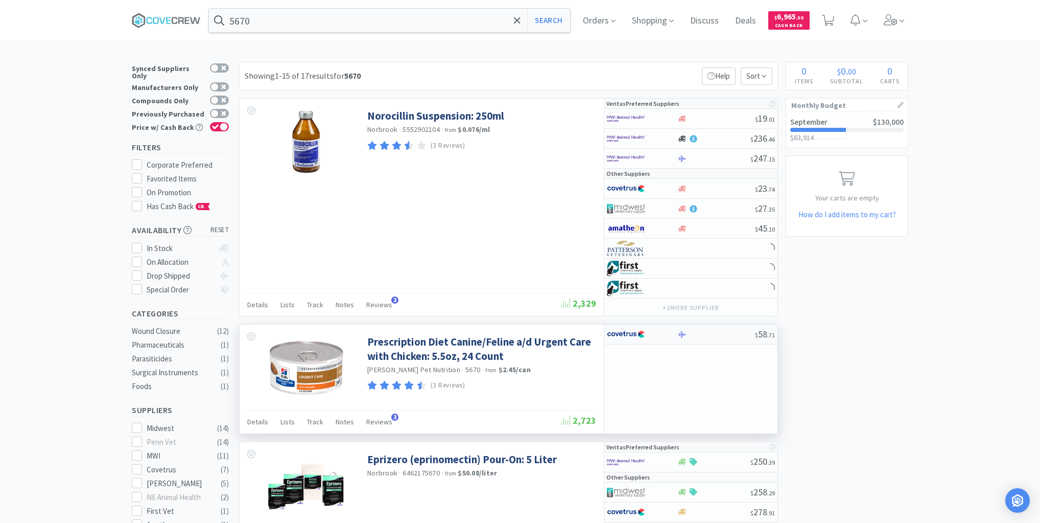
click at [703, 334] on div at bounding box center [716, 335] width 78 height 8
select select "1"
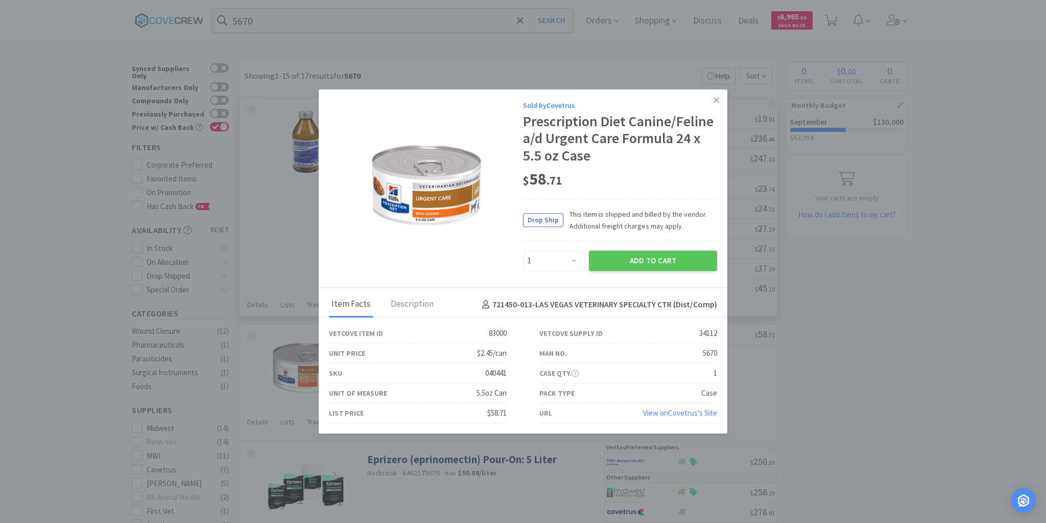
click at [718, 101] on icon at bounding box center [717, 100] width 6 height 9
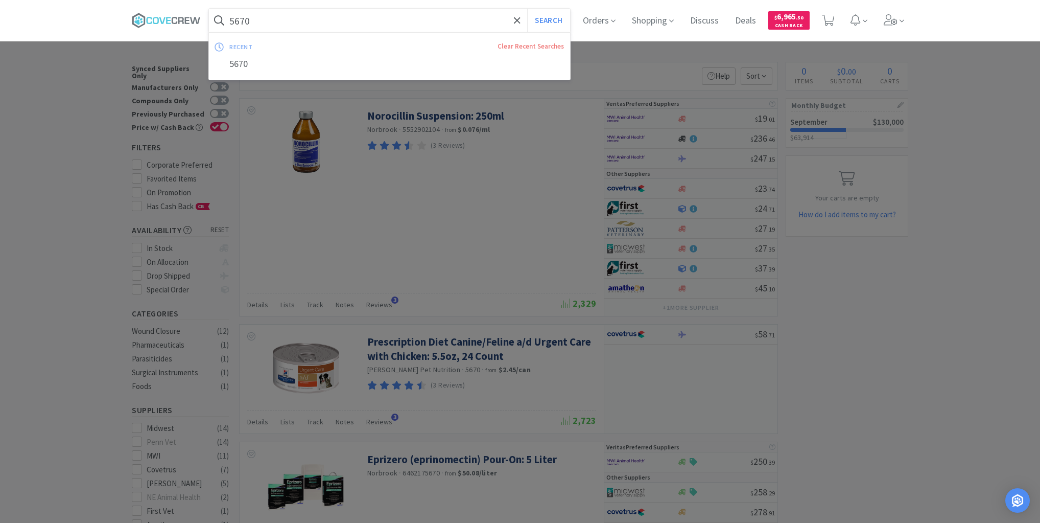
click at [474, 29] on input "5670" at bounding box center [389, 20] width 361 height 23
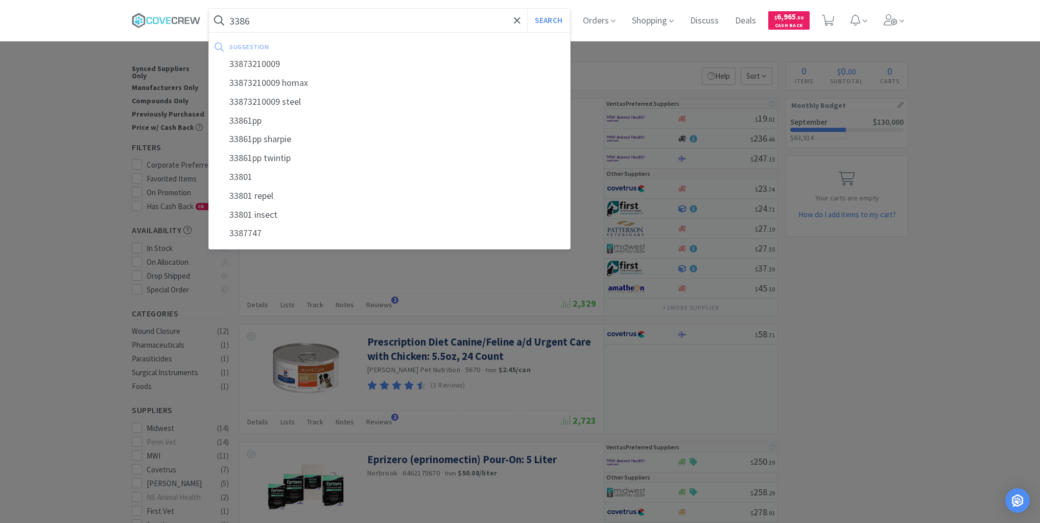
type input "3386"
click at [527, 9] on button "Search" at bounding box center [548, 20] width 42 height 23
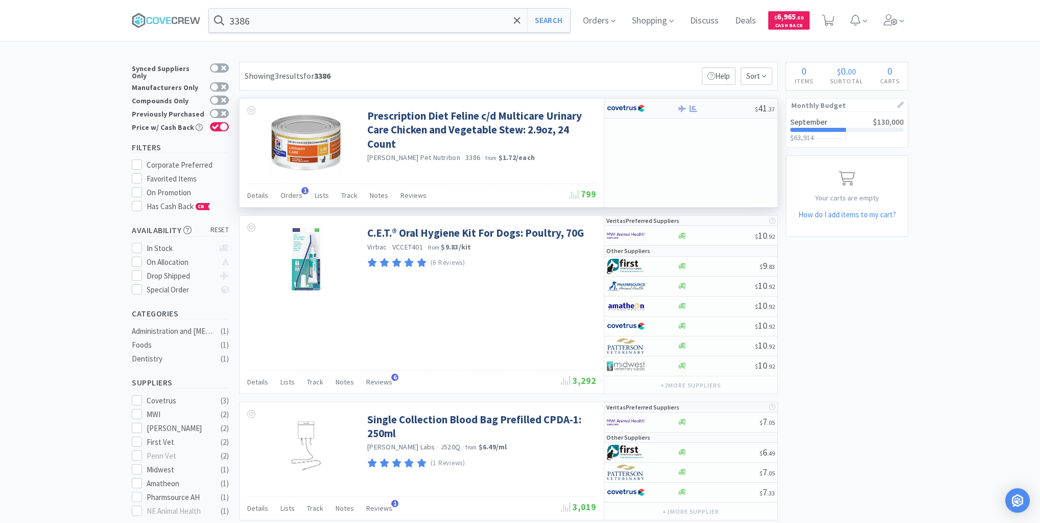
click at [719, 110] on div at bounding box center [716, 109] width 78 height 8
select select "1"
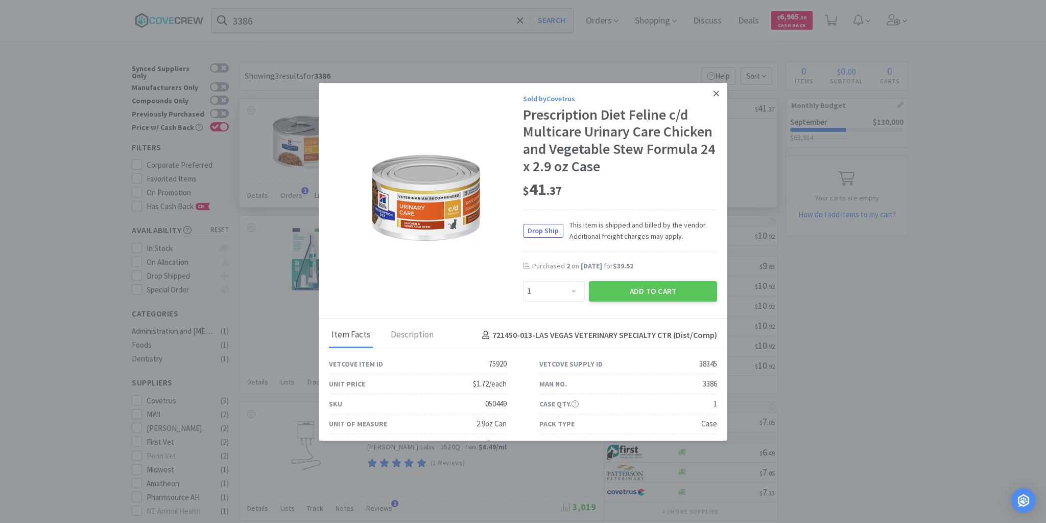
click at [714, 95] on icon at bounding box center [717, 93] width 6 height 6
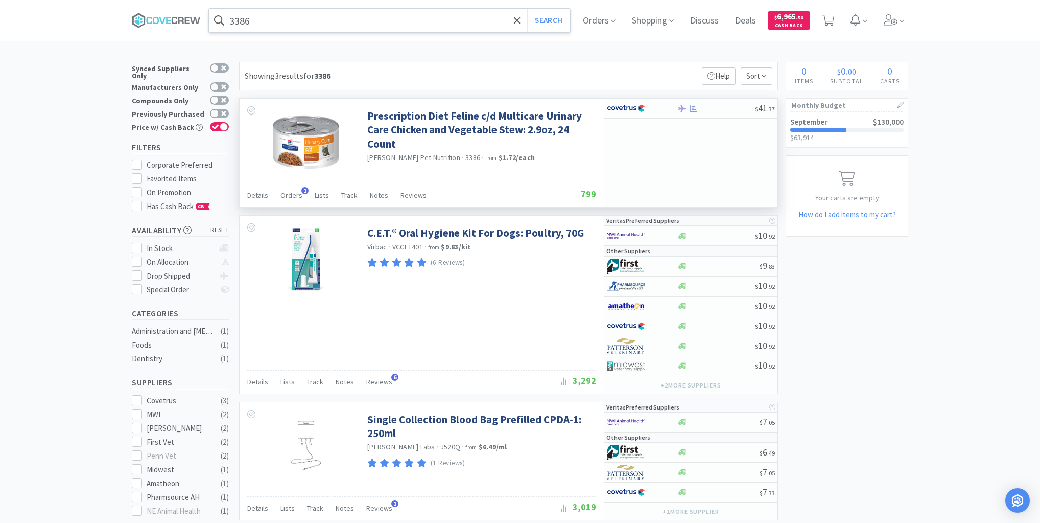
click at [470, 14] on input "3386" at bounding box center [389, 20] width 361 height 23
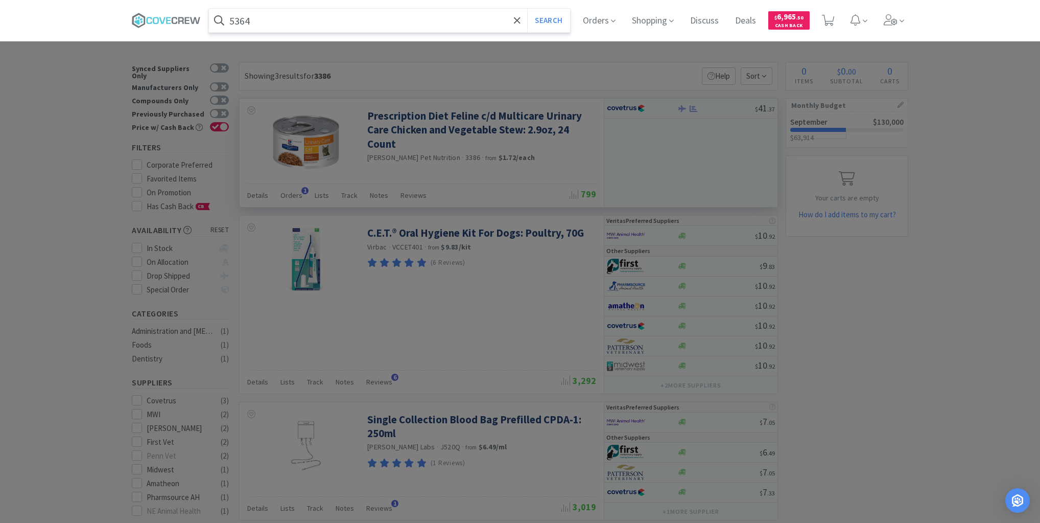
type input "5364"
click at [527, 9] on button "Search" at bounding box center [548, 20] width 42 height 23
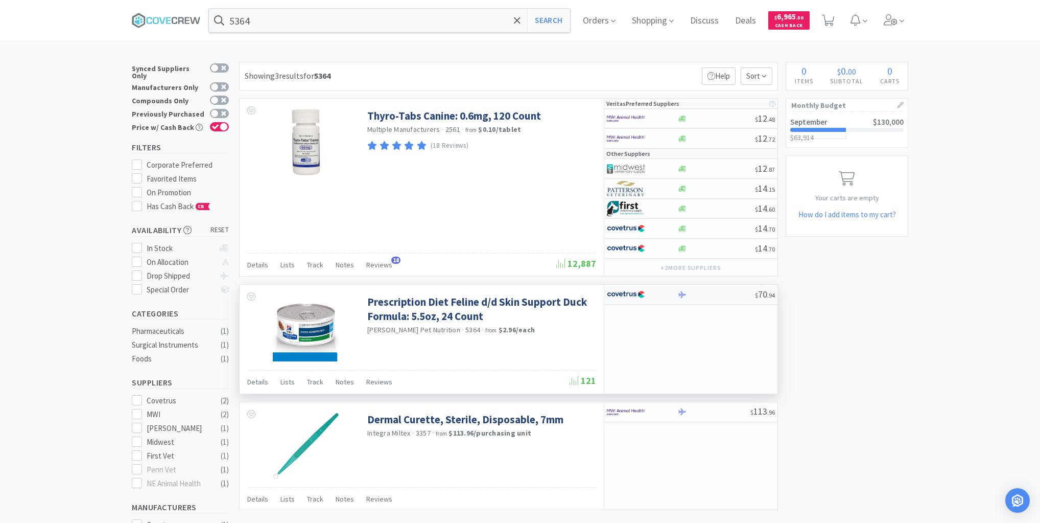
click at [728, 294] on div at bounding box center [716, 295] width 78 height 8
select select "1"
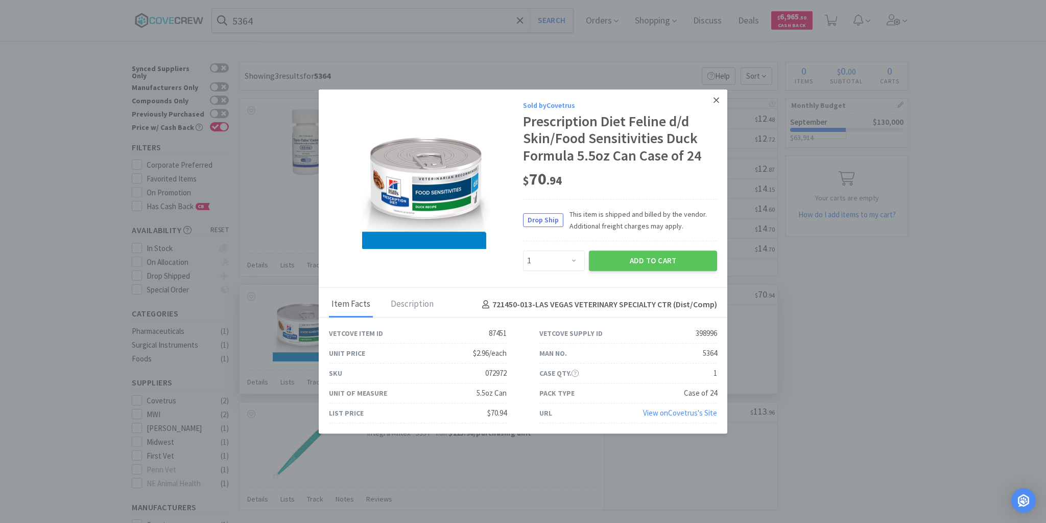
click at [716, 98] on icon at bounding box center [717, 100] width 6 height 9
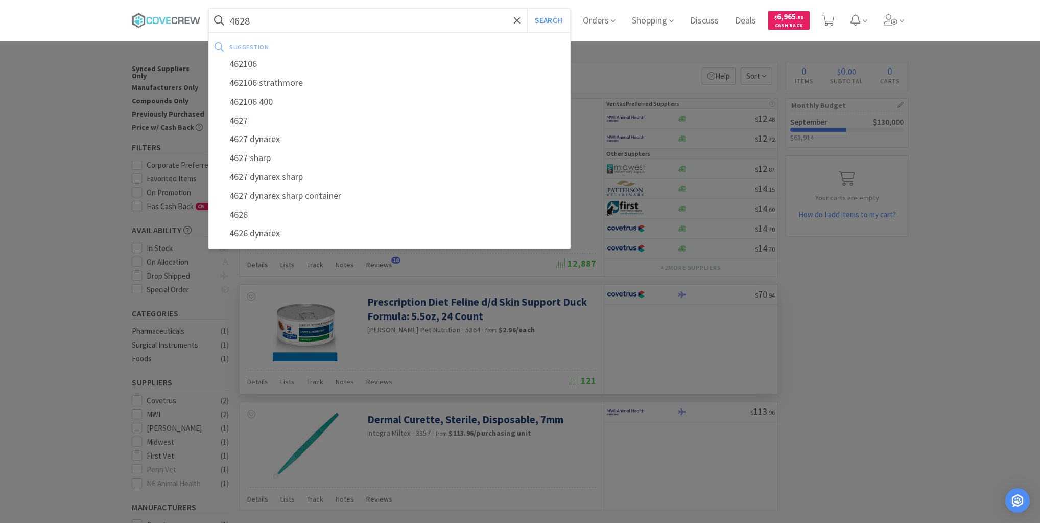
type input "4628"
click at [527, 9] on button "Search" at bounding box center [548, 20] width 42 height 23
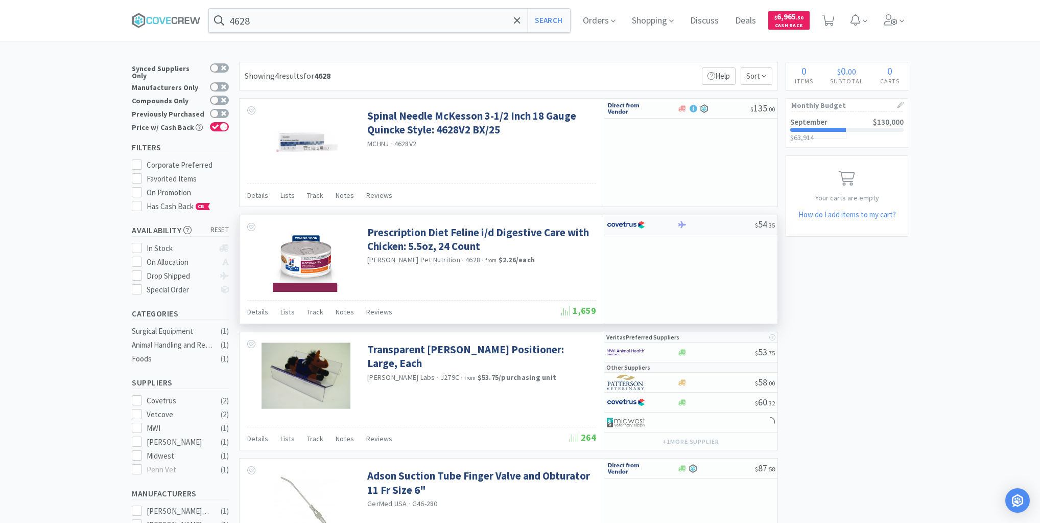
click at [709, 223] on div at bounding box center [716, 225] width 78 height 8
select select "1"
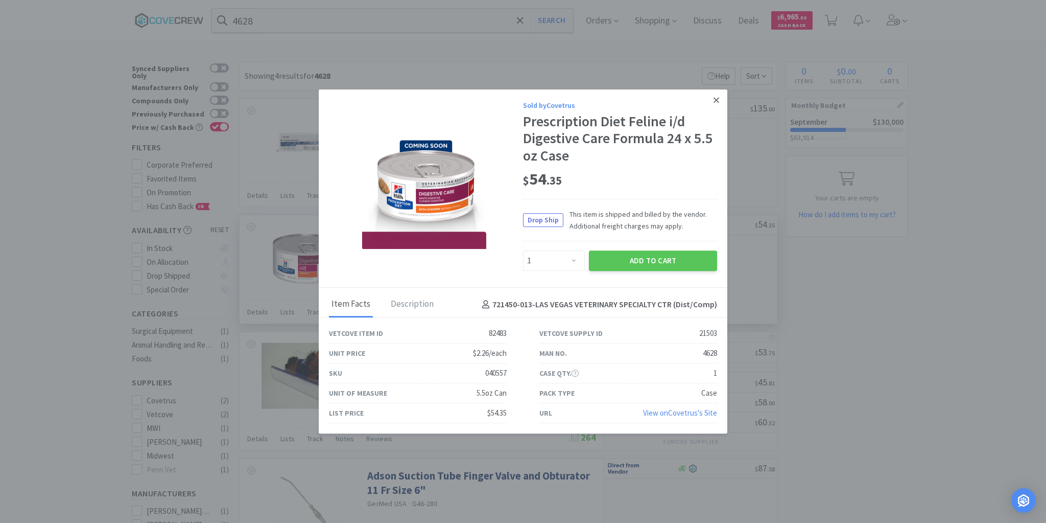
click at [715, 102] on icon at bounding box center [717, 100] width 6 height 9
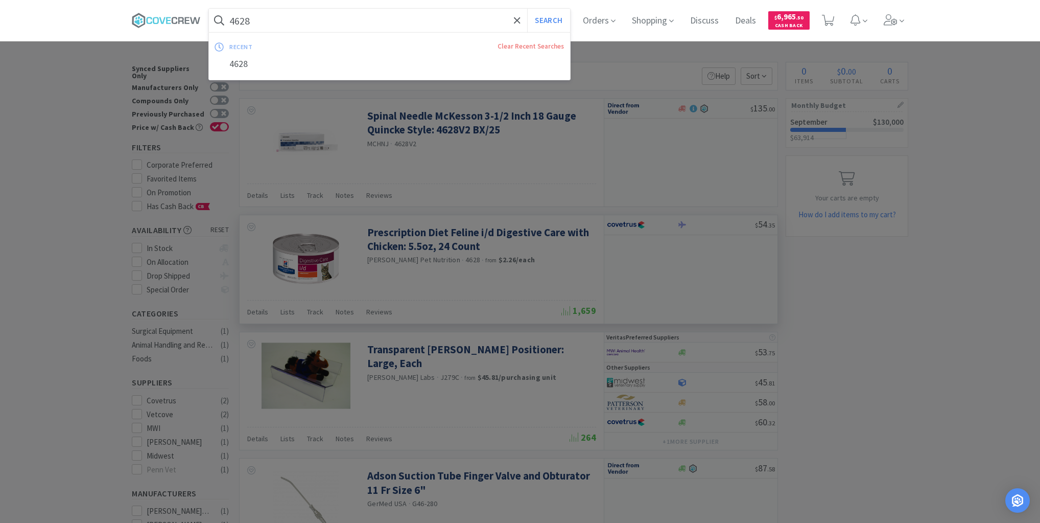
click at [488, 24] on input "4628" at bounding box center [389, 20] width 361 height 23
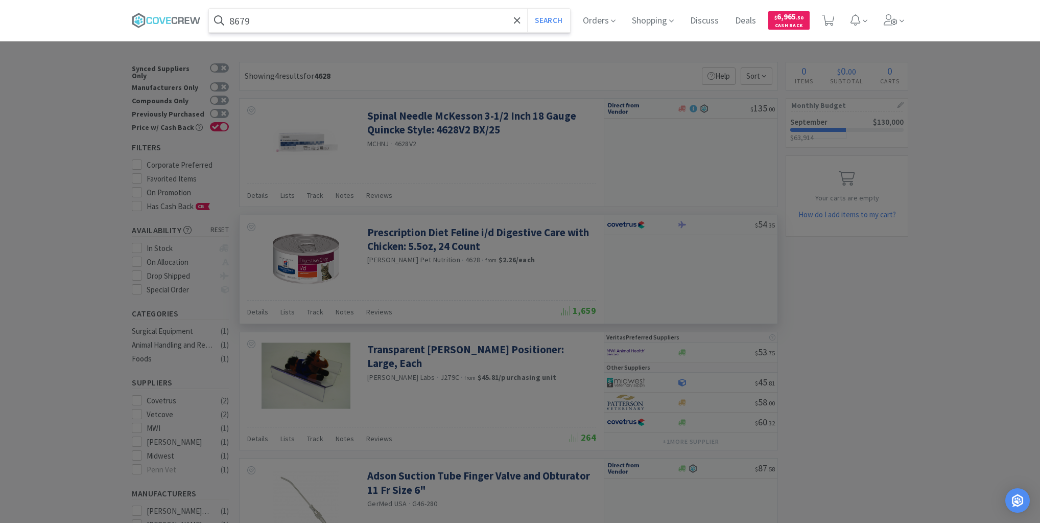
type input "8679"
click at [527, 9] on button "Search" at bounding box center [548, 20] width 42 height 23
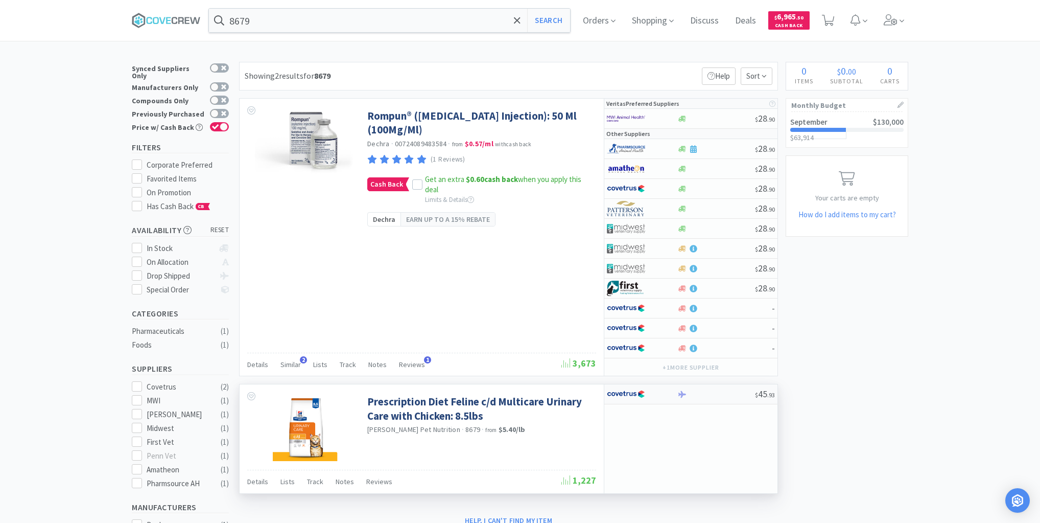
click at [701, 393] on div at bounding box center [716, 394] width 78 height 8
select select "1"
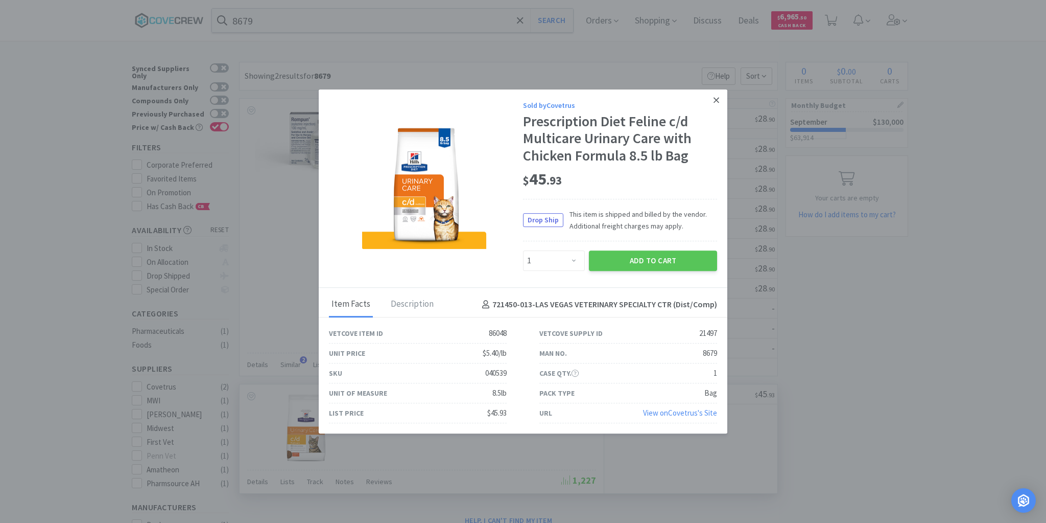
click at [716, 101] on icon at bounding box center [717, 100] width 6 height 9
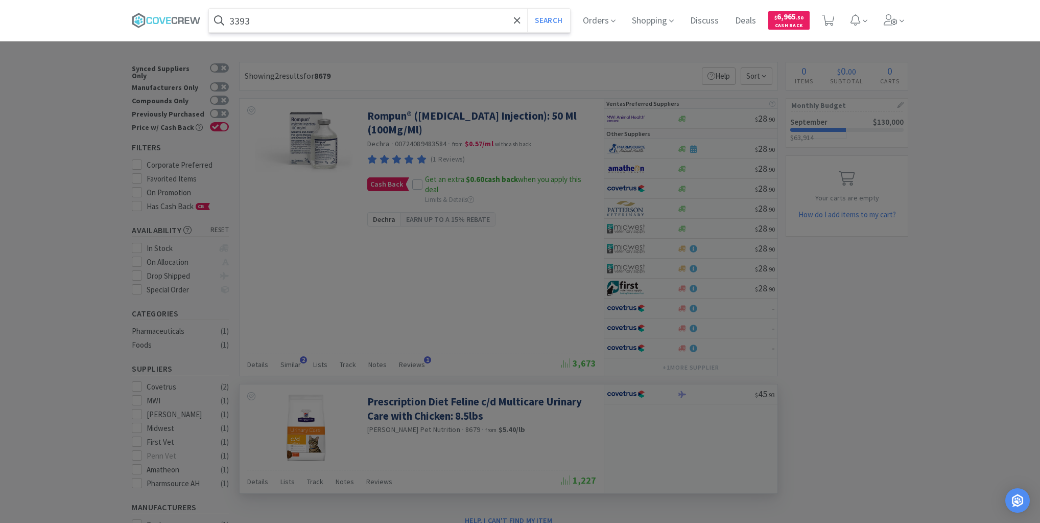
type input "3393"
click at [527, 9] on button "Search" at bounding box center [548, 20] width 42 height 23
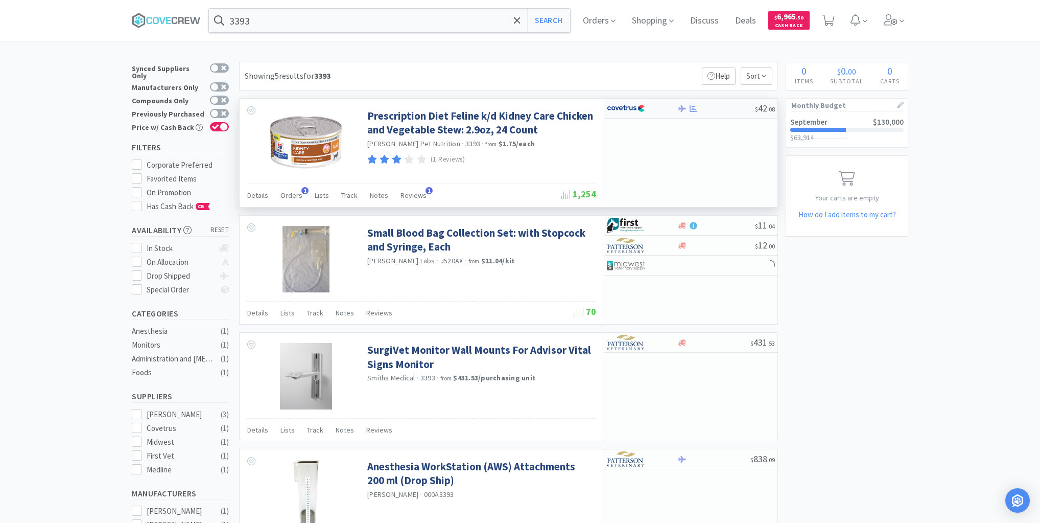
click at [728, 108] on div at bounding box center [716, 109] width 78 height 8
select select "1"
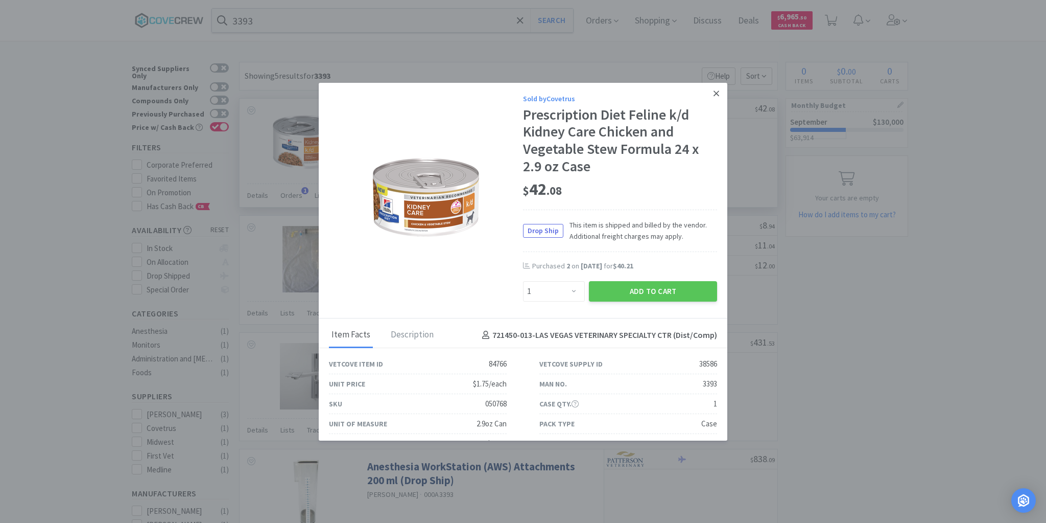
click at [714, 95] on icon at bounding box center [717, 93] width 6 height 6
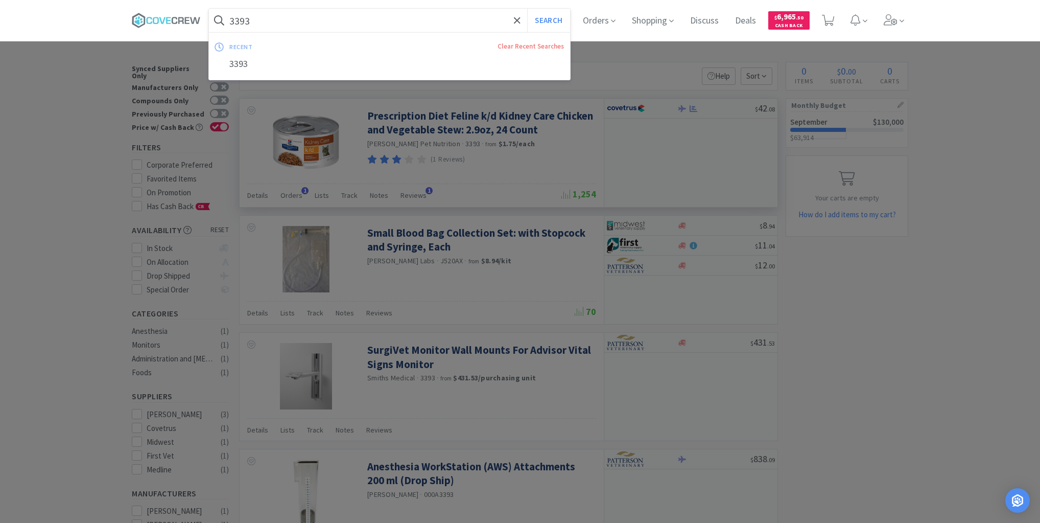
drag, startPoint x: 475, startPoint y: 20, endPoint x: 480, endPoint y: 34, distance: 14.7
click at [476, 21] on input "3393" at bounding box center [389, 20] width 361 height 23
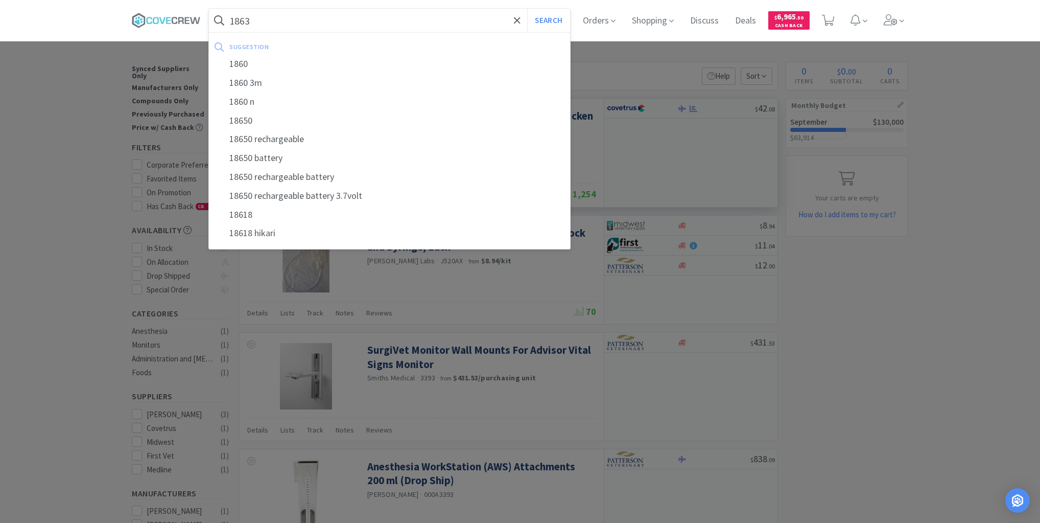
type input "1863"
click at [527, 9] on button "Search" at bounding box center [548, 20] width 42 height 23
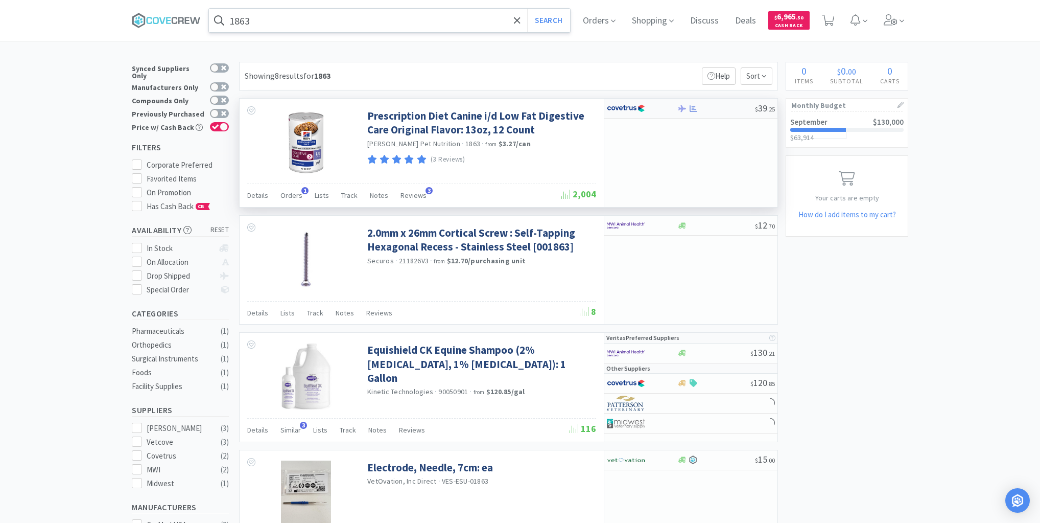
click at [723, 105] on div at bounding box center [716, 109] width 78 height 8
select select "1"
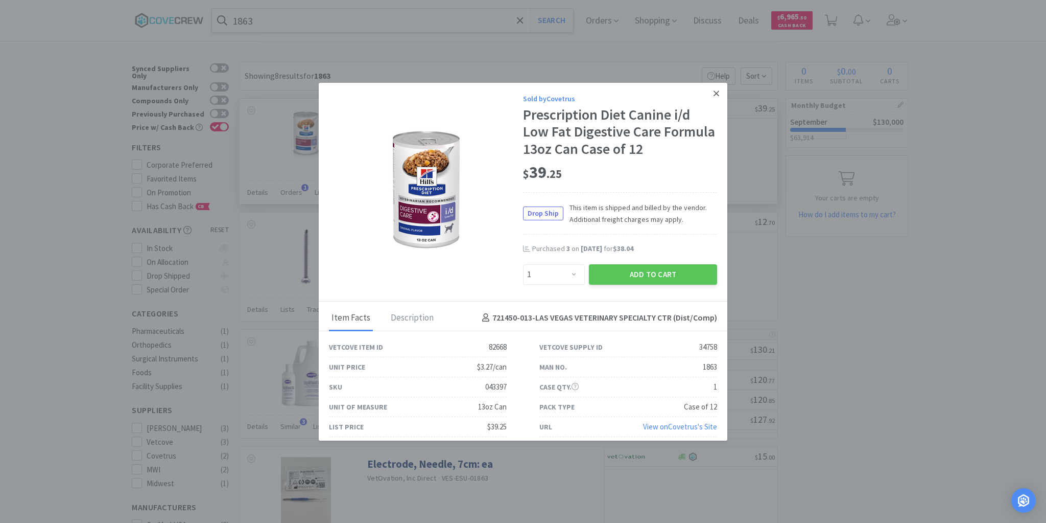
click at [714, 94] on icon at bounding box center [717, 93] width 6 height 9
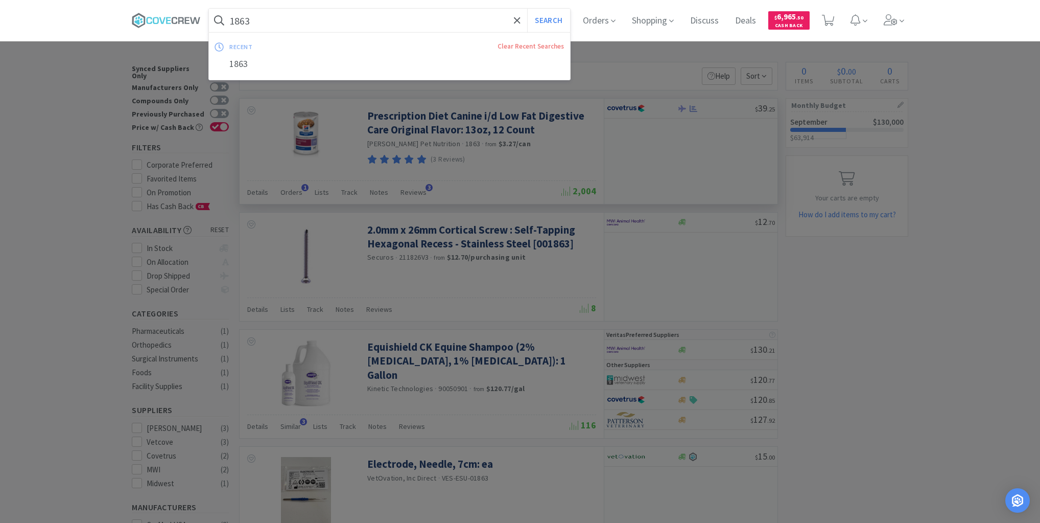
click at [492, 20] on input "1863" at bounding box center [389, 20] width 361 height 23
type input "3389"
click at [527, 9] on button "Search" at bounding box center [548, 20] width 42 height 23
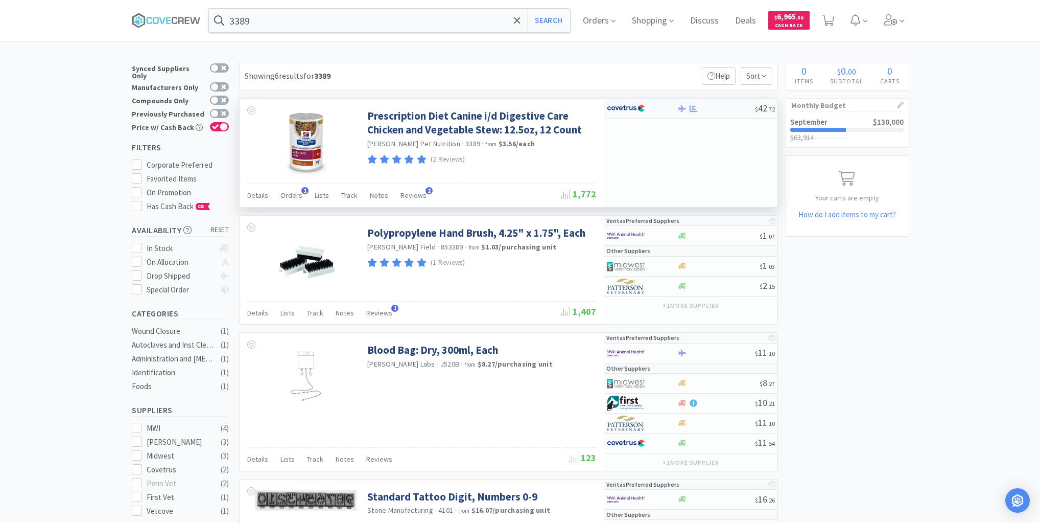
click at [718, 109] on div at bounding box center [716, 109] width 78 height 8
select select "1"
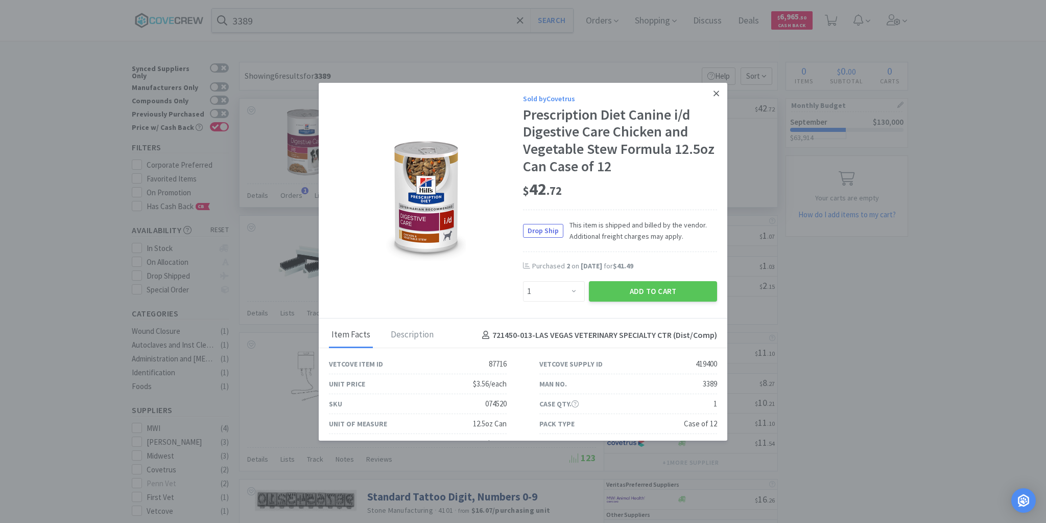
click at [714, 95] on icon at bounding box center [717, 93] width 6 height 6
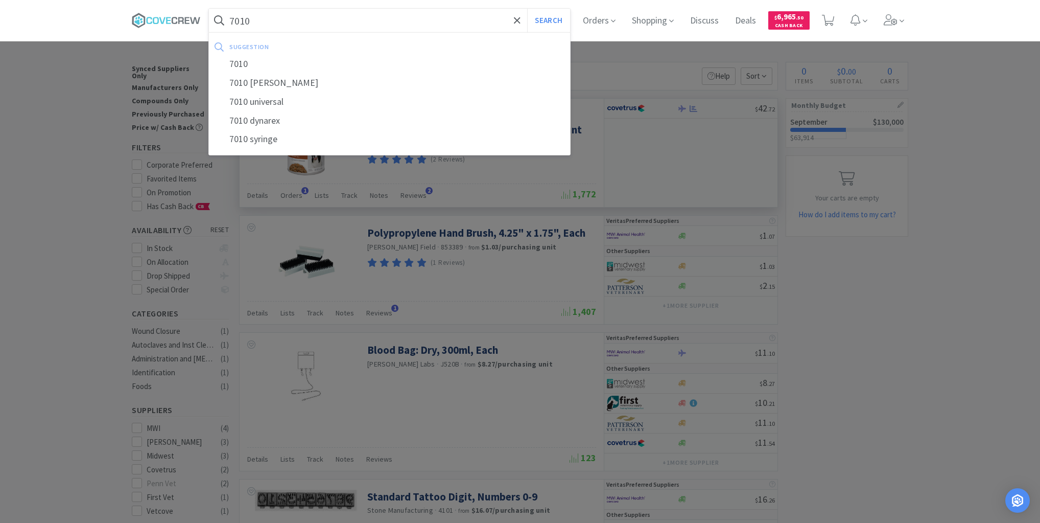
click at [527, 9] on button "Search" at bounding box center [548, 20] width 42 height 23
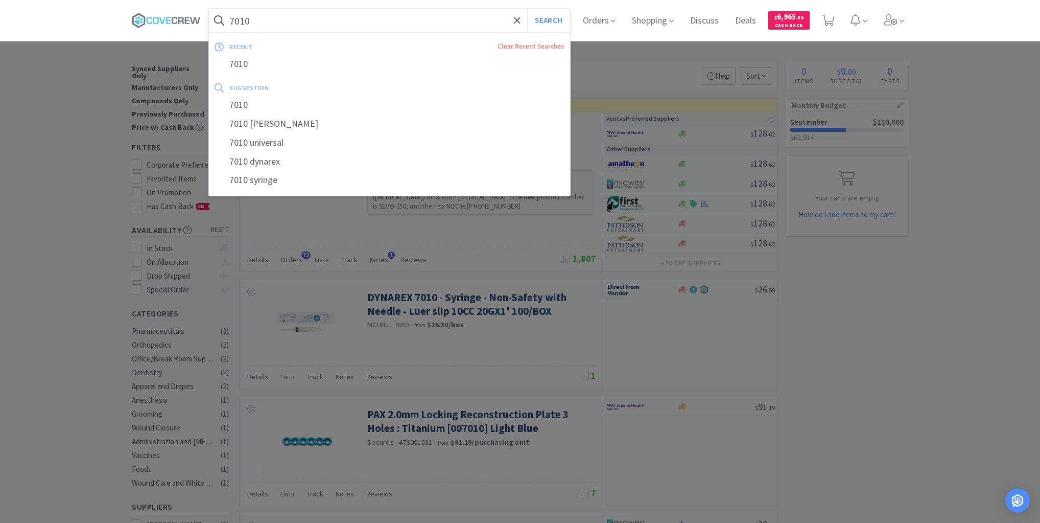
click at [464, 21] on input "7010" at bounding box center [389, 20] width 361 height 23
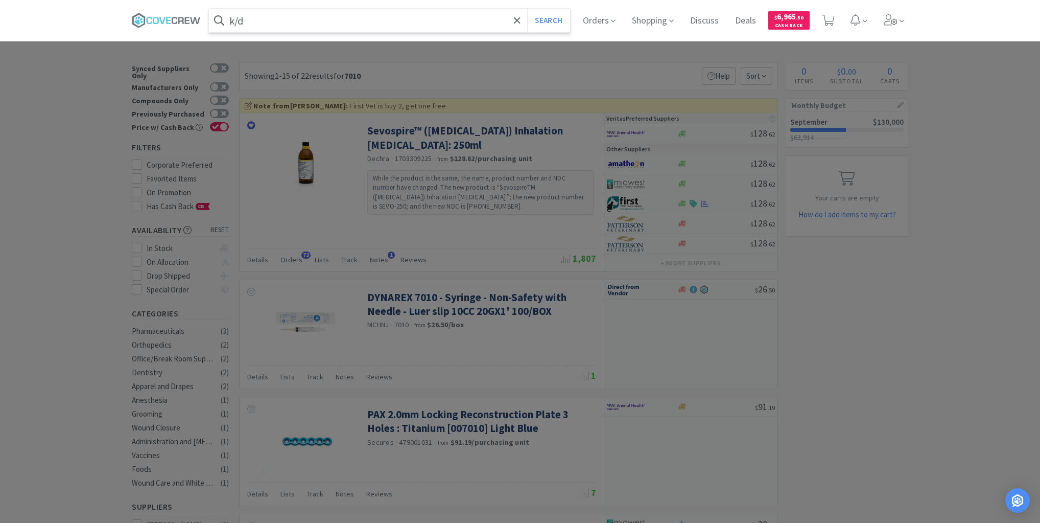
type input "k/d"
click at [527, 9] on button "Search" at bounding box center [548, 20] width 42 height 23
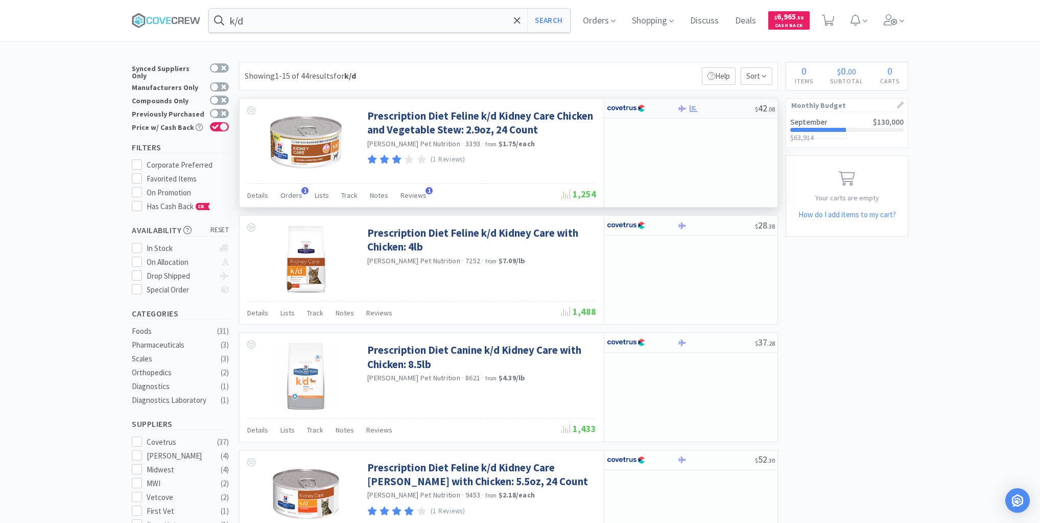
click at [702, 111] on div at bounding box center [716, 109] width 78 height 8
select select "1"
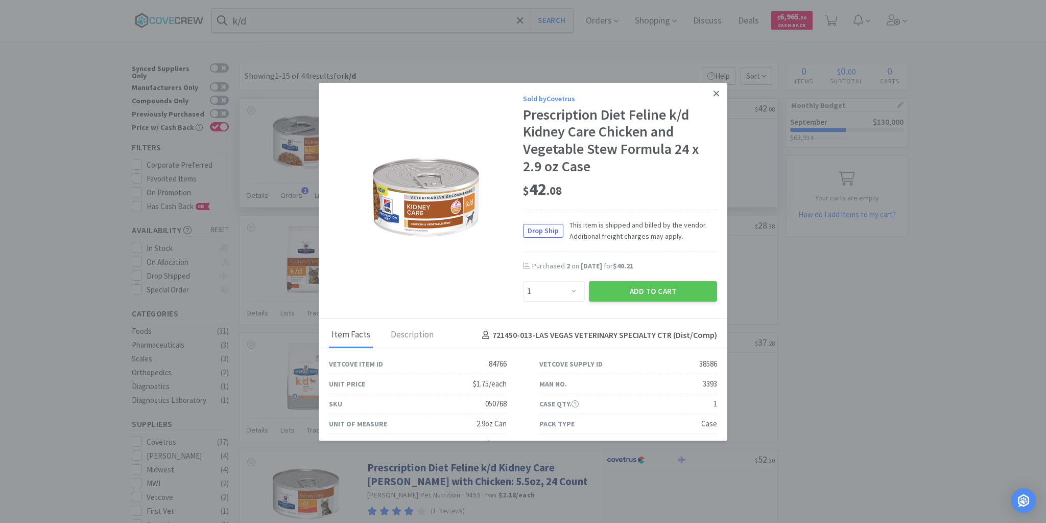
click at [714, 92] on icon at bounding box center [717, 93] width 6 height 9
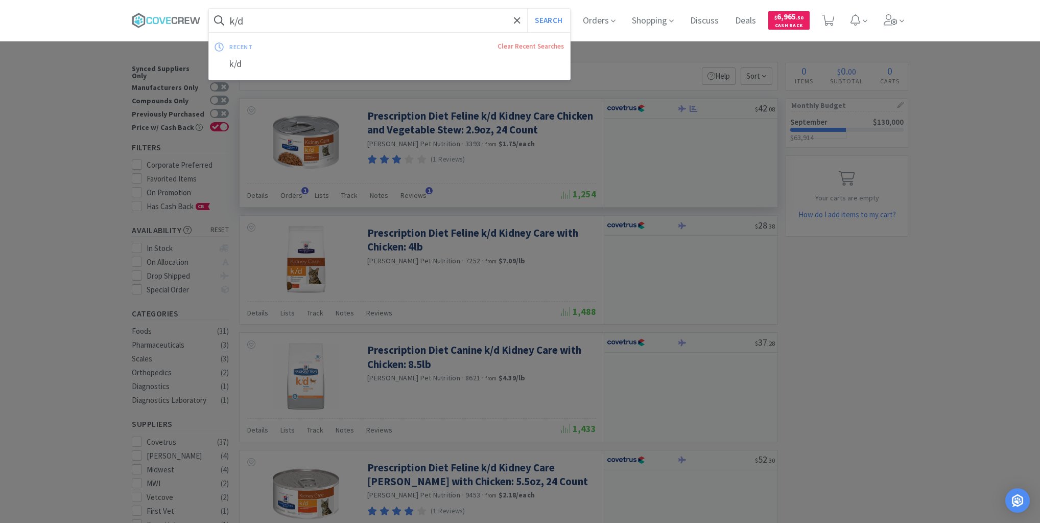
click at [497, 21] on input "k/d" at bounding box center [389, 20] width 361 height 23
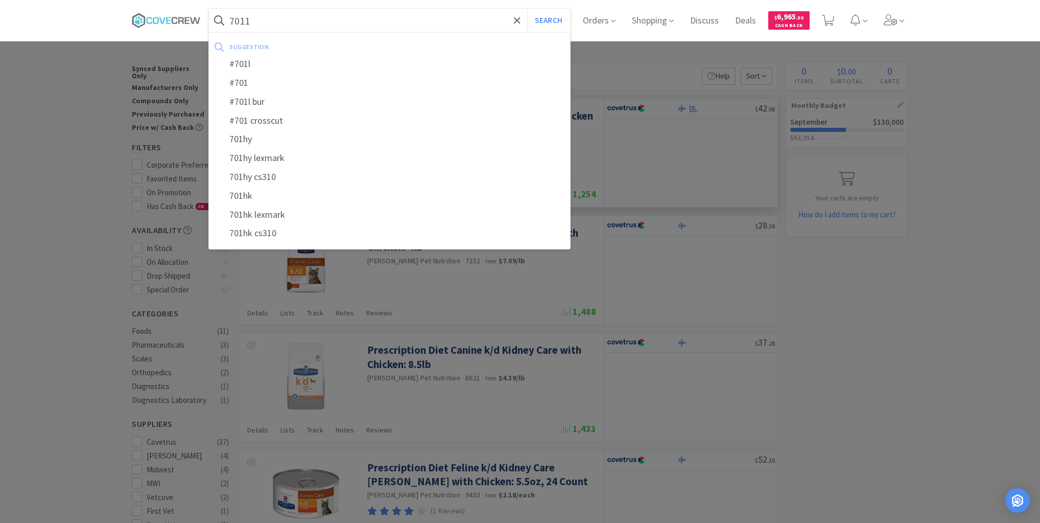
click at [527, 9] on button "Search" at bounding box center [548, 20] width 42 height 23
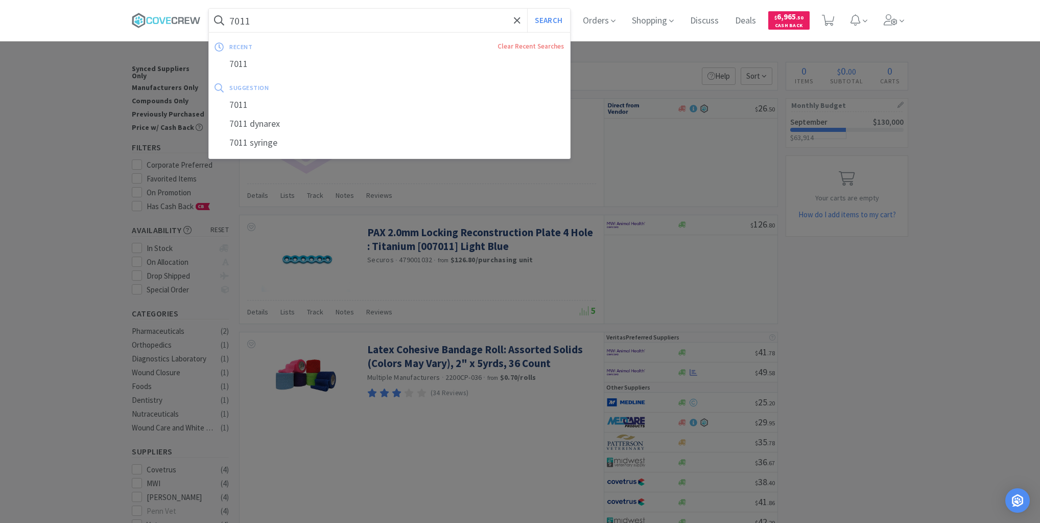
click at [493, 14] on input "7011" at bounding box center [389, 20] width 361 height 23
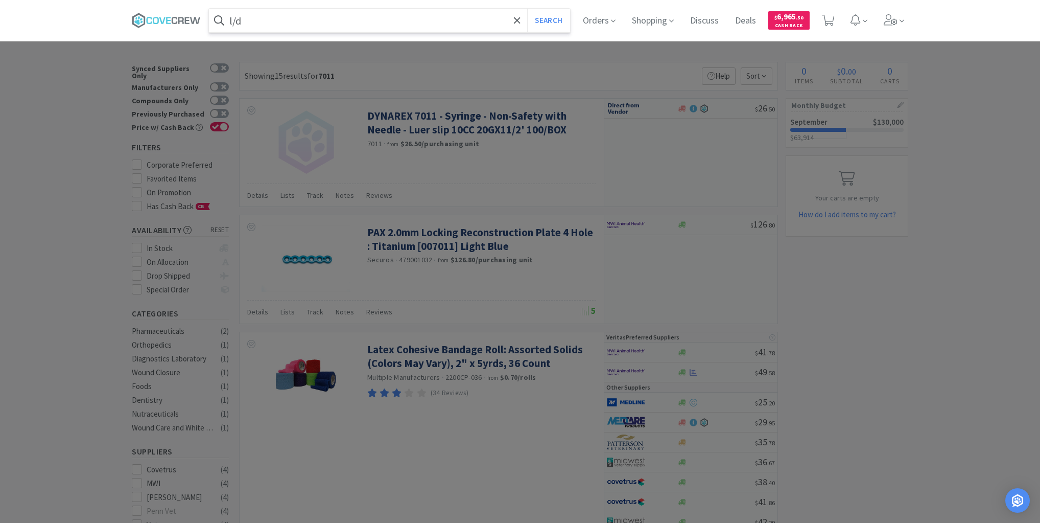
type input "l/d"
click at [527, 9] on button "Search" at bounding box center [548, 20] width 42 height 23
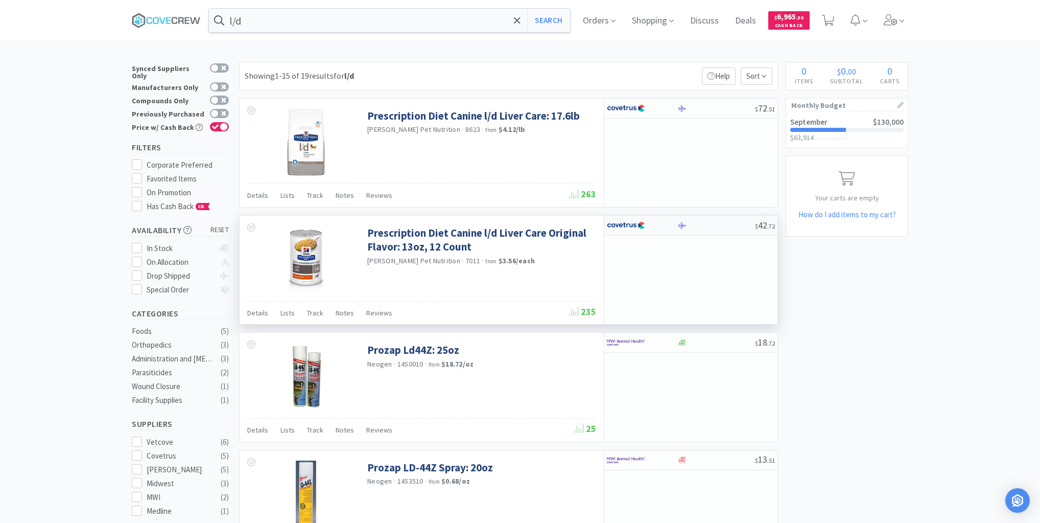
click at [721, 224] on div at bounding box center [716, 226] width 78 height 8
select select "1"
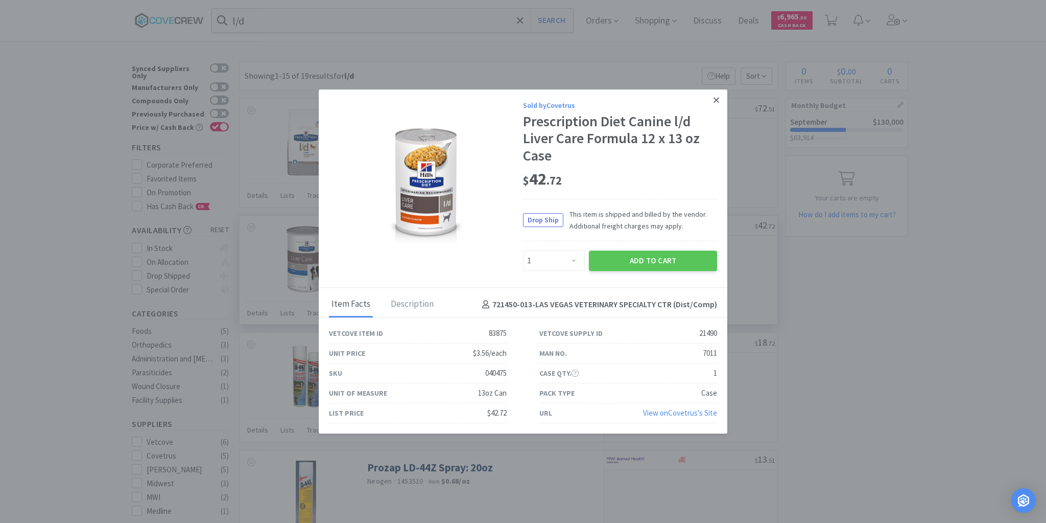
click at [715, 100] on icon at bounding box center [717, 100] width 6 height 9
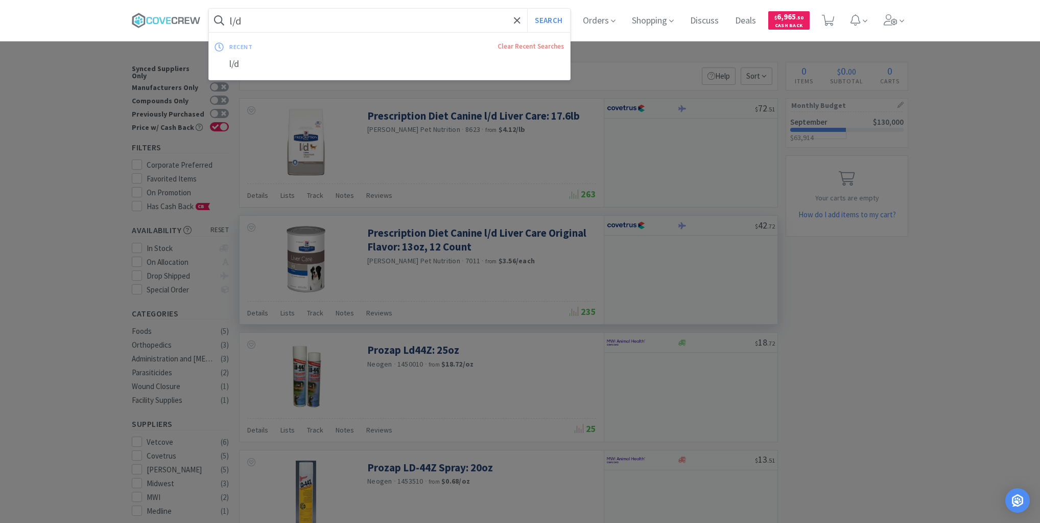
click at [328, 16] on input "l/d" at bounding box center [389, 20] width 361 height 23
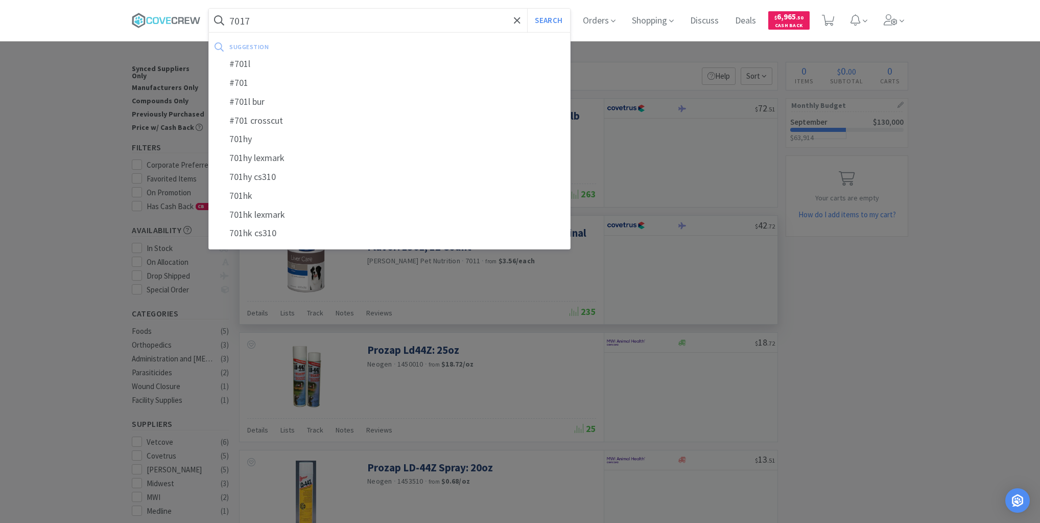
type input "7017"
click at [527, 9] on button "Search" at bounding box center [548, 20] width 42 height 23
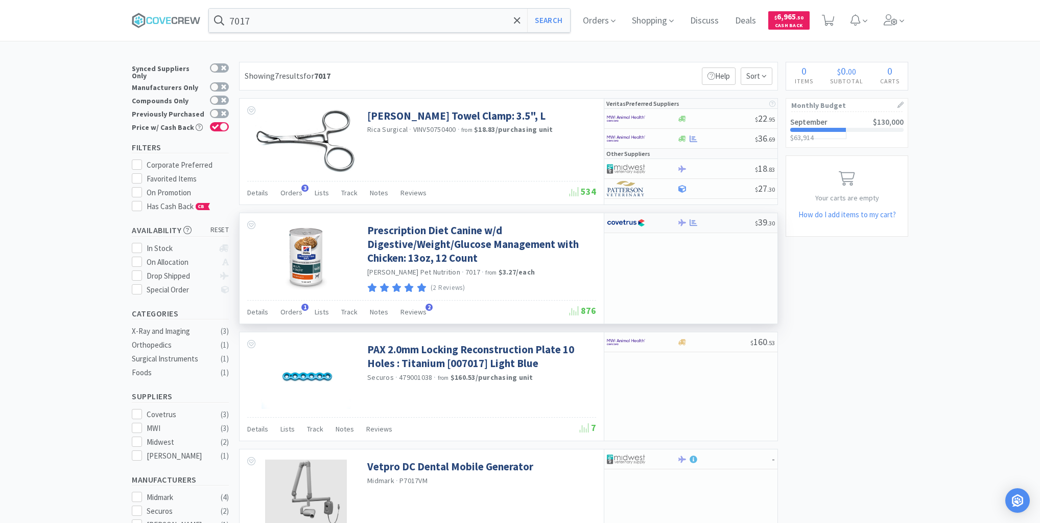
click at [727, 228] on div "$ 39 . 30" at bounding box center [690, 223] width 173 height 20
select select "1"
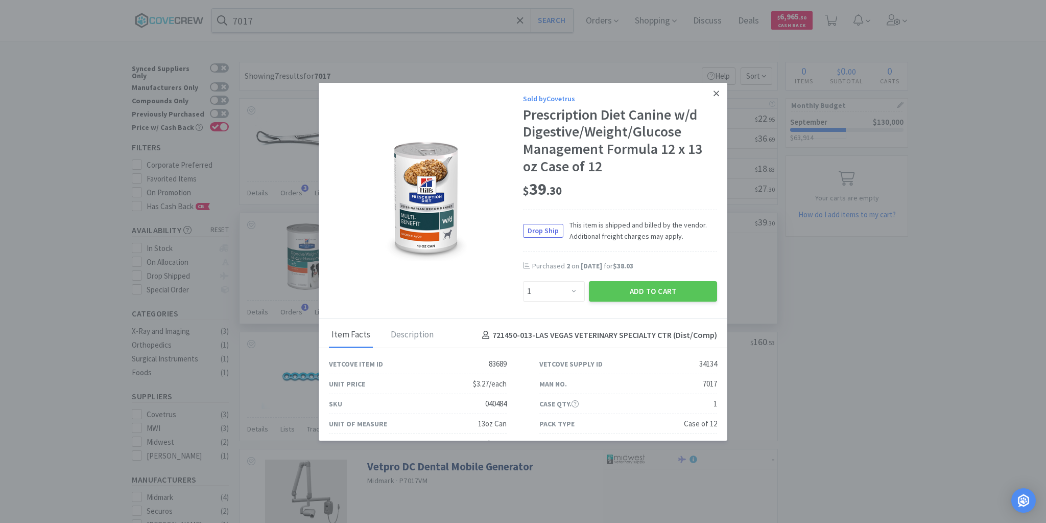
click at [714, 94] on icon at bounding box center [717, 93] width 6 height 9
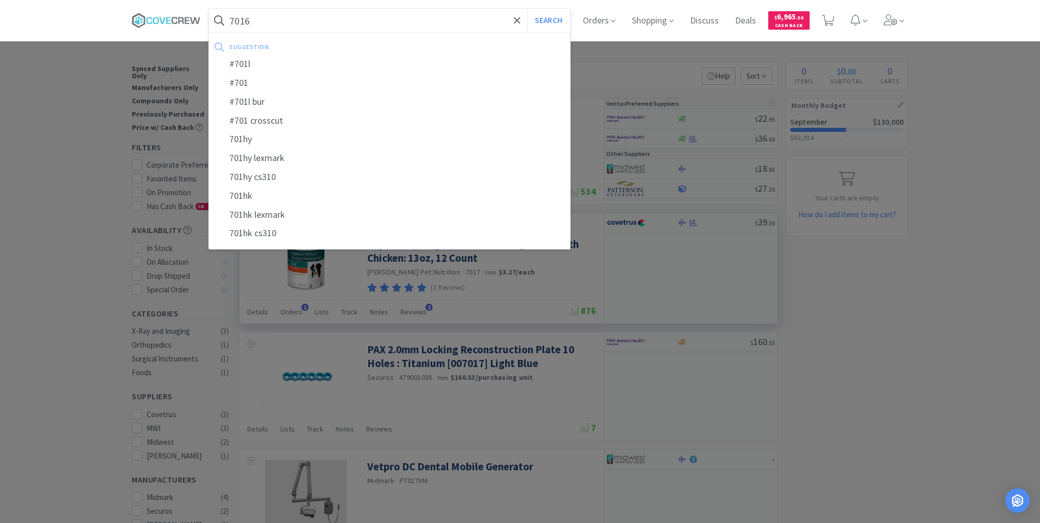
type input "7016"
click at [527, 9] on button "Search" at bounding box center [548, 20] width 42 height 23
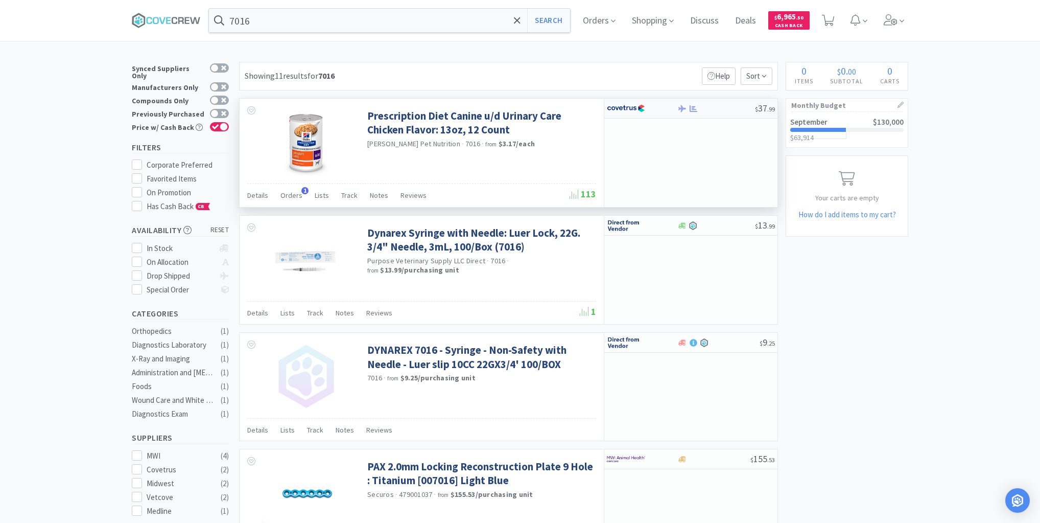
click at [730, 105] on div at bounding box center [716, 109] width 78 height 8
select select "1"
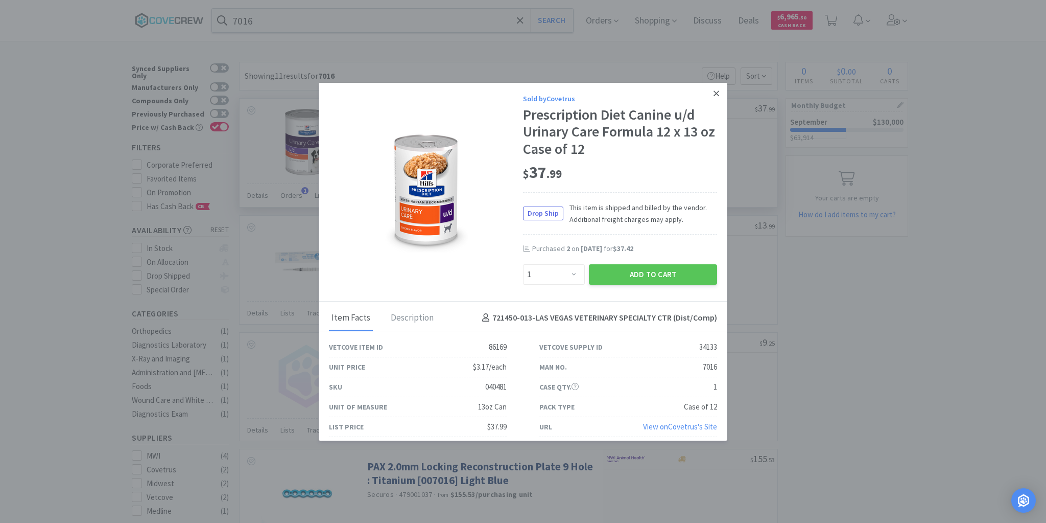
click at [714, 94] on icon at bounding box center [717, 93] width 6 height 9
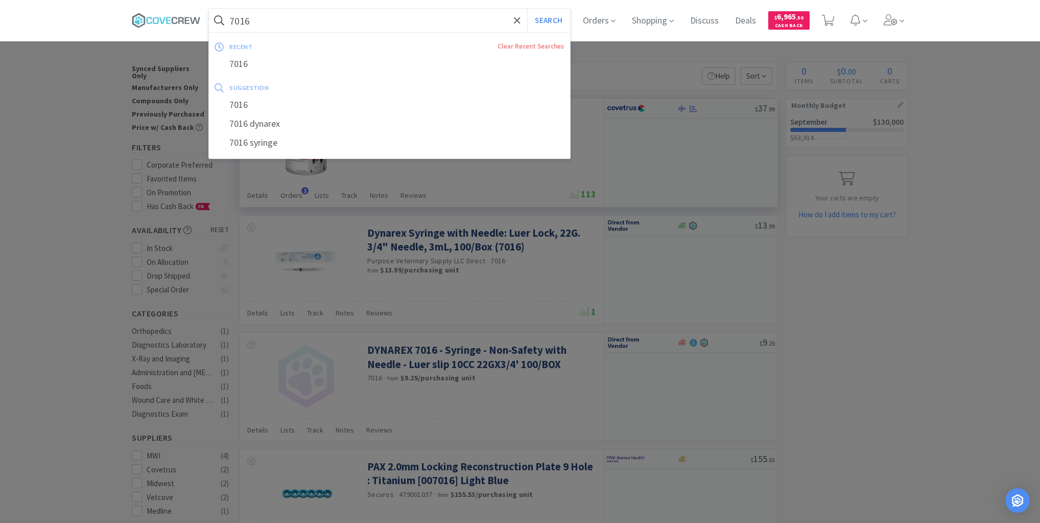
click at [454, 18] on input "7016" at bounding box center [389, 20] width 361 height 23
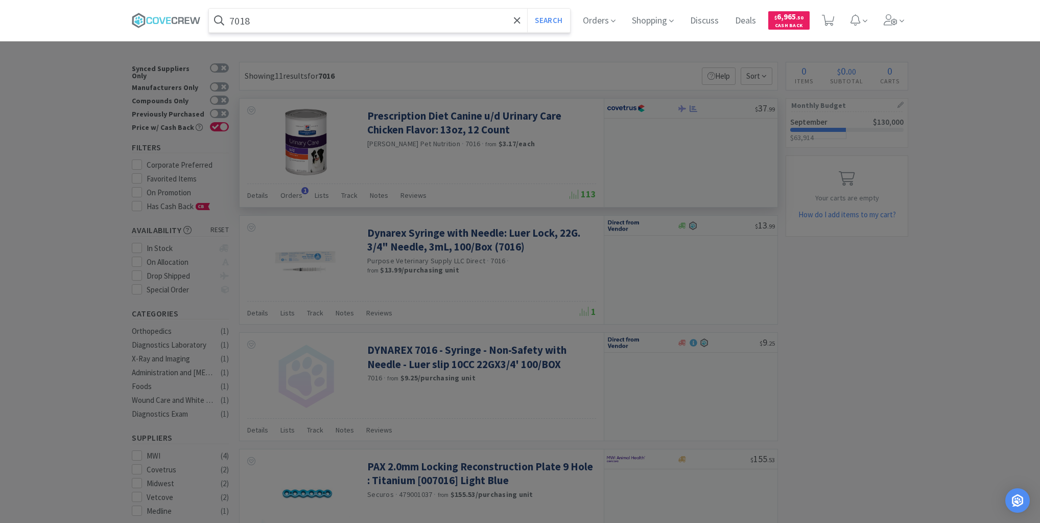
type input "7018"
click at [527, 9] on button "Search" at bounding box center [548, 20] width 42 height 23
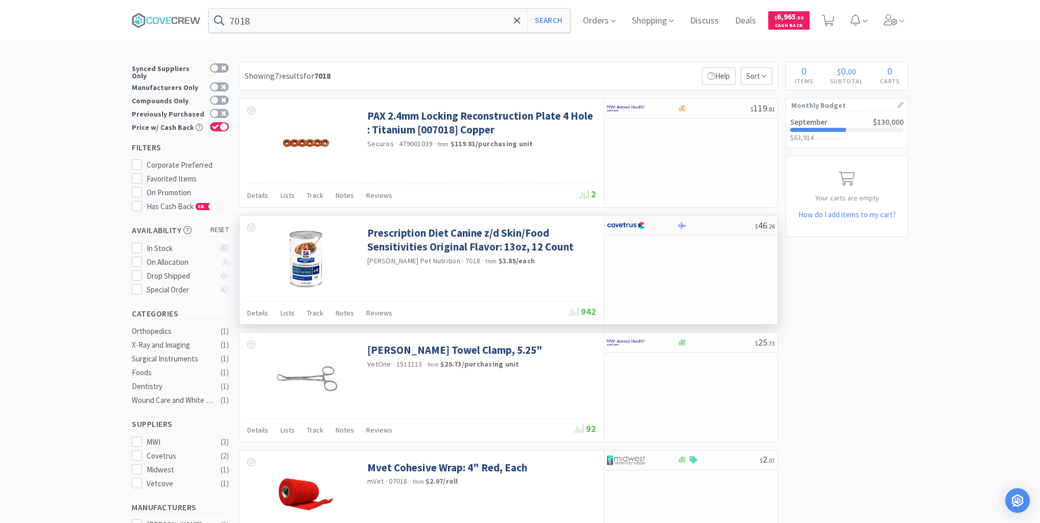
click at [707, 222] on div "$ 46 . 26" at bounding box center [690, 226] width 173 height 20
select select "1"
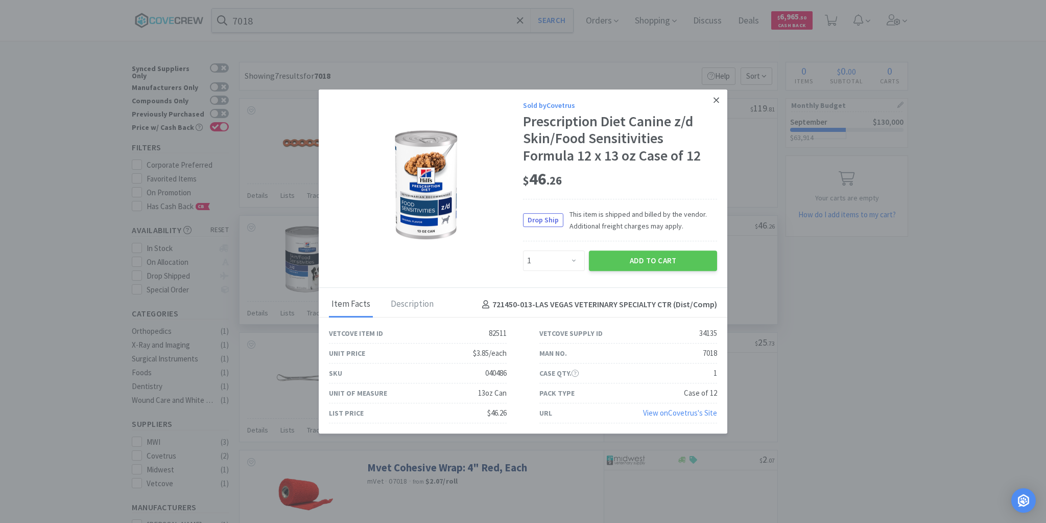
click at [718, 101] on icon at bounding box center [717, 100] width 6 height 9
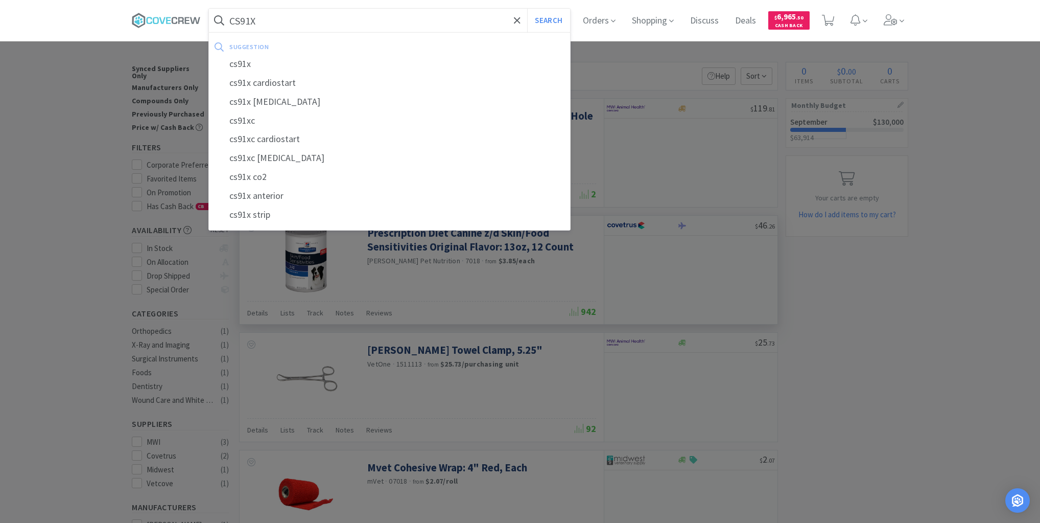
click at [527, 9] on button "Search" at bounding box center [548, 20] width 42 height 23
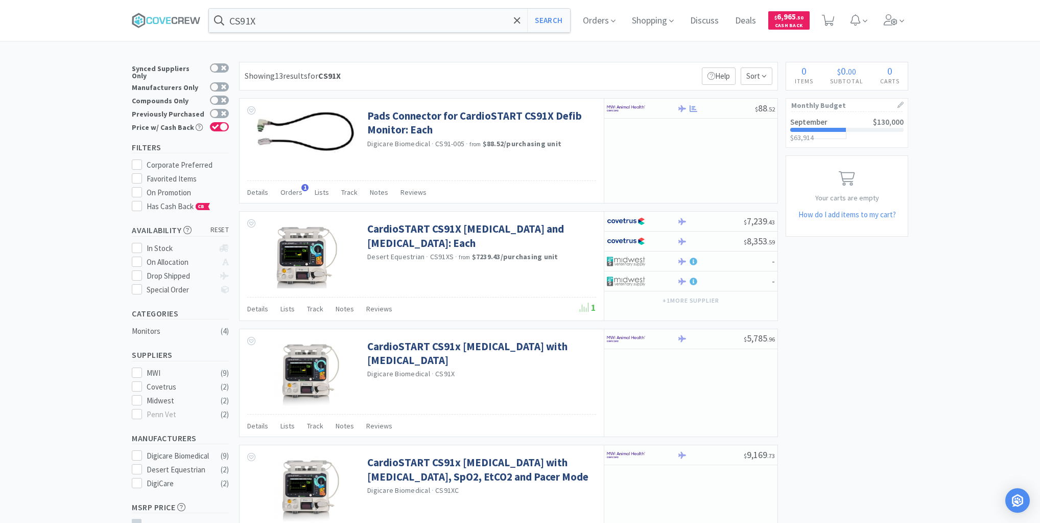
type input "7018"
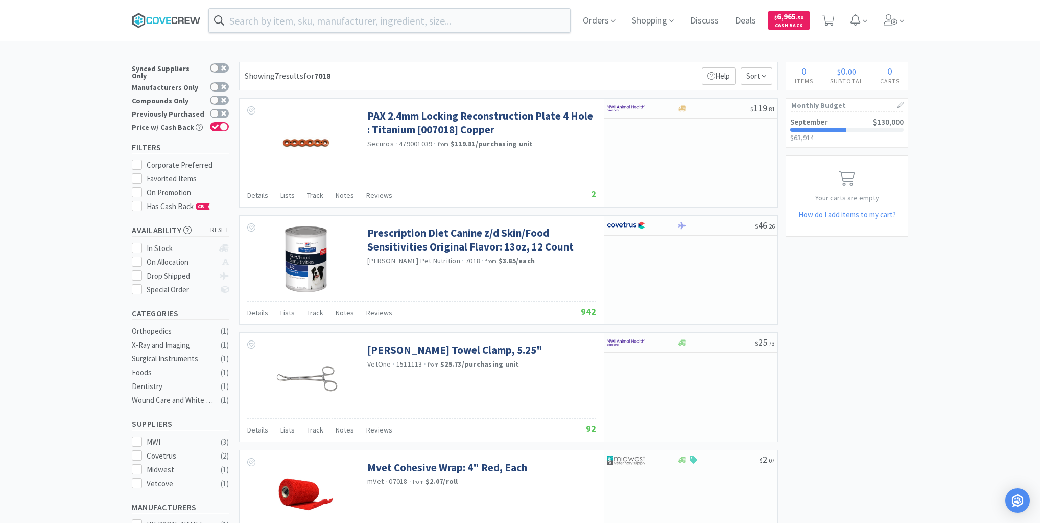
click at [171, 20] on icon at bounding box center [168, 20] width 5 height 7
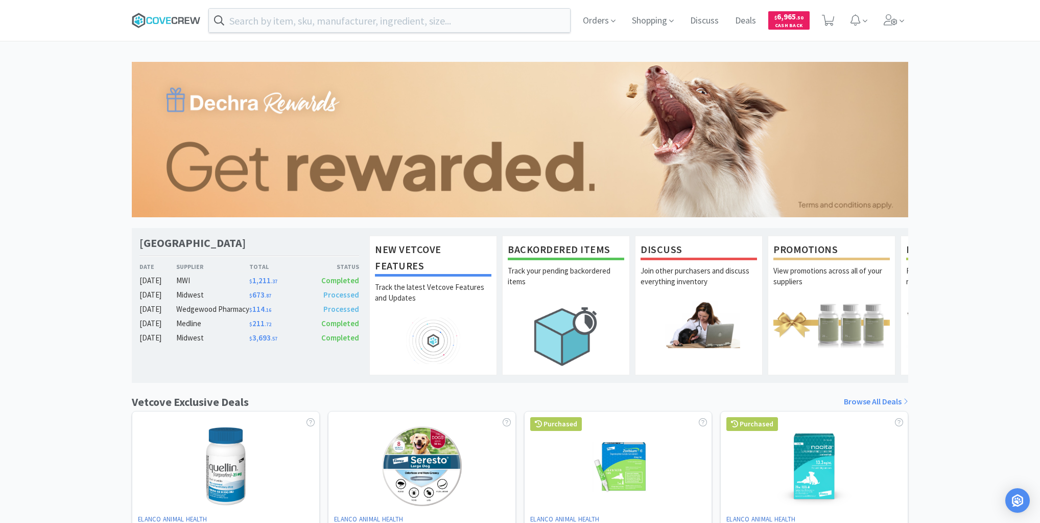
click at [163, 20] on icon at bounding box center [166, 20] width 69 height 15
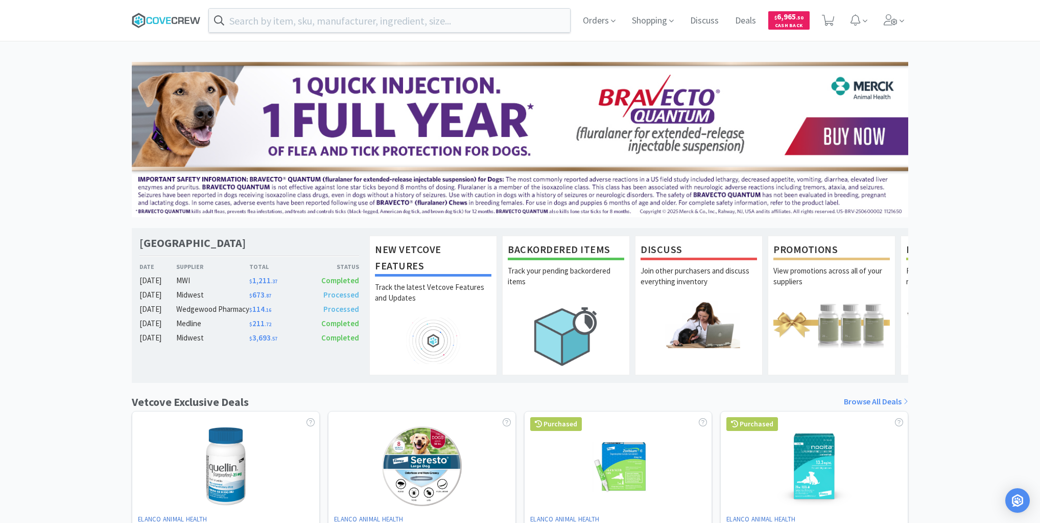
click at [174, 18] on icon at bounding box center [166, 20] width 69 height 15
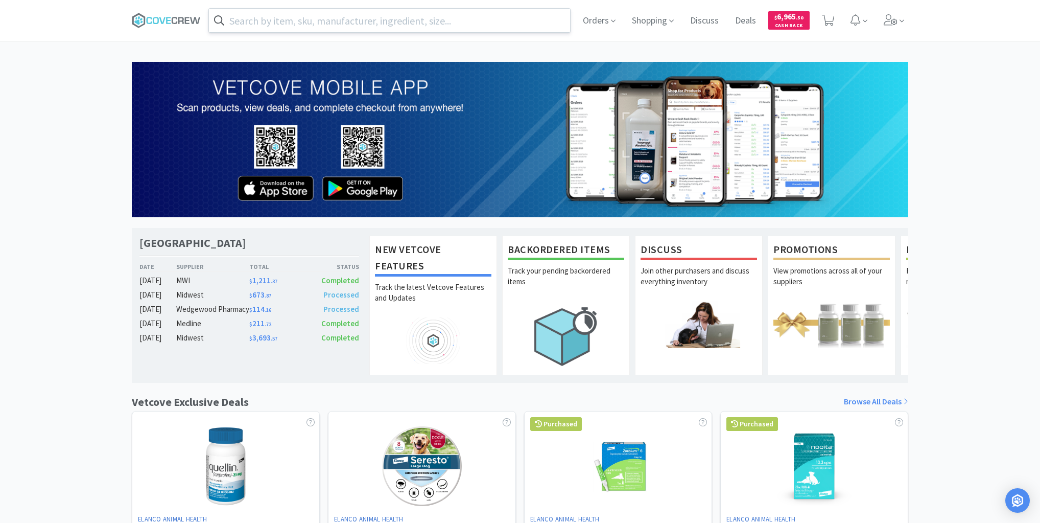
click at [511, 13] on input "text" at bounding box center [389, 20] width 361 height 23
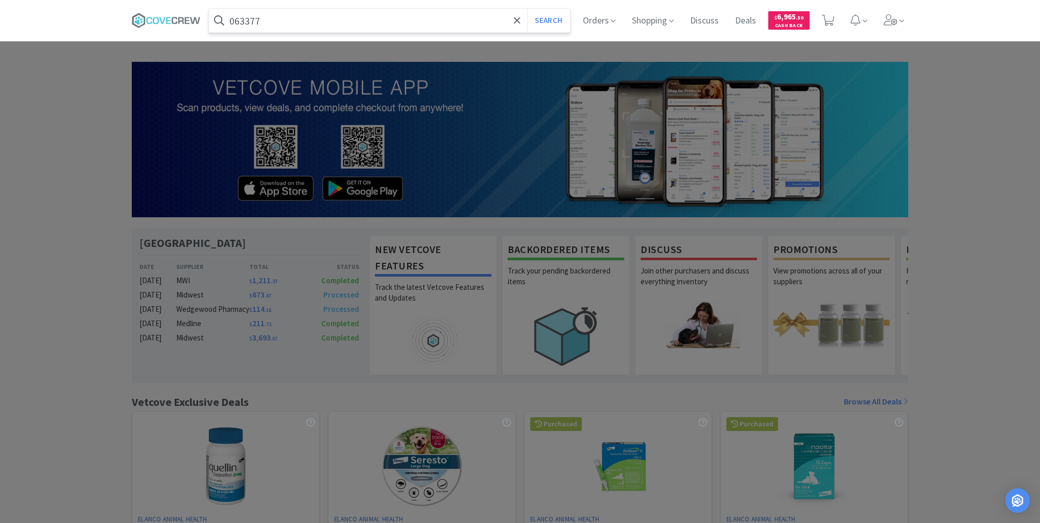
click at [527, 9] on button "Search" at bounding box center [548, 20] width 42 height 23
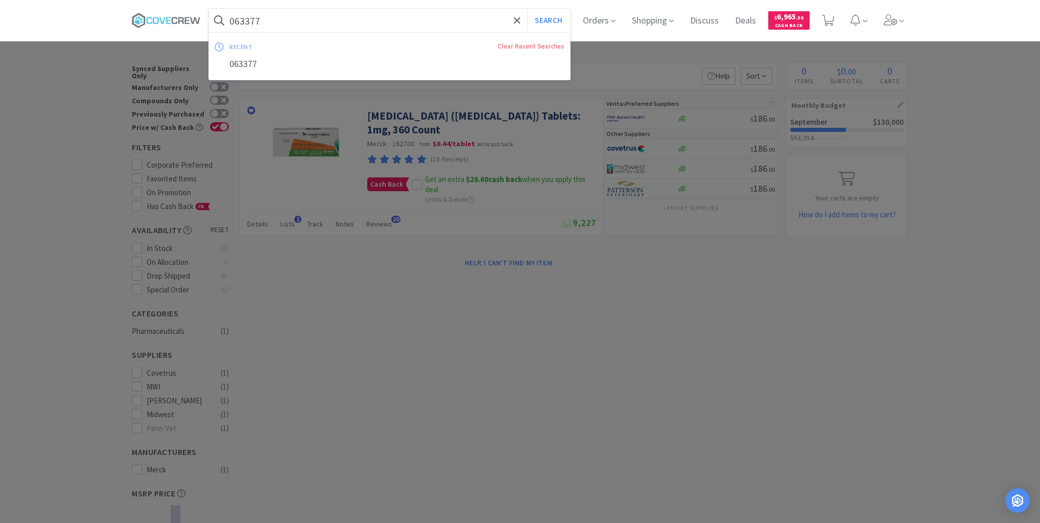
click at [399, 22] on input "063377" at bounding box center [389, 20] width 361 height 23
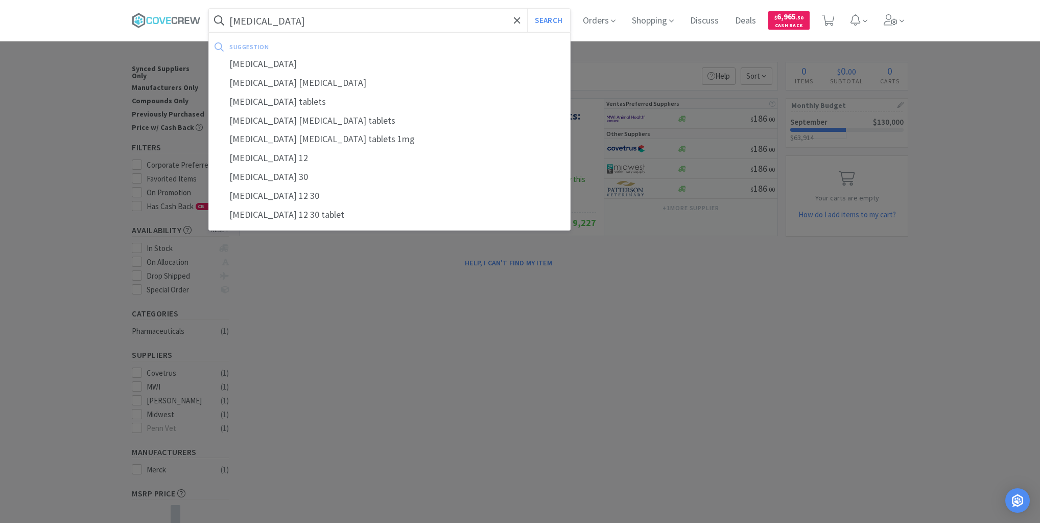
click at [527, 9] on button "Search" at bounding box center [548, 20] width 42 height 23
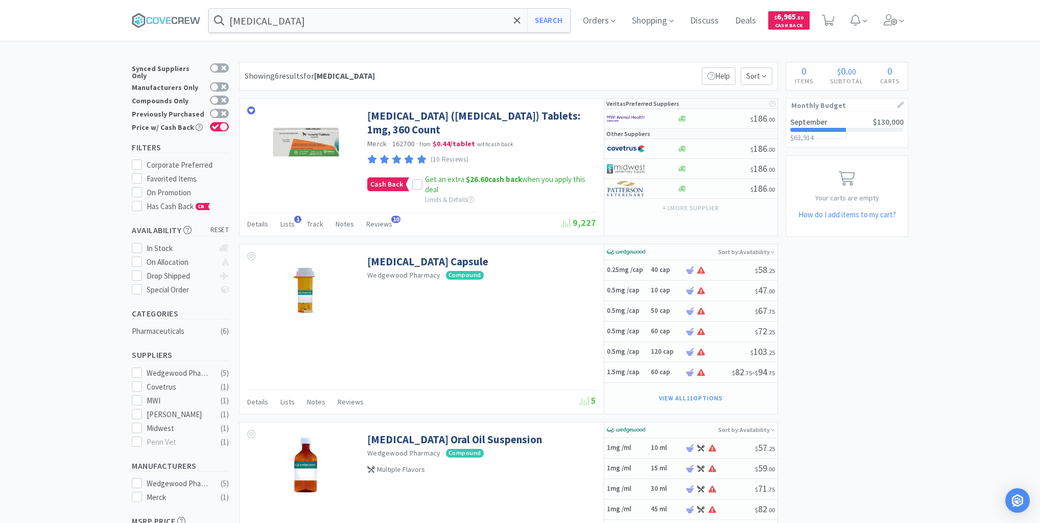
click at [306, 22] on input "[MEDICAL_DATA]" at bounding box center [389, 20] width 361 height 23
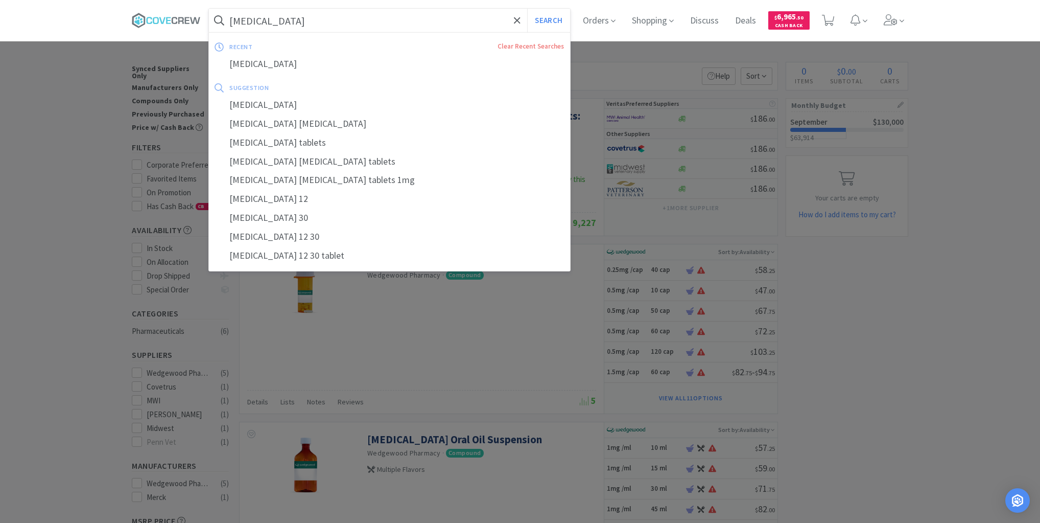
paste input "Trucan Ultra CIV"
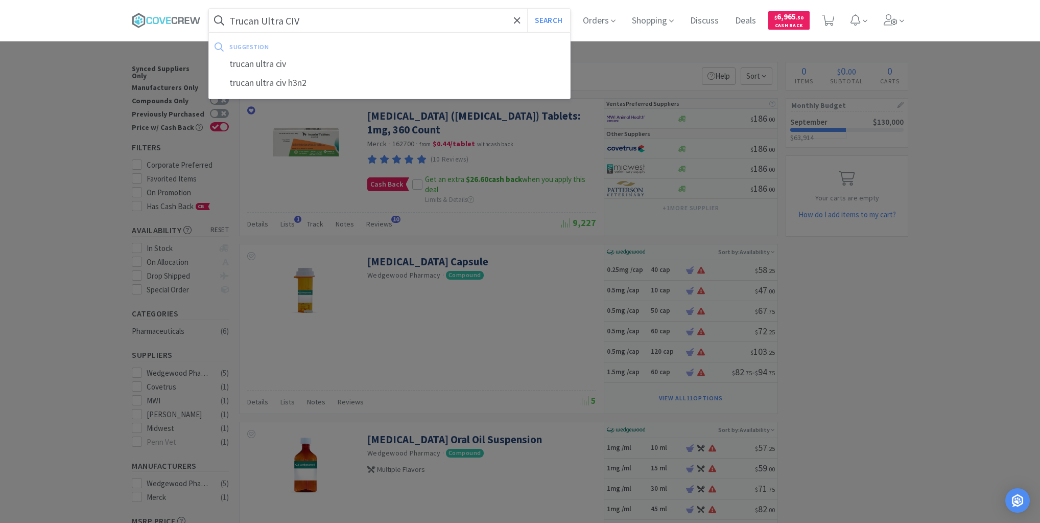
type input "Trucan Ultra CIV"
click at [527, 9] on button "Search" at bounding box center [548, 20] width 42 height 23
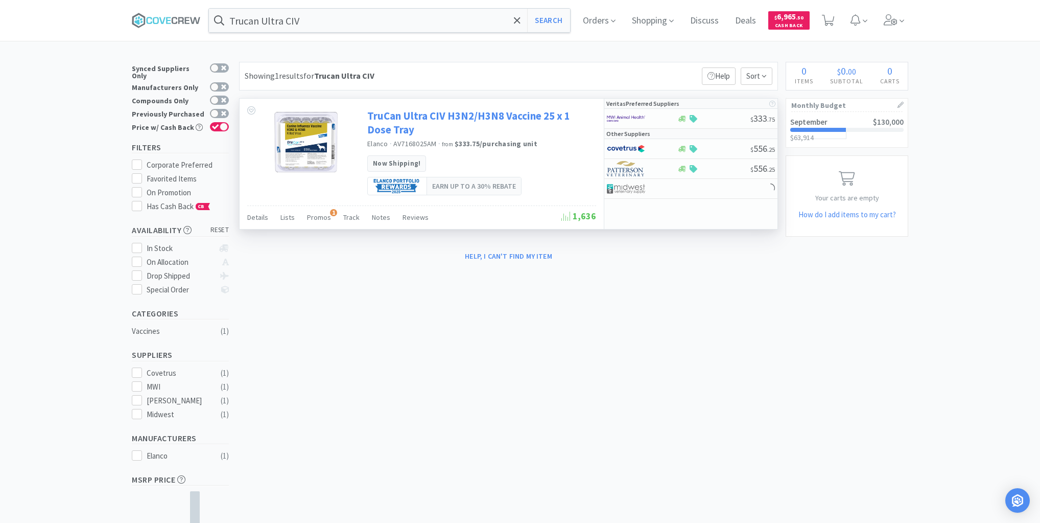
click at [398, 115] on link "TruCan Ultra CIV H3N2/H3N8 Vaccine 25 x 1 Dose Tray" at bounding box center [480, 123] width 226 height 28
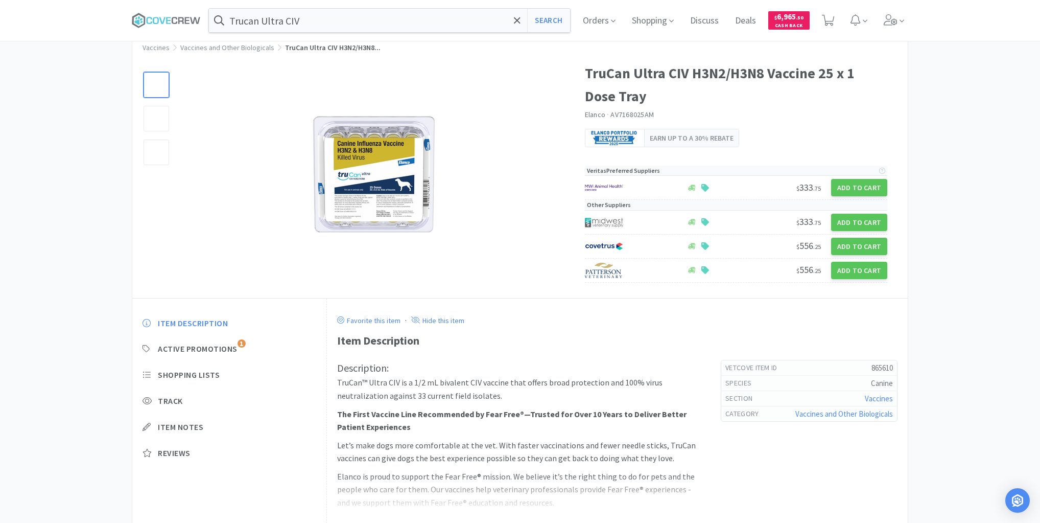
scroll to position [29, 0]
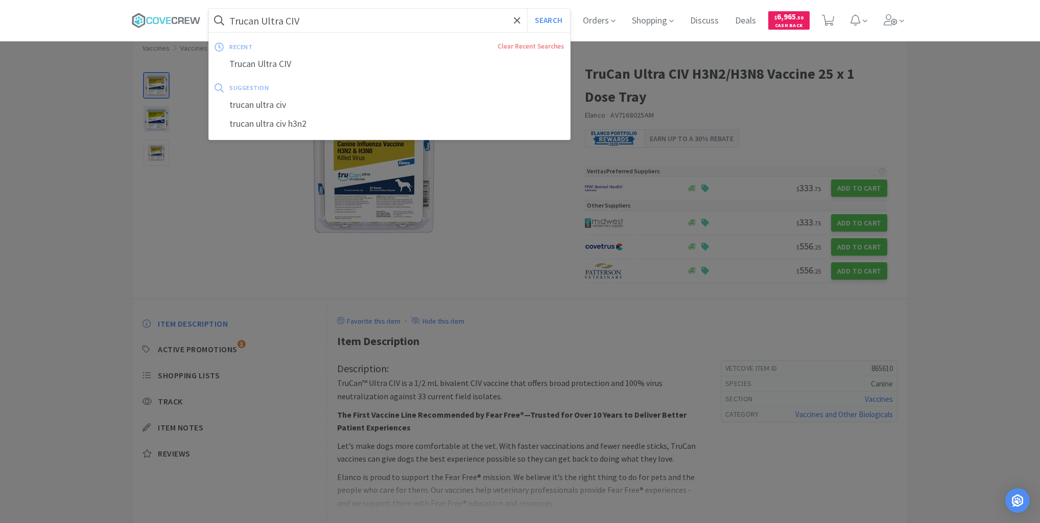
click at [372, 14] on input "Trucan Ultra CIV" at bounding box center [389, 20] width 361 height 23
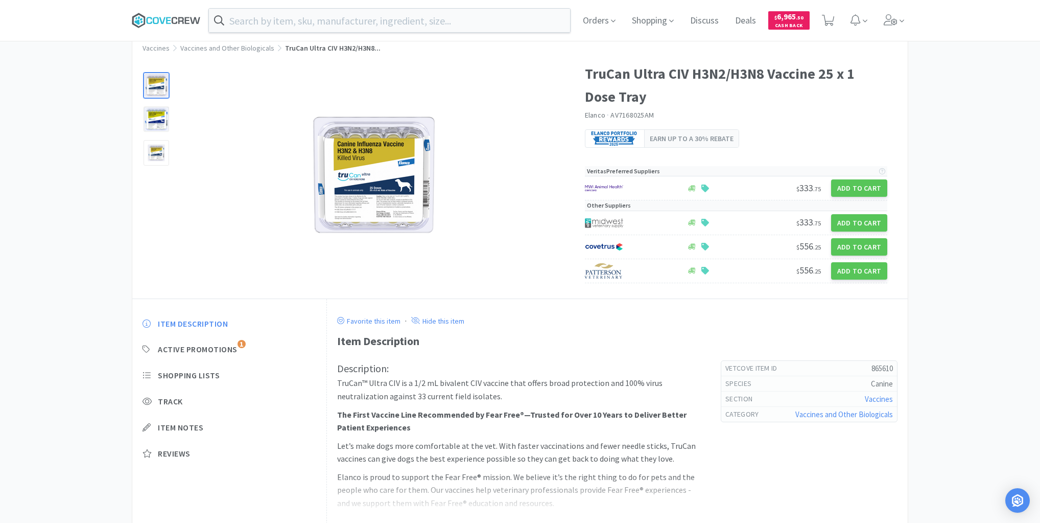
click at [180, 24] on icon at bounding box center [166, 20] width 69 height 15
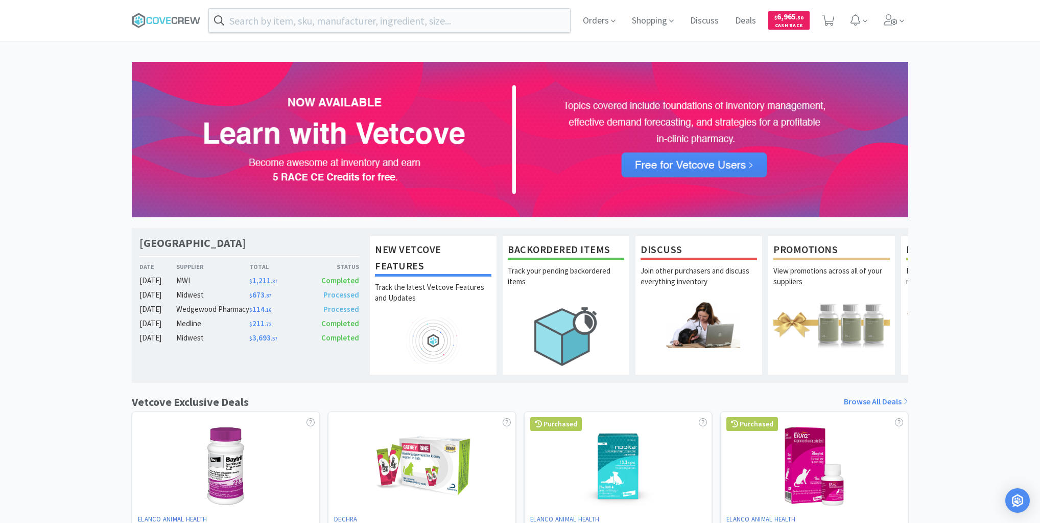
click at [65, 224] on div "Las Vegas Veterinary Specialty Center Date Supplier Total Status [DATE] MWI $ 1…" at bounding box center [520, 451] width 1040 height 778
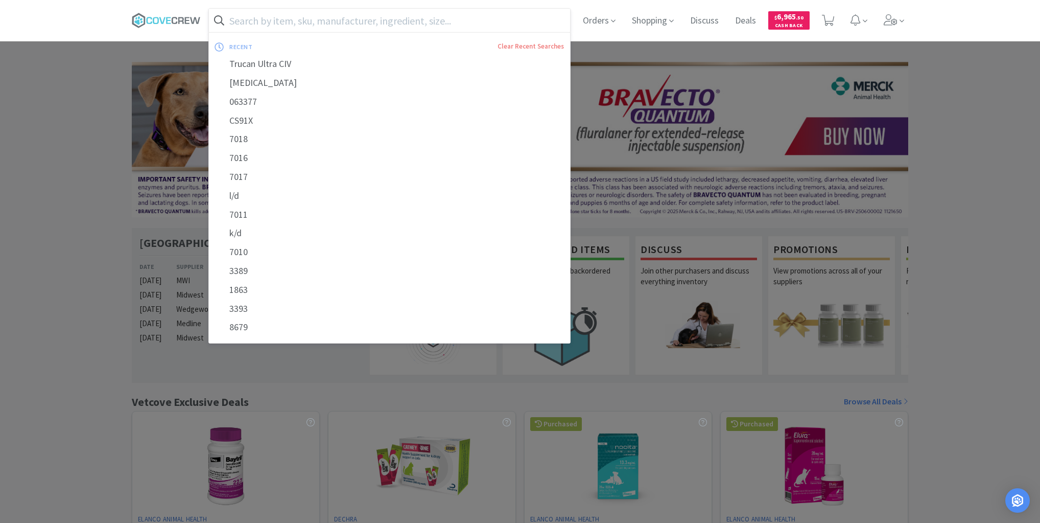
click at [501, 14] on input "text" at bounding box center [389, 20] width 361 height 23
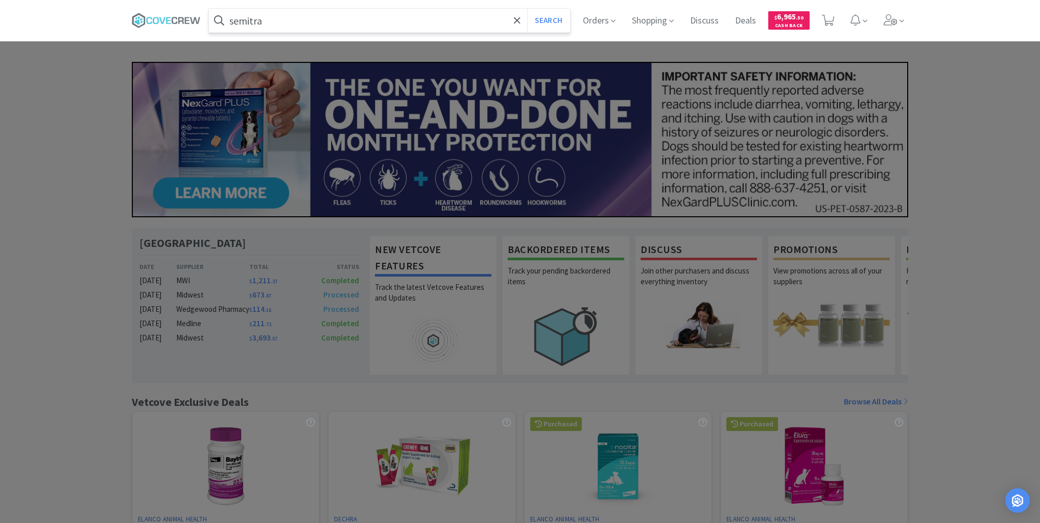
click at [527, 9] on button "Search" at bounding box center [548, 20] width 42 height 23
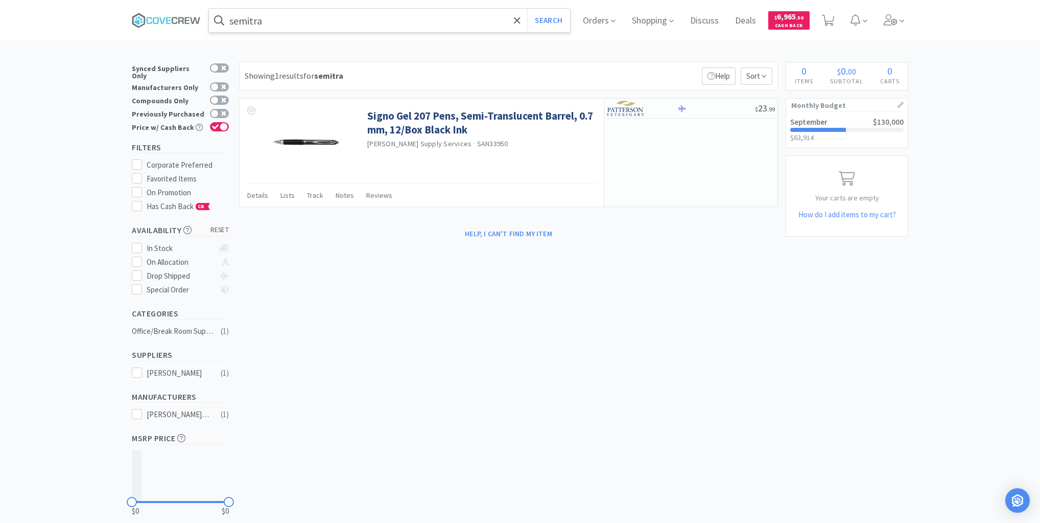
click at [413, 22] on input "semitra" at bounding box center [389, 20] width 361 height 23
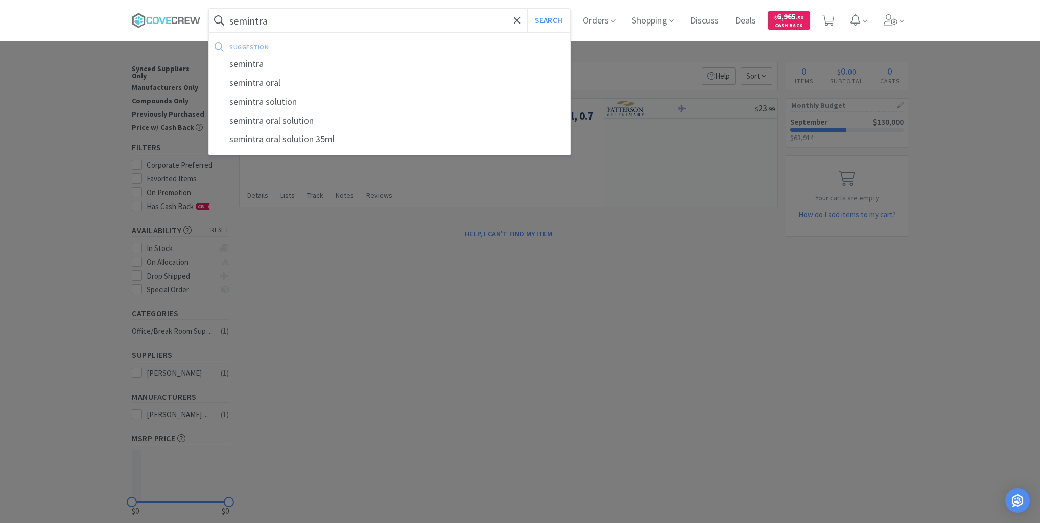
type input "semintra"
click at [527, 9] on button "Search" at bounding box center [548, 20] width 42 height 23
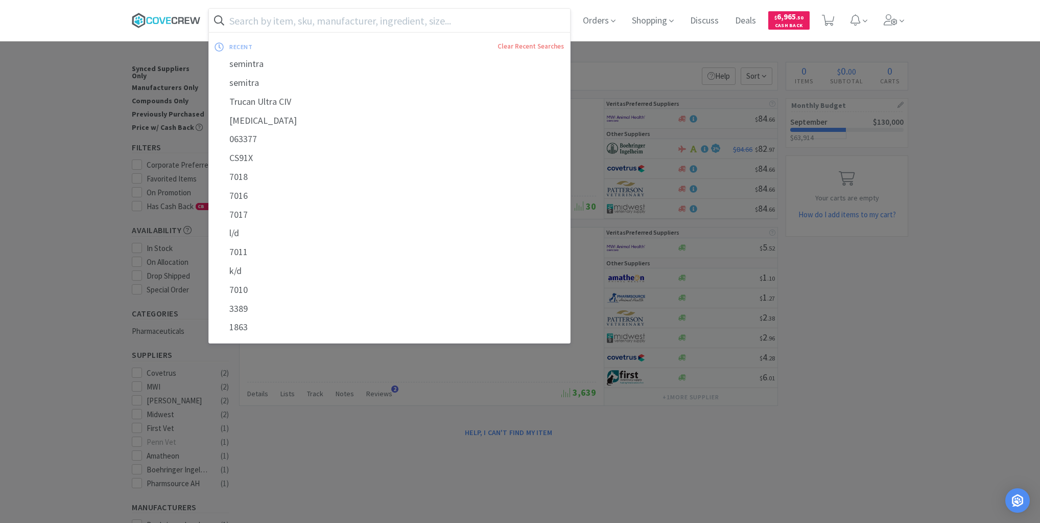
click at [177, 19] on icon at bounding box center [175, 20] width 6 height 7
